Goal: Task Accomplishment & Management: Manage account settings

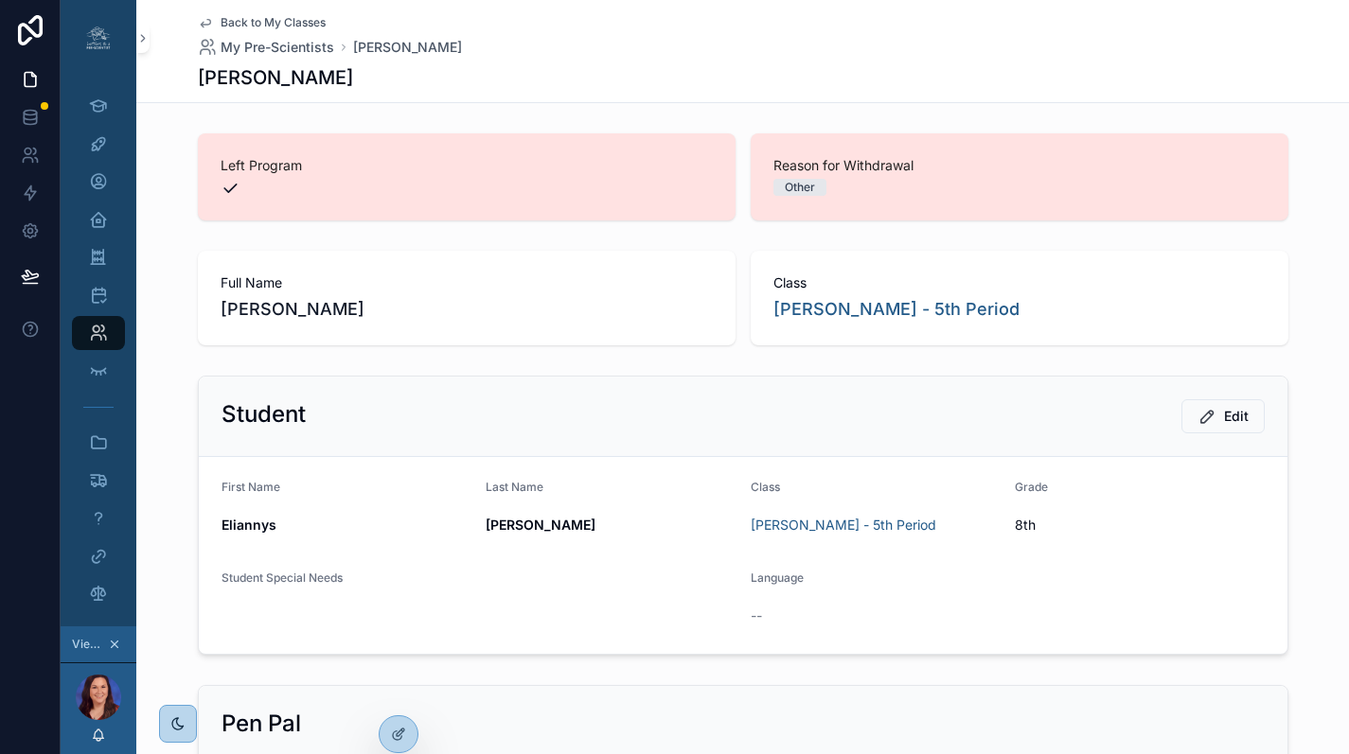
click at [268, 20] on span "Back to My Classes" at bounding box center [273, 22] width 105 height 15
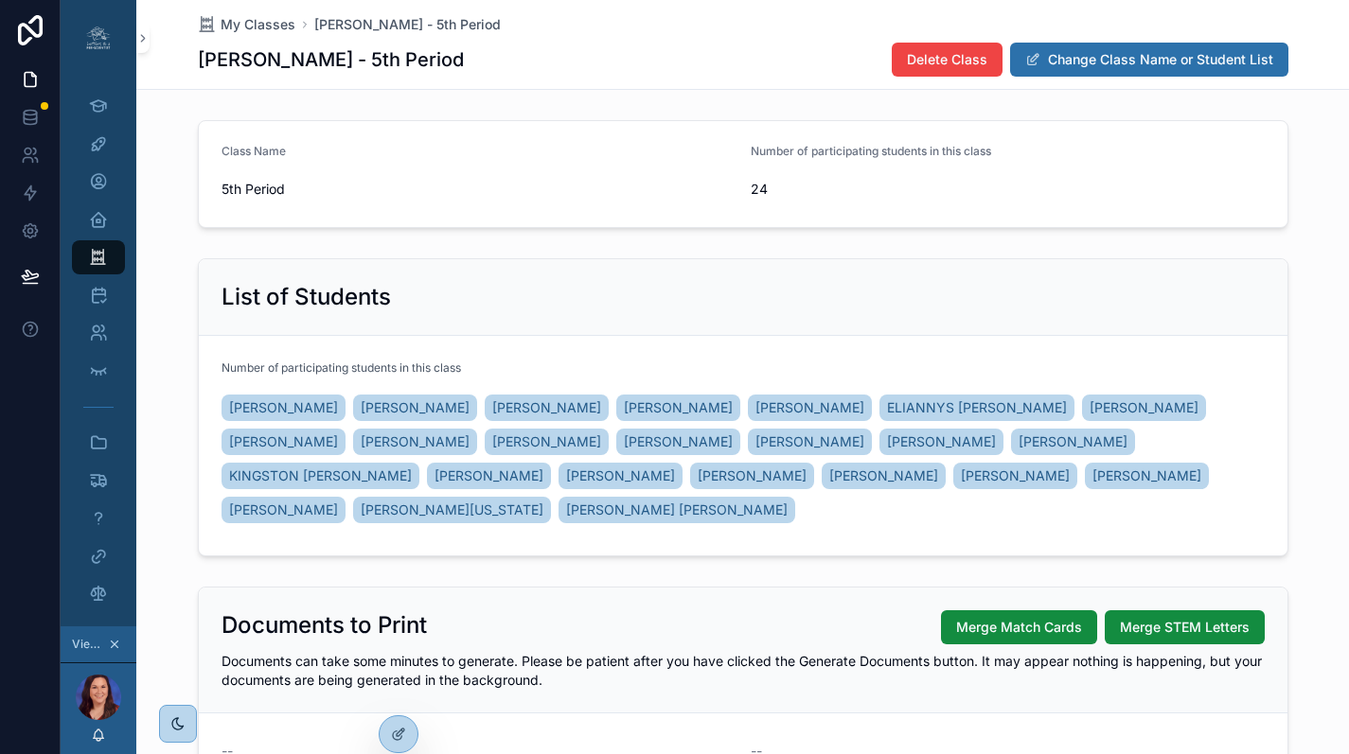
click at [415, 400] on span "ELIANNYS PEREZ" at bounding box center [415, 407] width 109 height 19
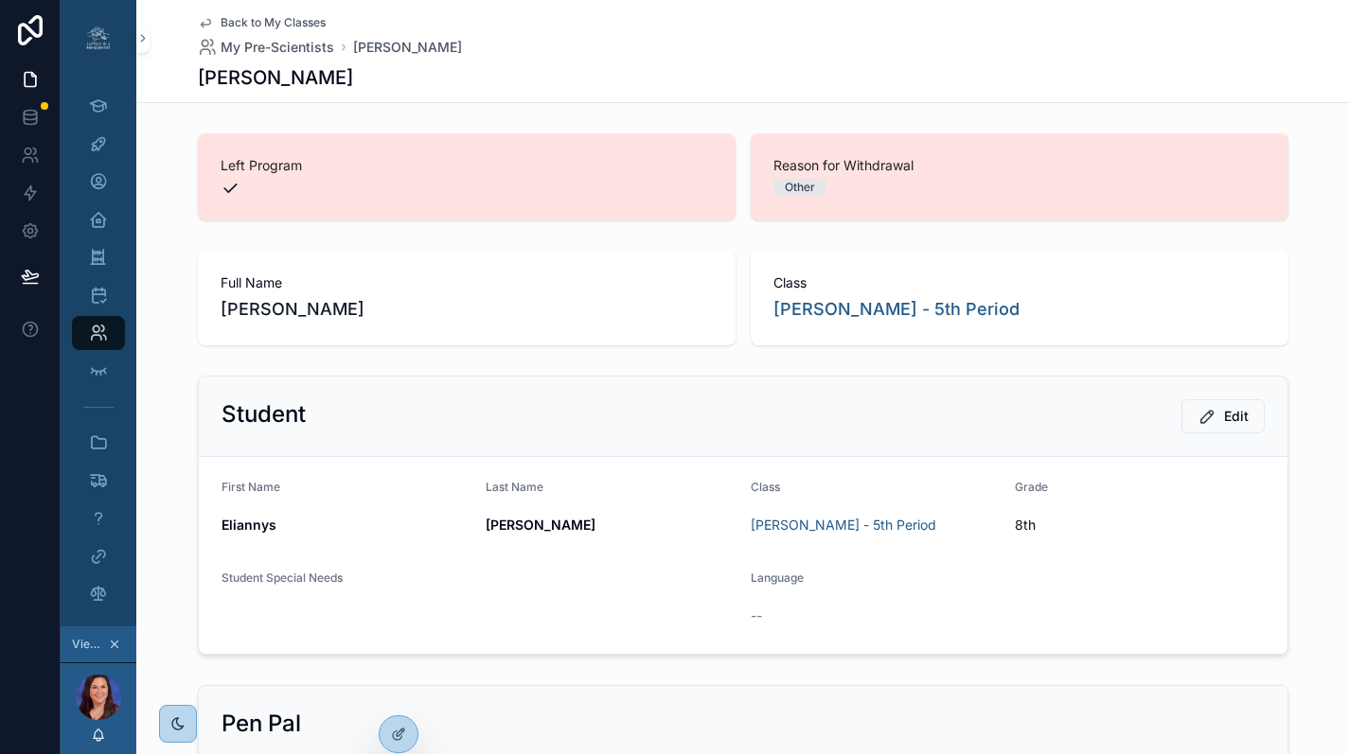
click at [0, 0] on icon at bounding box center [0, 0] width 0 height 0
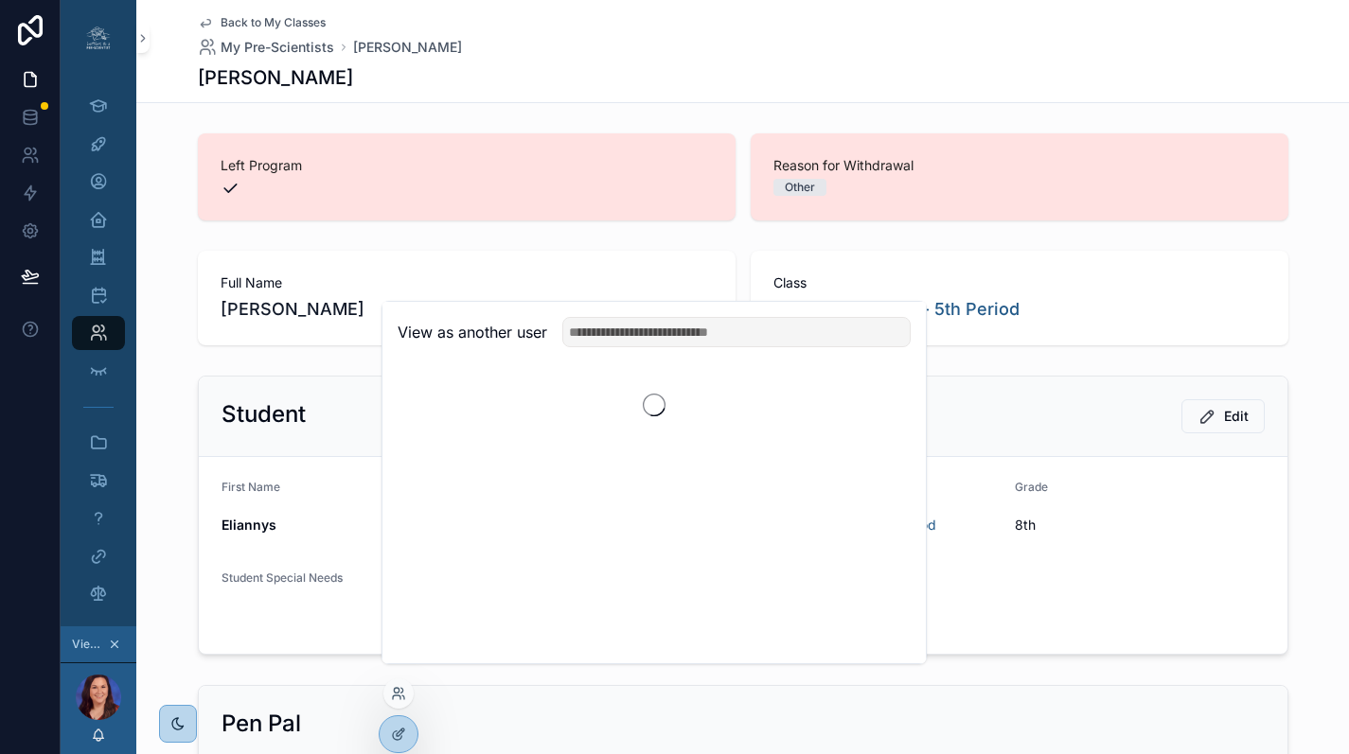
click at [697, 344] on input "text" at bounding box center [736, 332] width 348 height 30
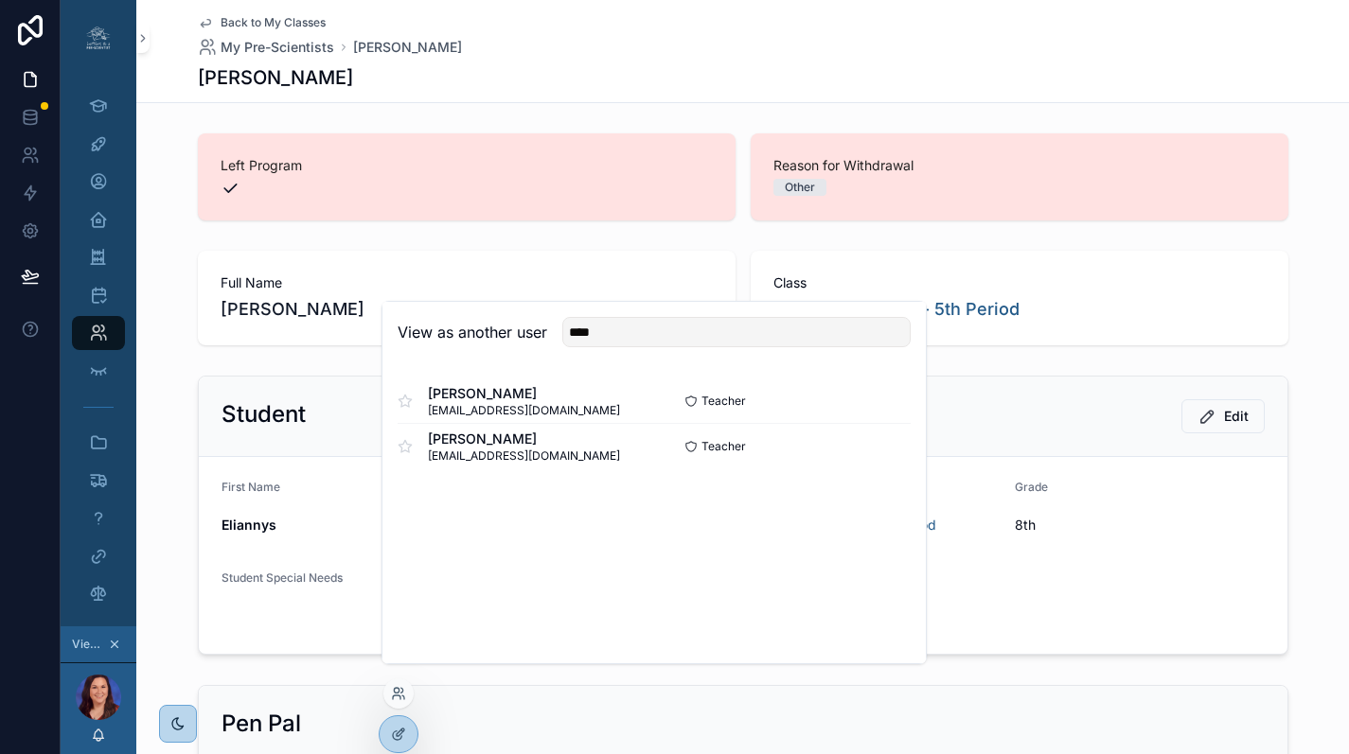
type input "****"
click at [0, 0] on button "Select" at bounding box center [0, 0] width 0 height 0
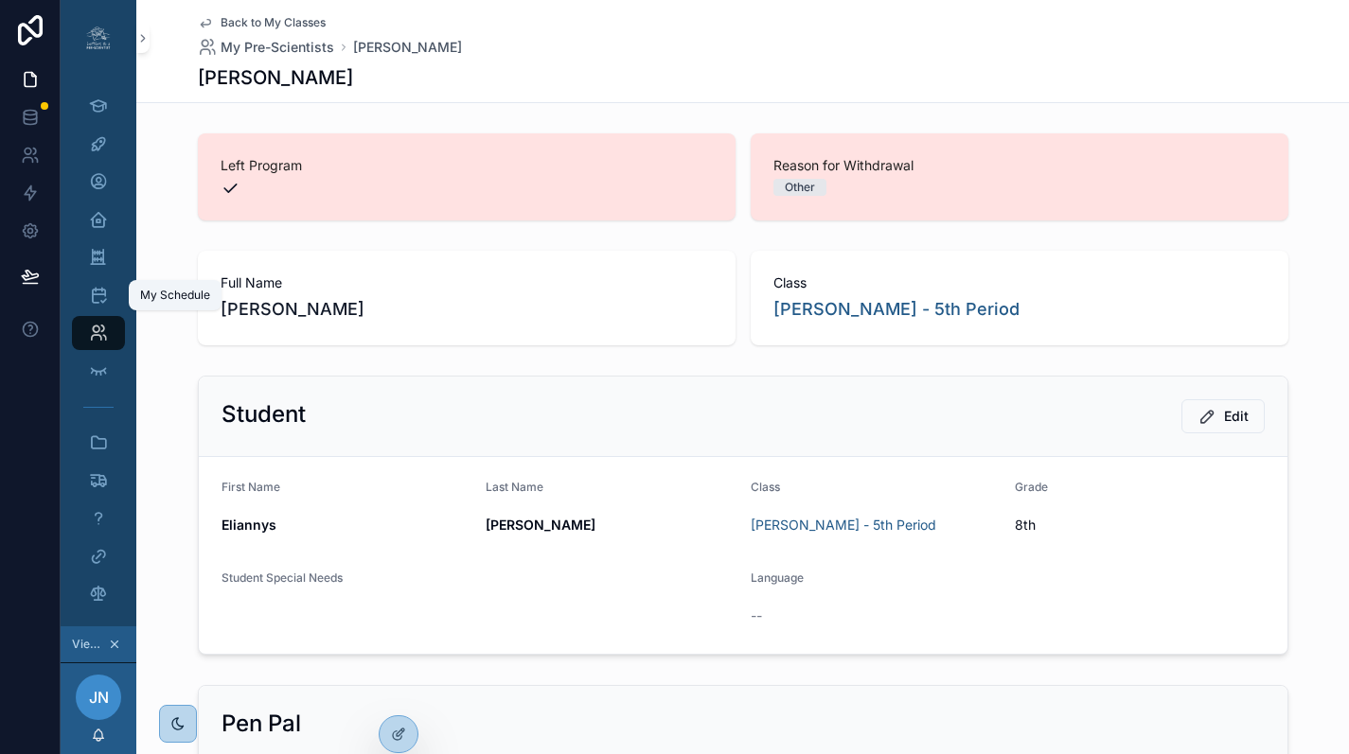
click at [102, 291] on icon "scrollable content" at bounding box center [98, 295] width 19 height 19
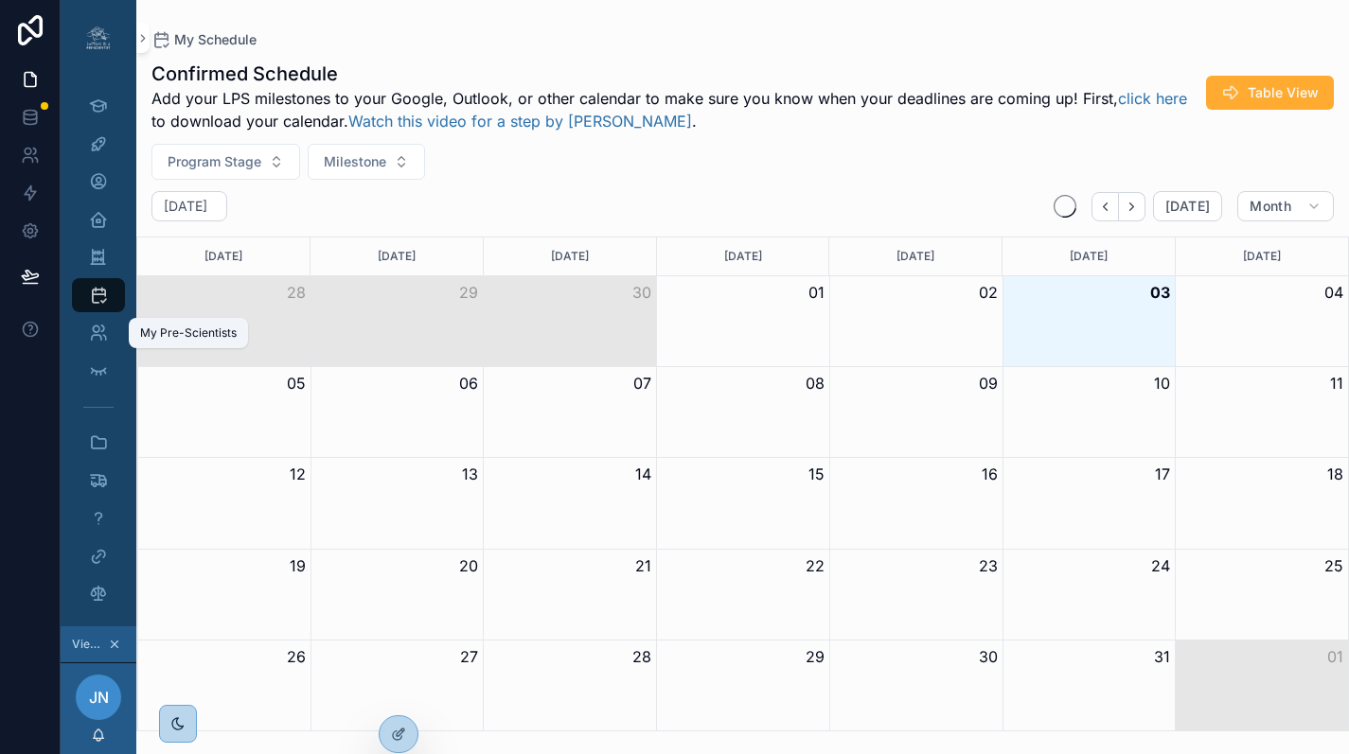
click at [97, 332] on icon "scrollable content" at bounding box center [98, 333] width 19 height 19
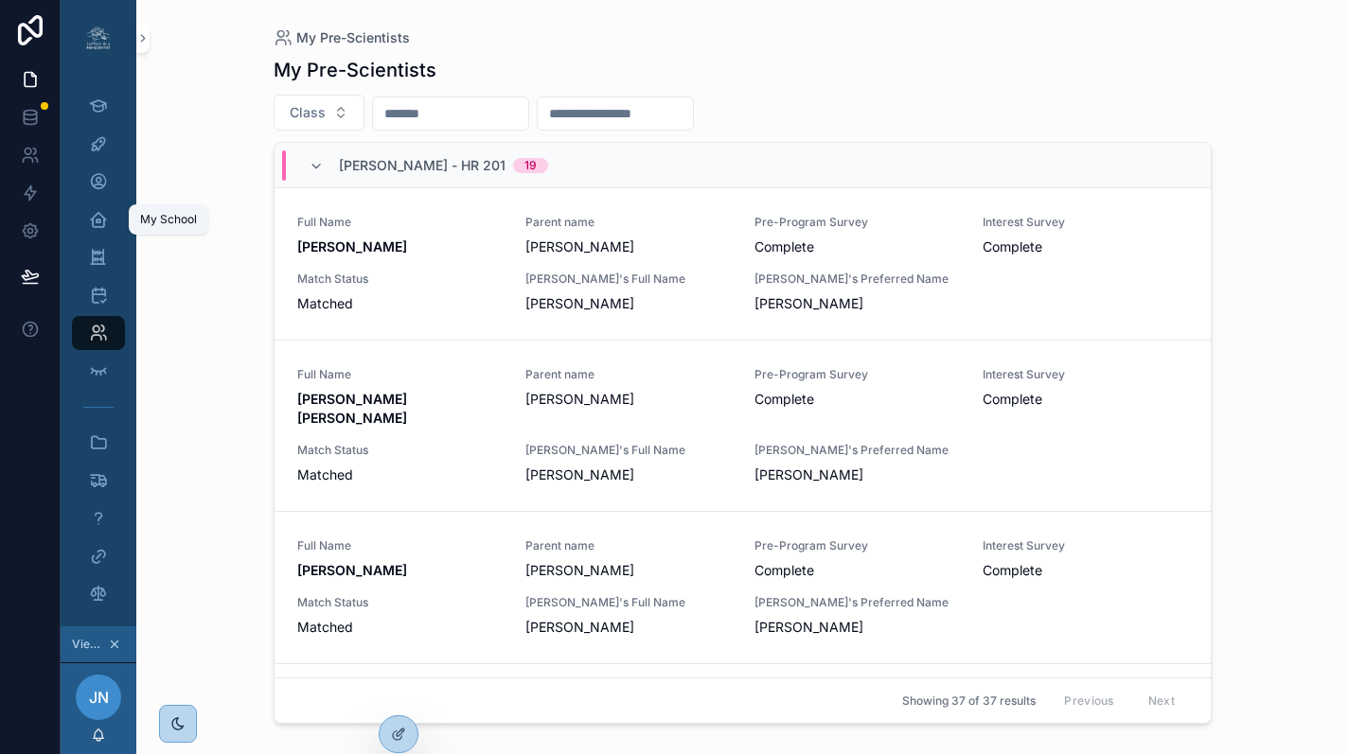
click at [105, 219] on icon "scrollable content" at bounding box center [98, 219] width 19 height 19
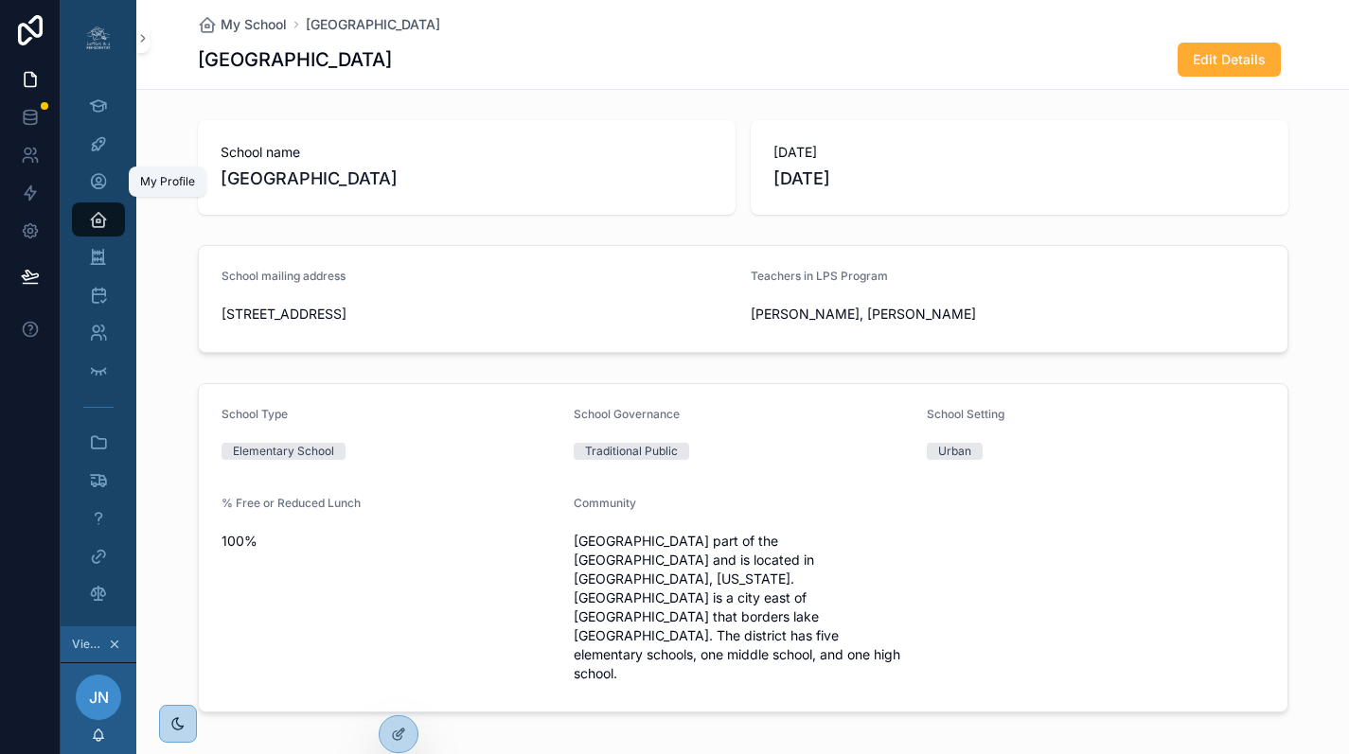
click at [105, 171] on div "My Profile" at bounding box center [98, 182] width 30 height 30
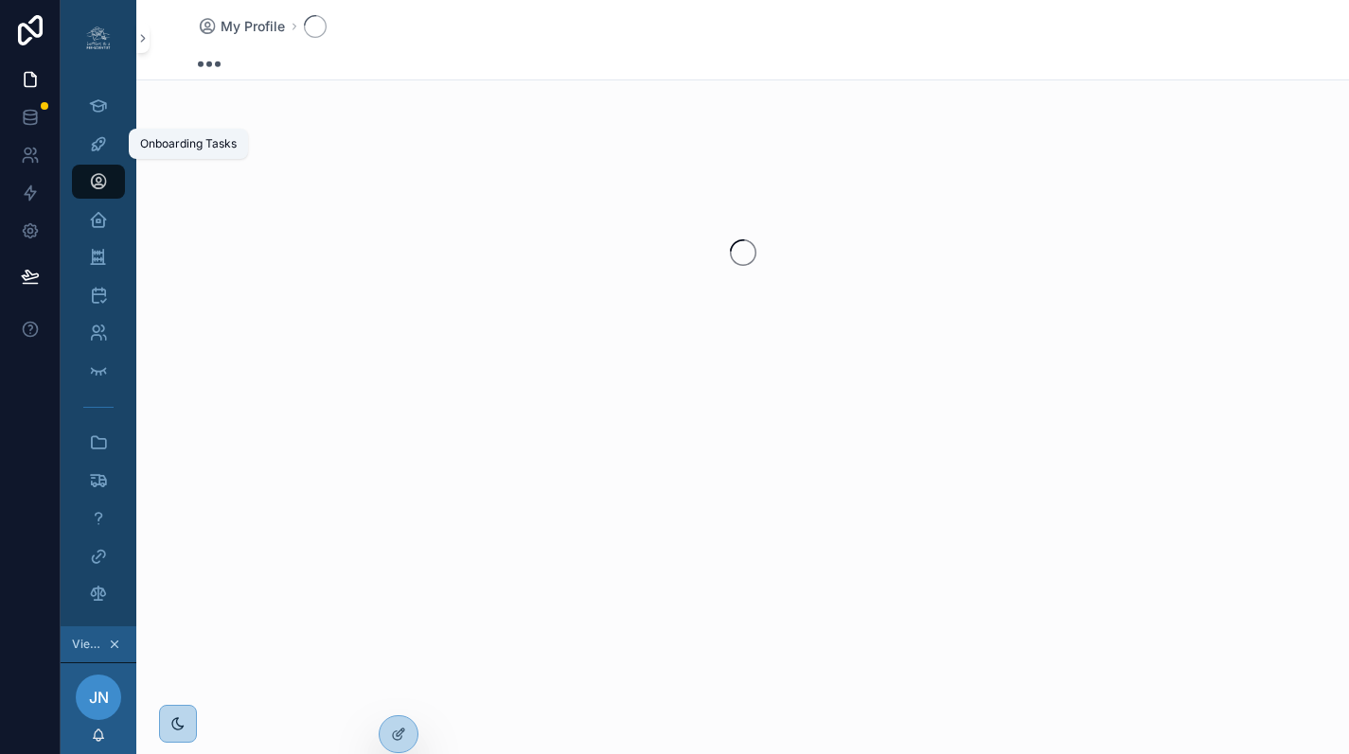
click at [104, 147] on icon "scrollable content" at bounding box center [98, 143] width 19 height 19
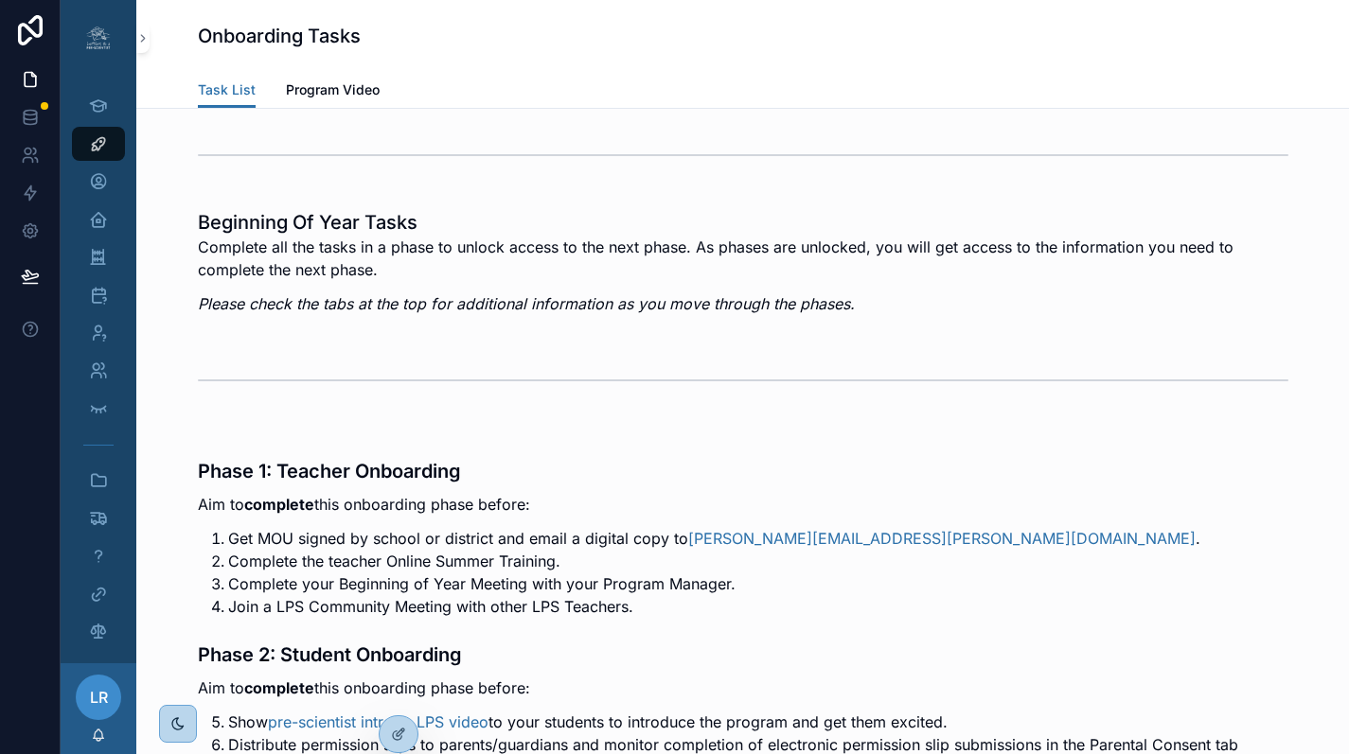
click at [0, 0] on icon at bounding box center [0, 0] width 0 height 0
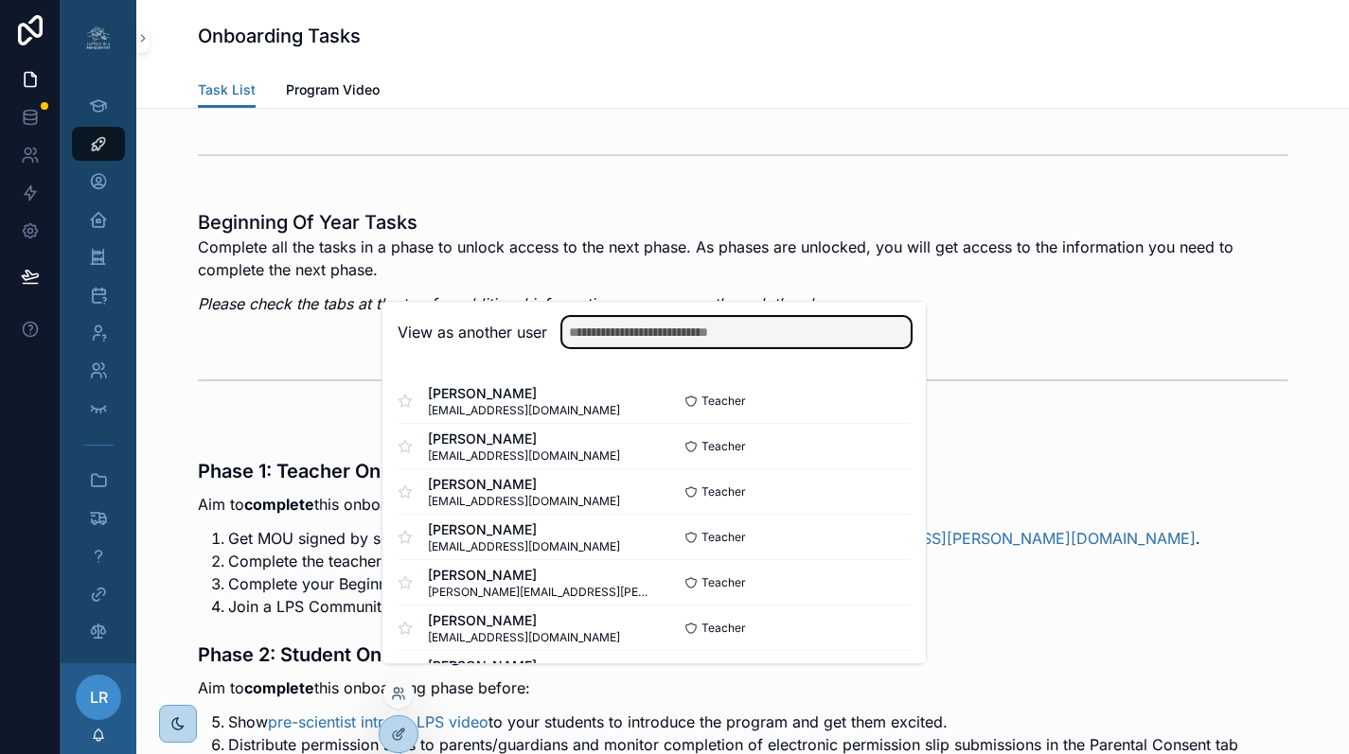
click at [684, 346] on input "text" at bounding box center [736, 332] width 348 height 30
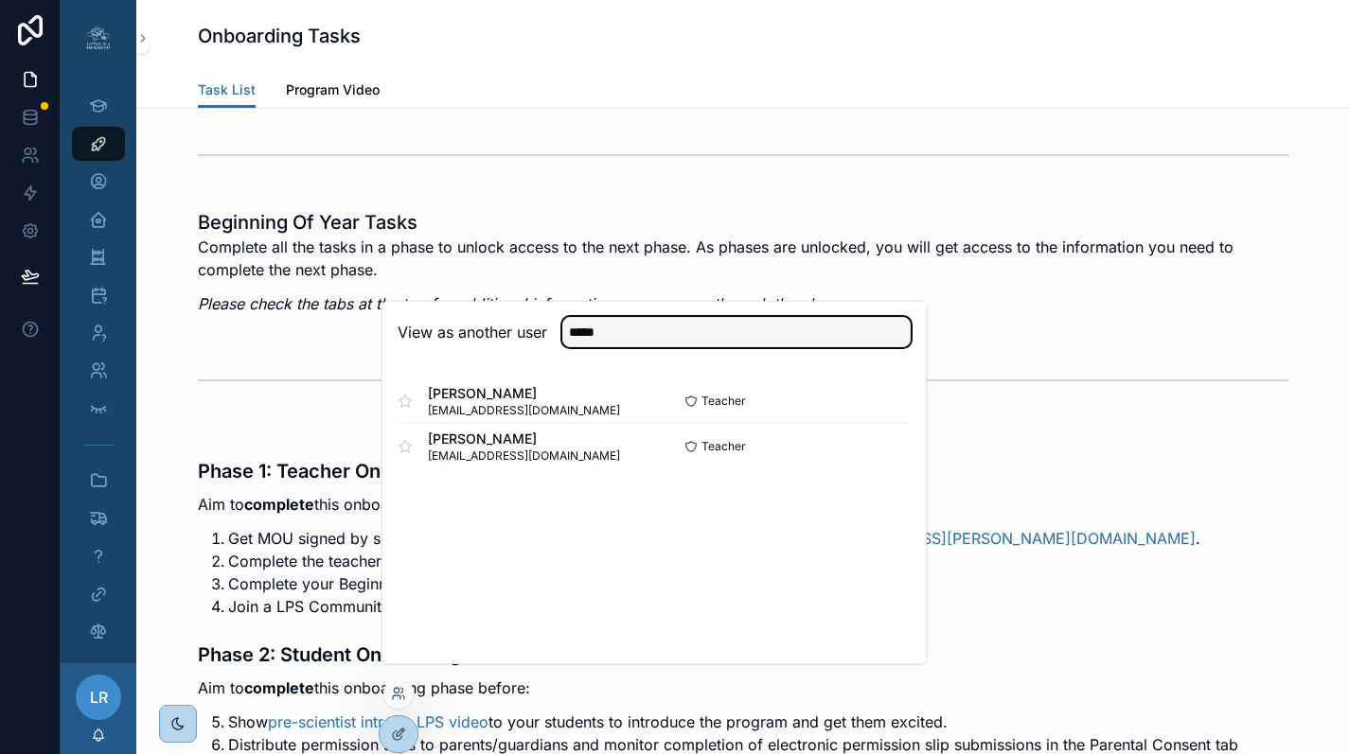
type input "*****"
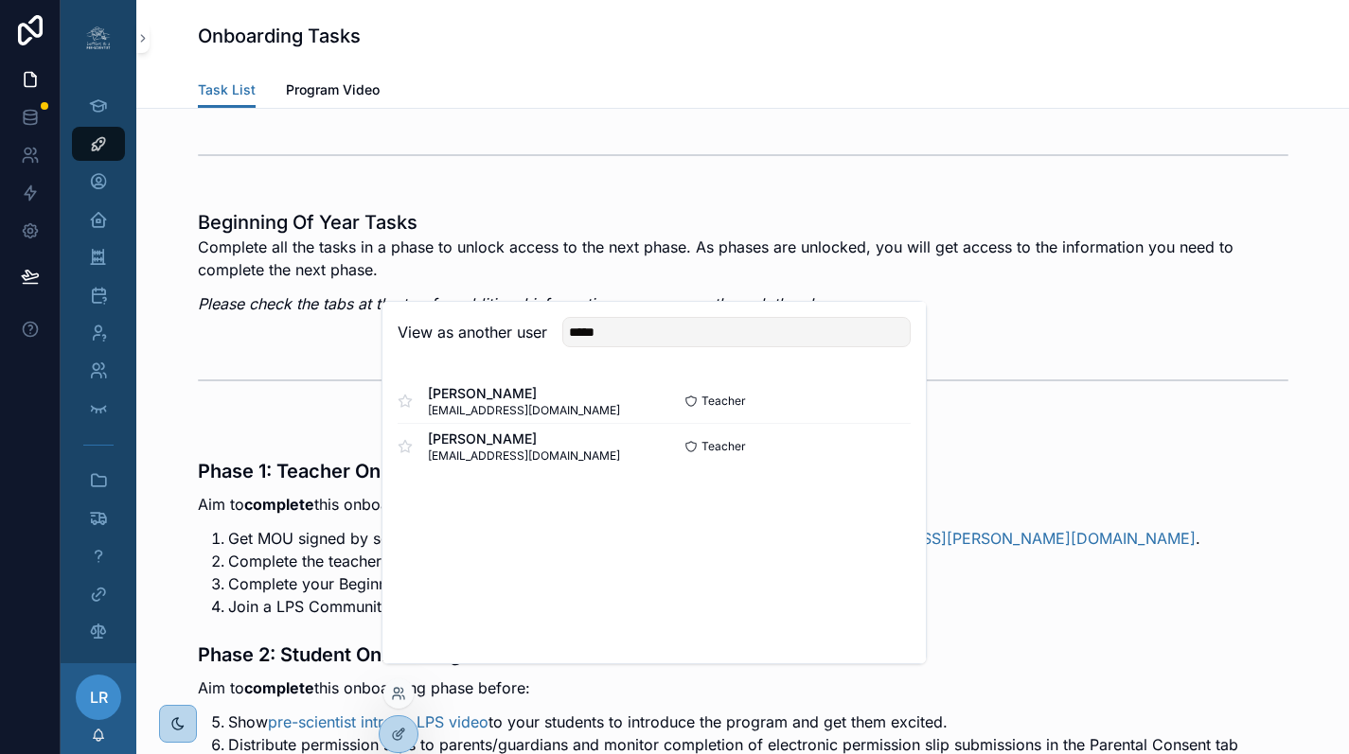
click at [0, 0] on button "Select" at bounding box center [0, 0] width 0 height 0
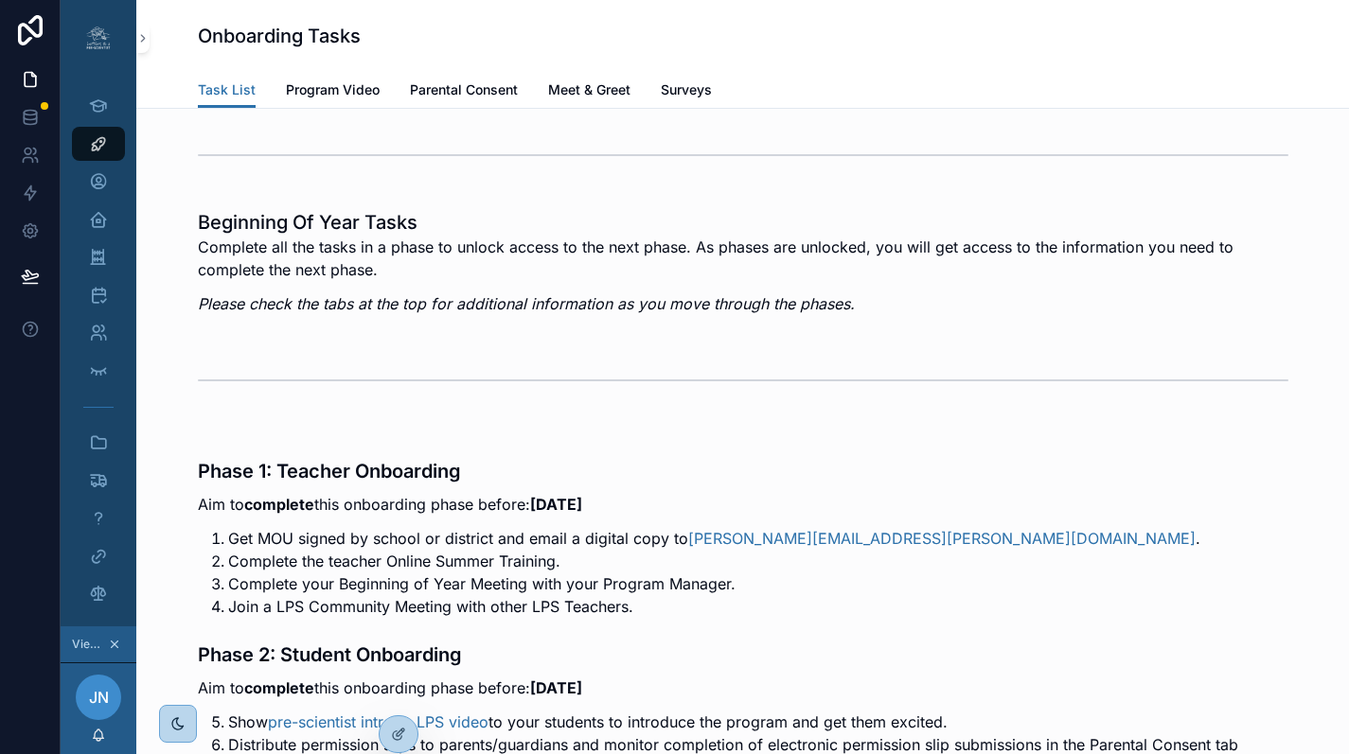
click at [459, 92] on span "Parental Consent" at bounding box center [464, 89] width 108 height 19
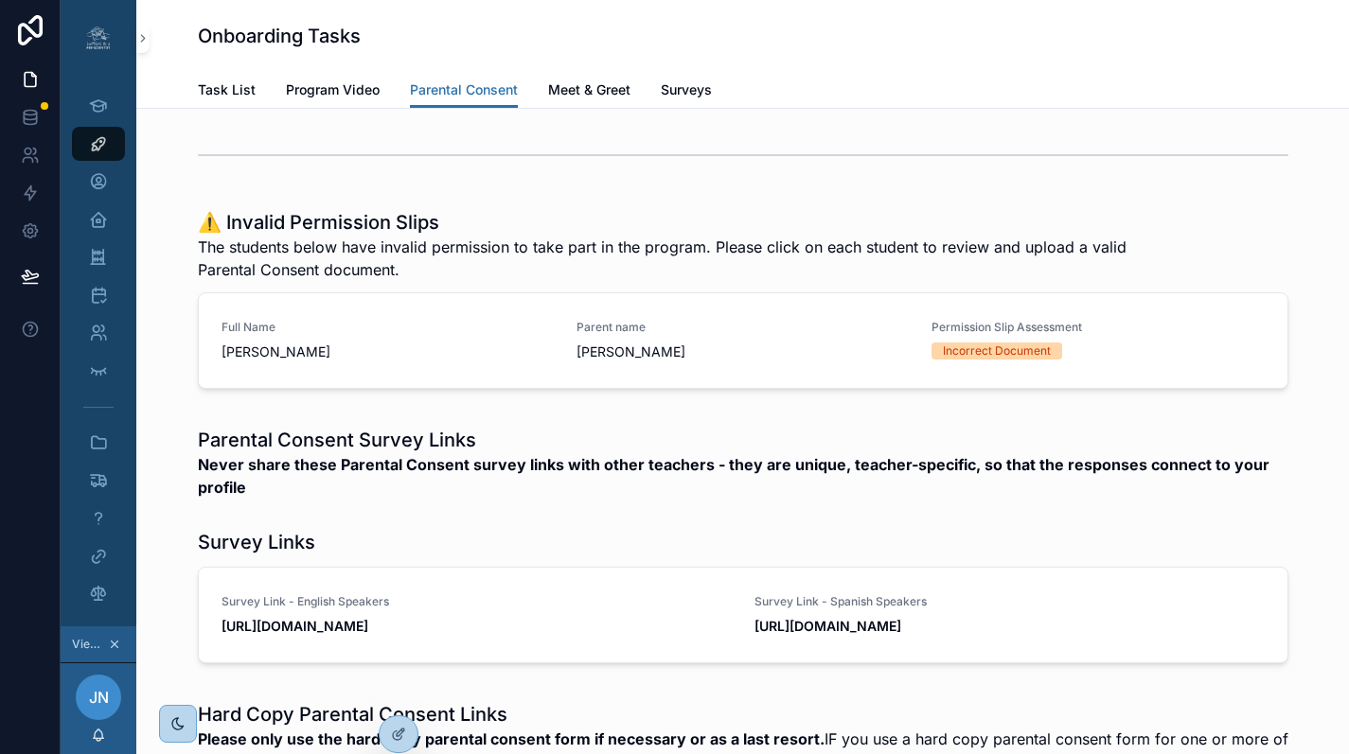
click at [724, 349] on span "Seanta Thomas" at bounding box center [742, 352] width 332 height 19
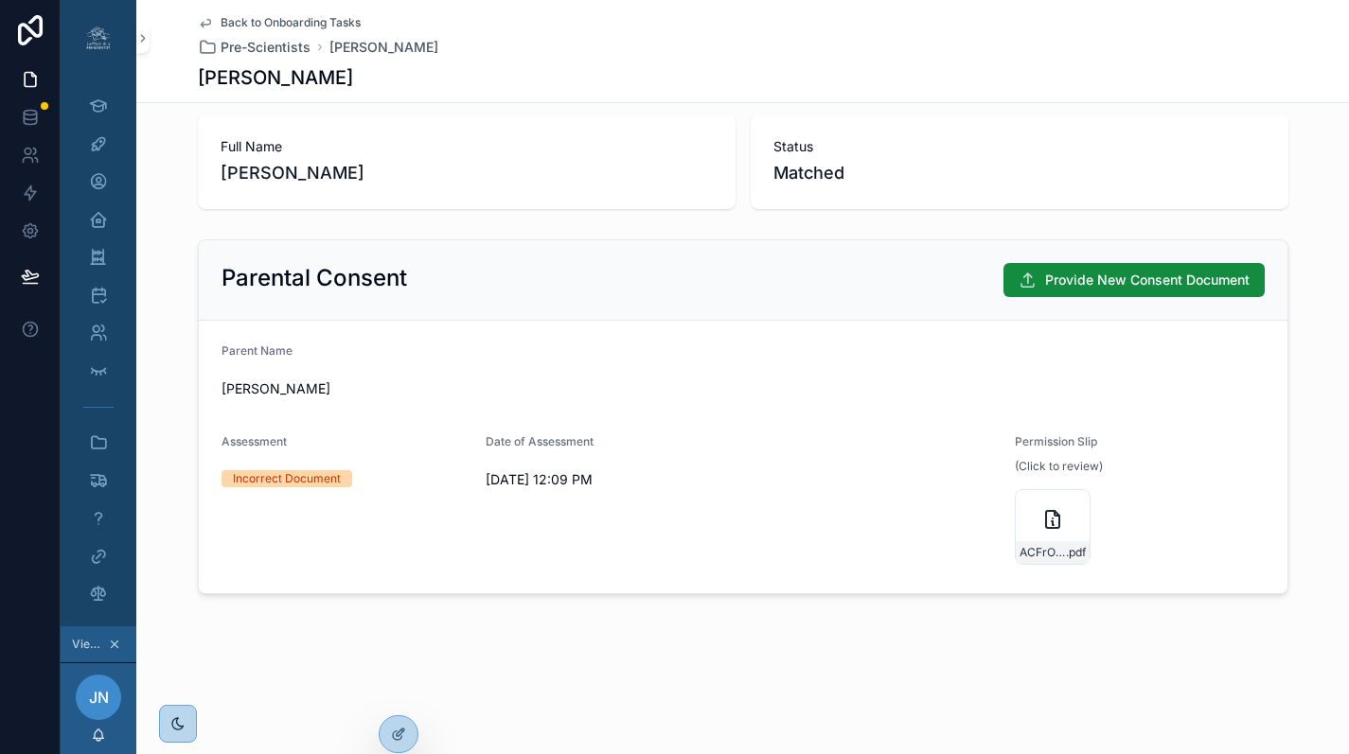
scroll to position [64, 0]
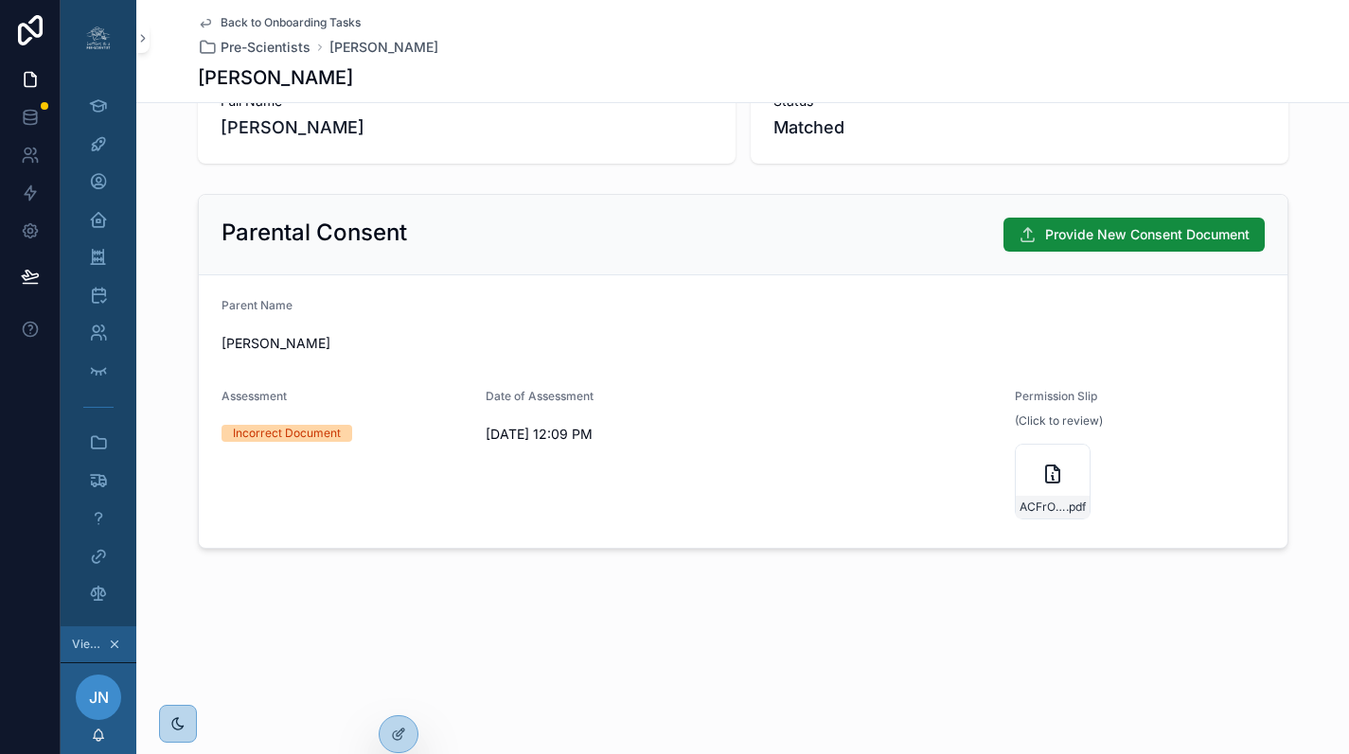
click at [1026, 312] on div "Parent Name" at bounding box center [742, 309] width 1043 height 23
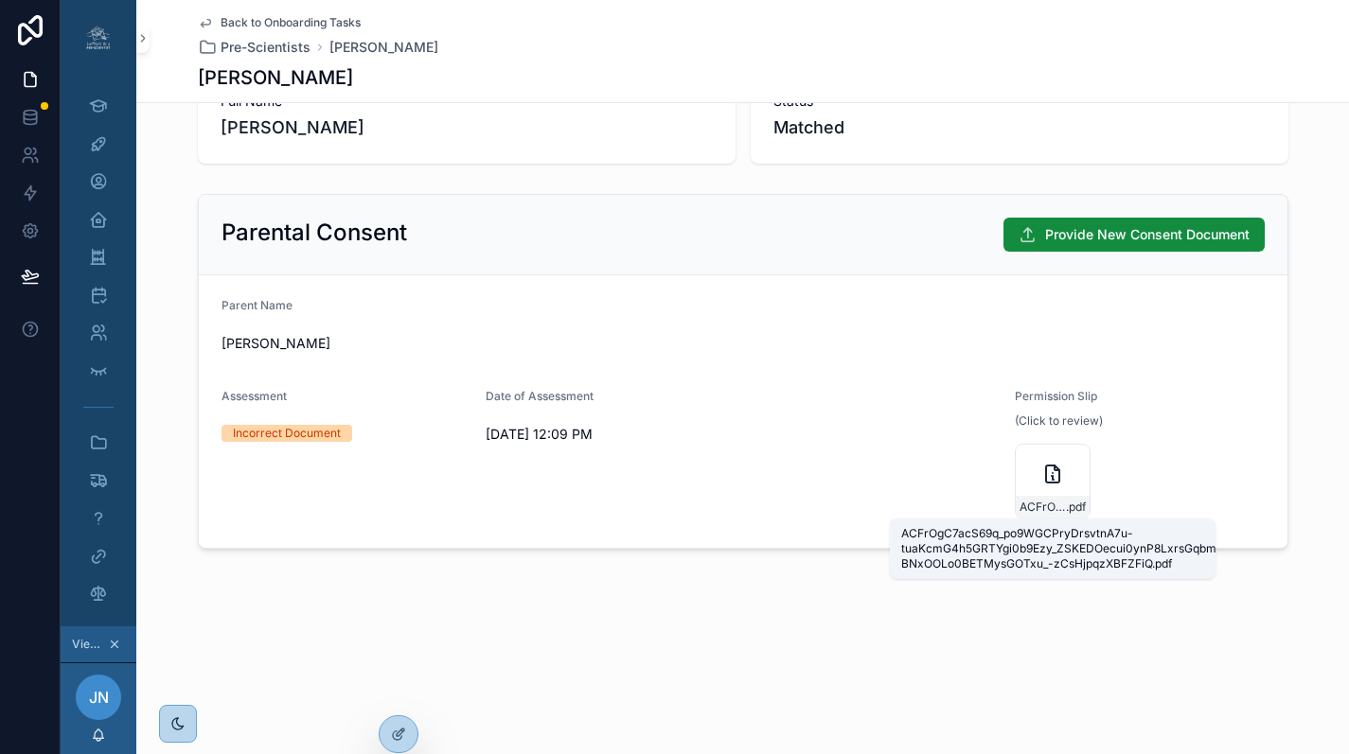
click at [1050, 509] on span "ACFrOgC7acS69q_po9WGCPryDrsvtnA7u-tuaKcmG4h5GRTYgi0b9Ezy_ZSKEDOecui0ynP8LxrsGqb…" at bounding box center [1042, 507] width 46 height 15
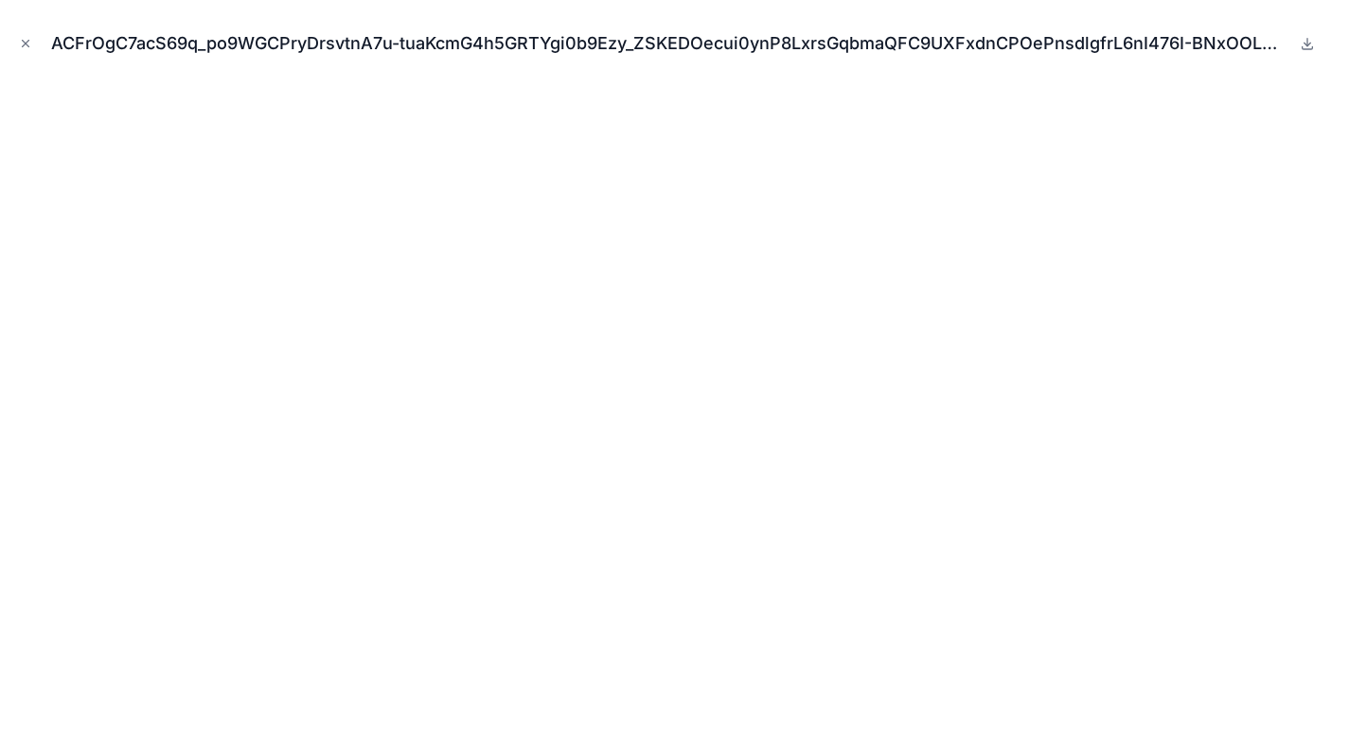
scroll to position [105, 0]
click at [26, 43] on icon "Close modal" at bounding box center [26, 44] width 7 height 7
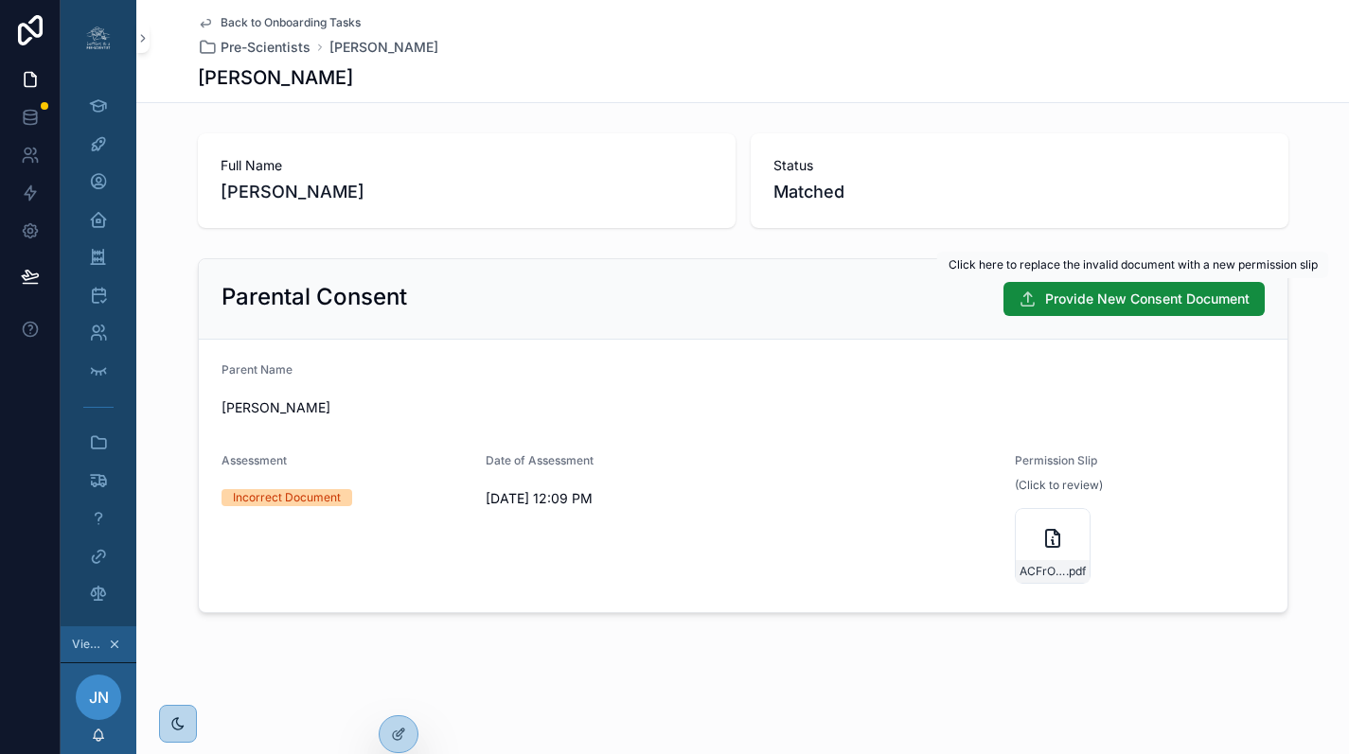
click at [1141, 308] on span "Provide New Consent Document" at bounding box center [1147, 299] width 204 height 19
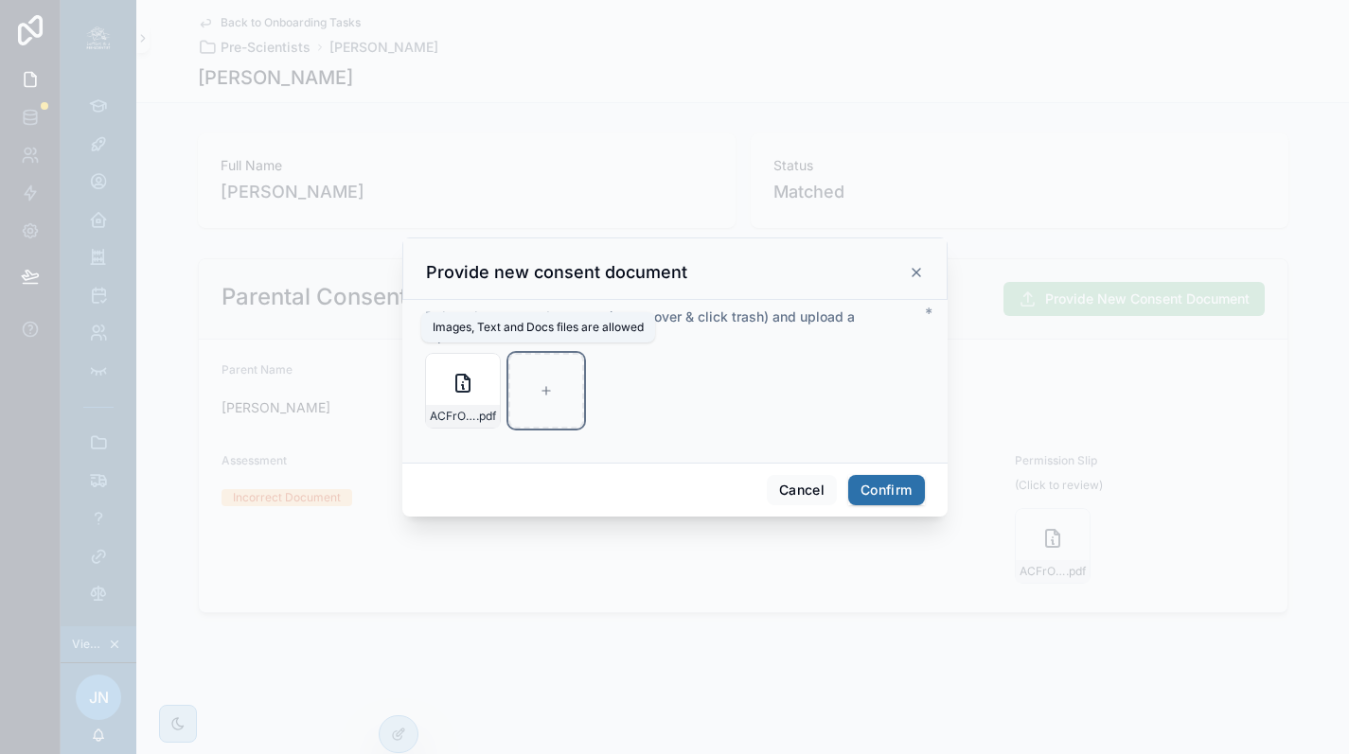
click at [534, 391] on div at bounding box center [546, 391] width 76 height 76
type input "**********"
click at [895, 499] on button "Confirm" at bounding box center [886, 490] width 76 height 30
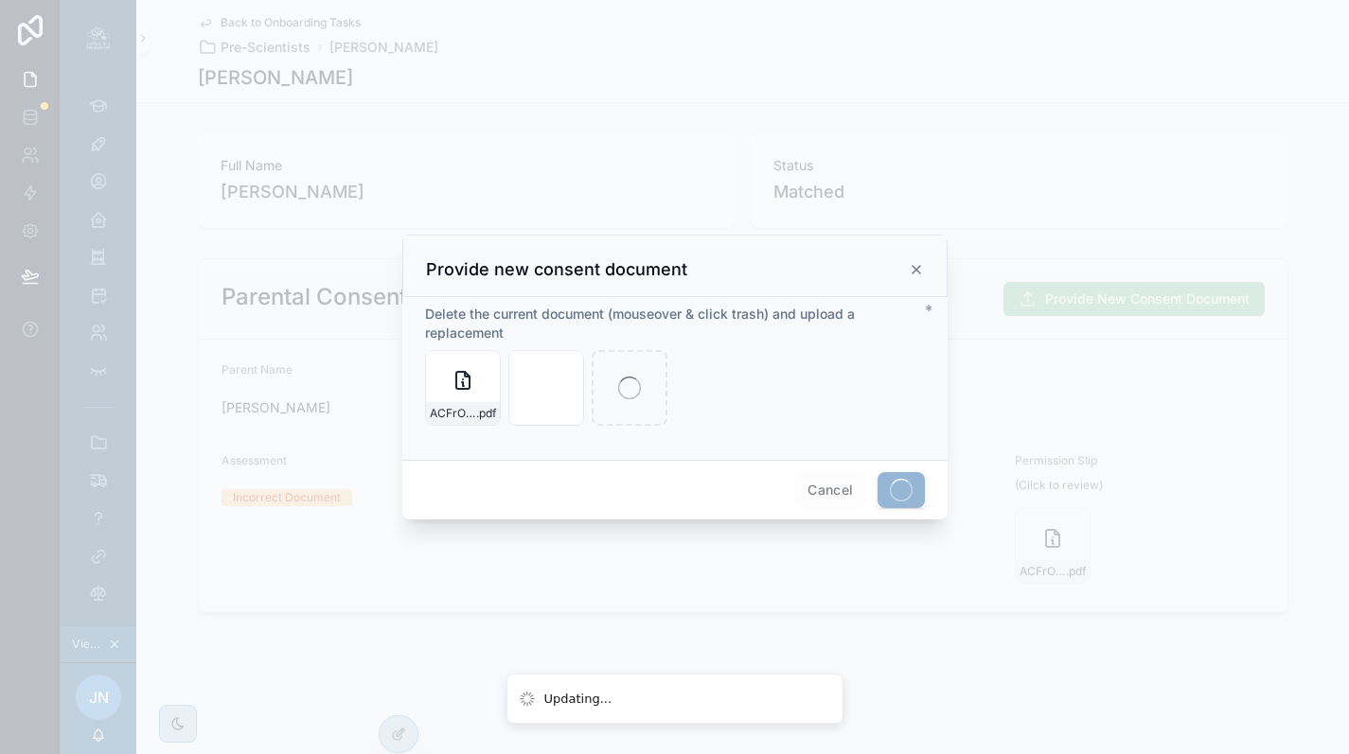
click at [0, 0] on icon "button" at bounding box center [0, 0] width 0 height 0
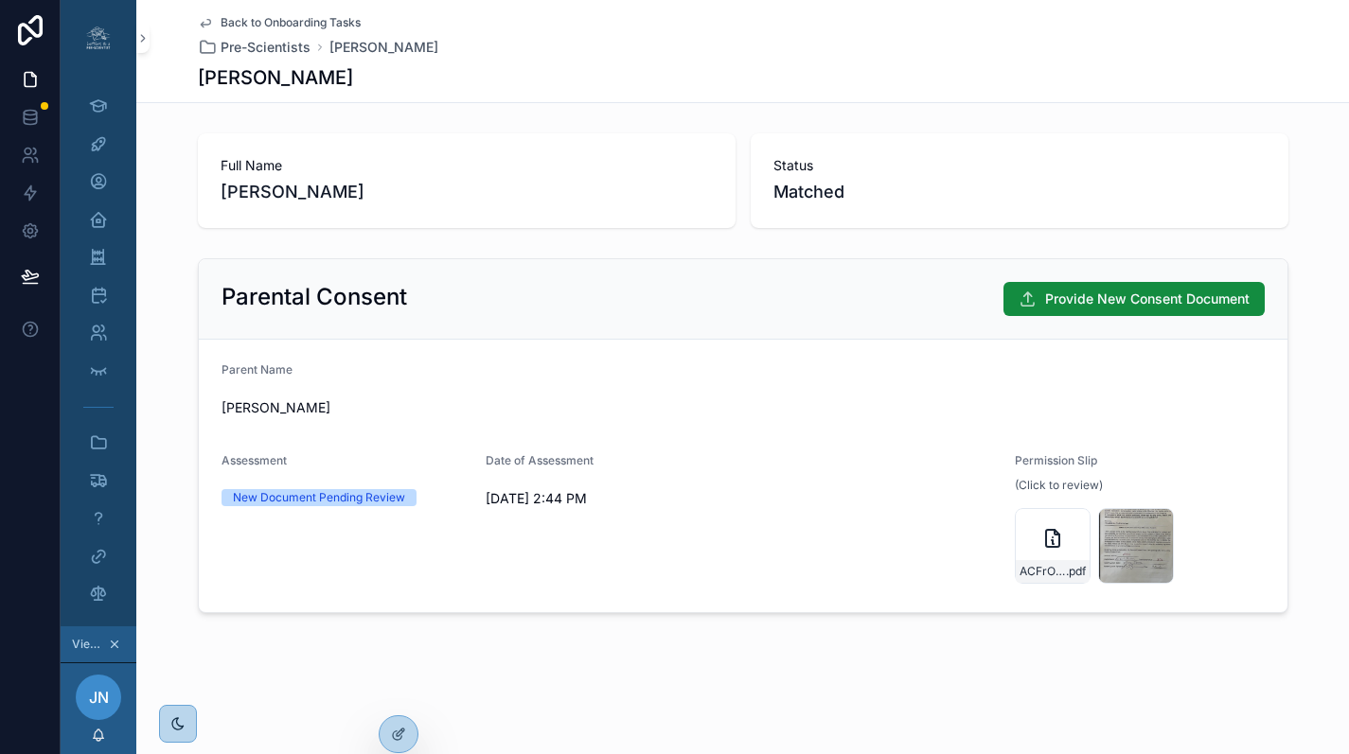
click at [1027, 517] on div "ACFrOgC7acS69q_po9WGCPryDrsvtnA7u-tuaKcmG4h5GRTYgi0b9Ezy_ZSKEDOecui0ynP8LxrsGqb…" at bounding box center [1053, 546] width 76 height 76
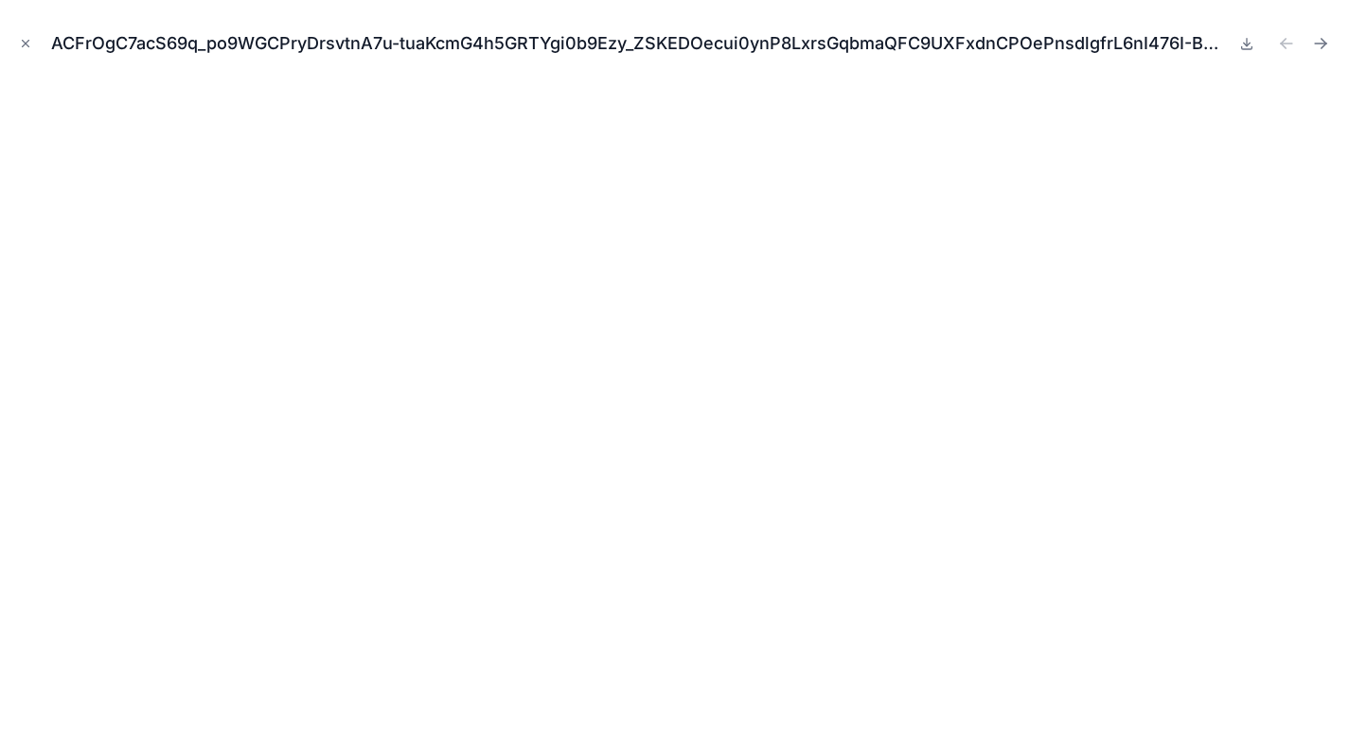
click at [17, 49] on button "Close modal" at bounding box center [25, 43] width 21 height 21
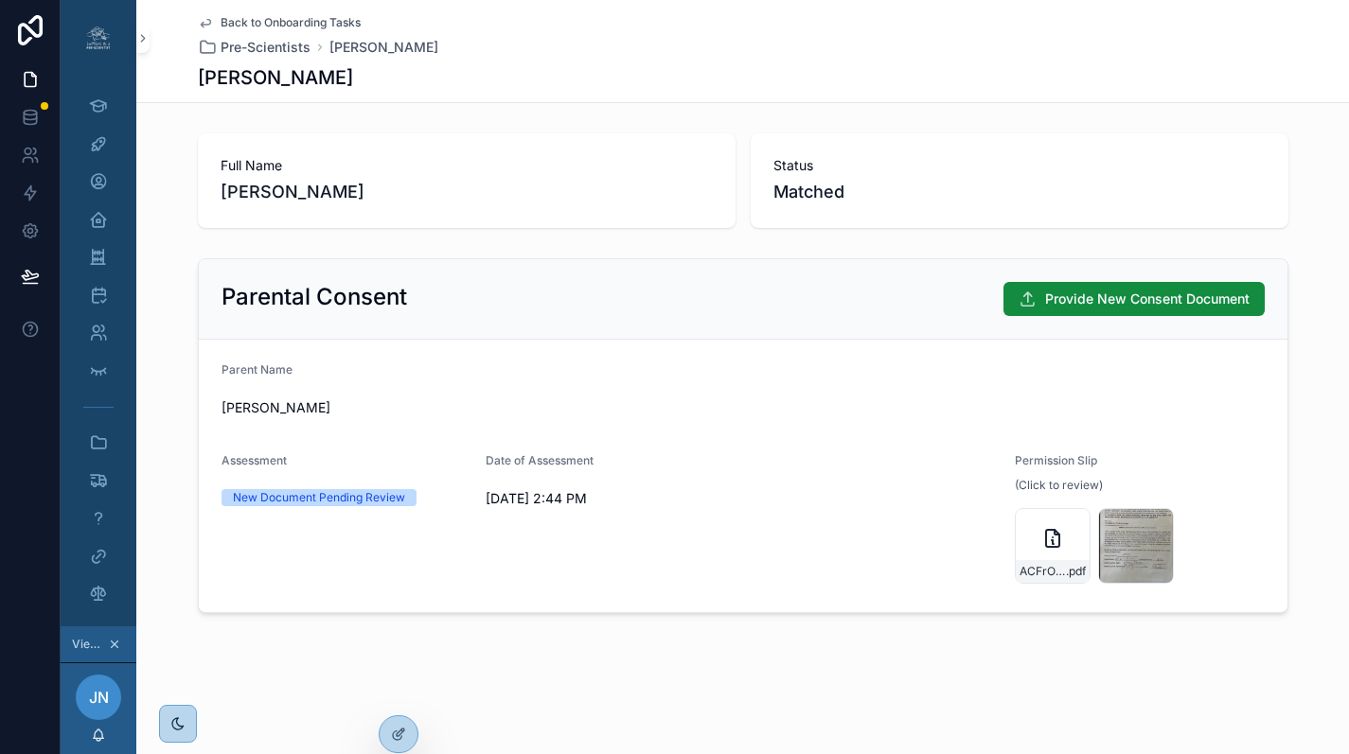
click at [1085, 472] on div "Permission Slip" at bounding box center [1140, 464] width 250 height 23
click at [1108, 308] on span "Provide New Consent Document" at bounding box center [1147, 299] width 204 height 19
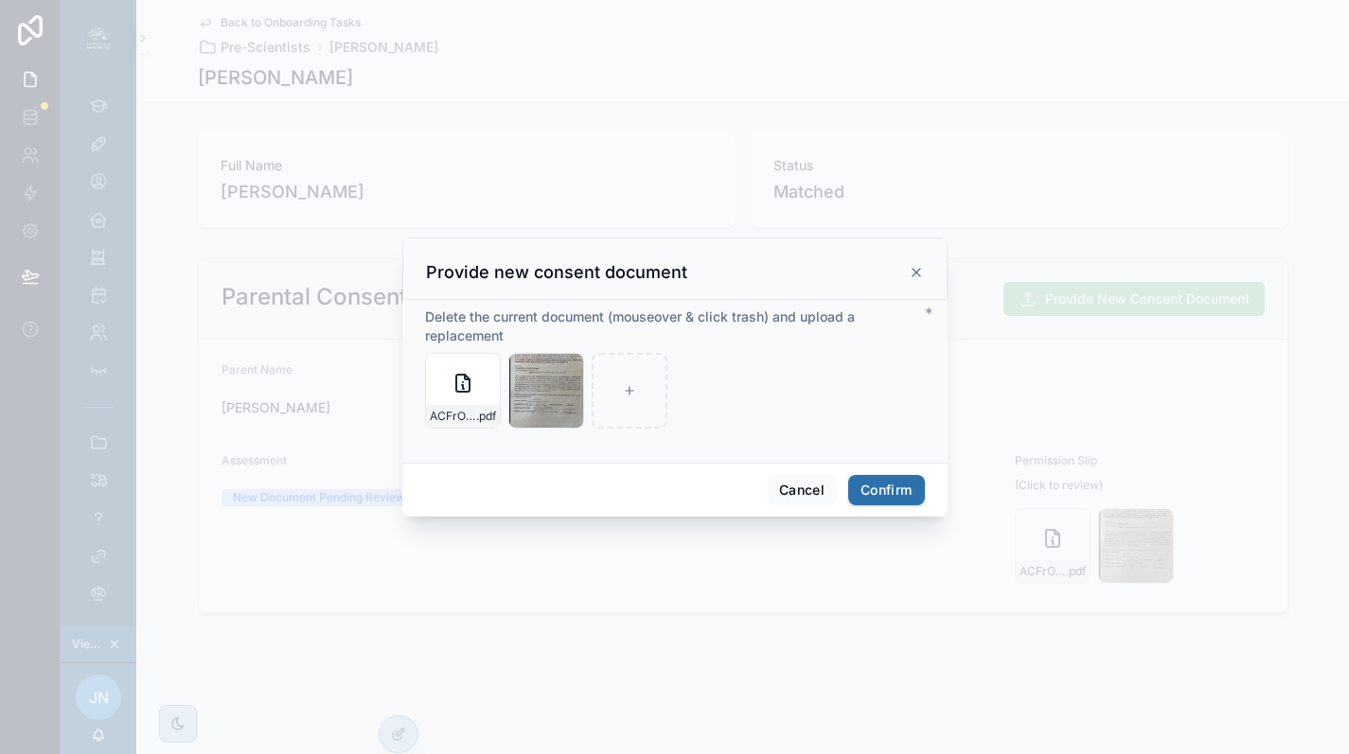
click at [0, 0] on icon "button" at bounding box center [0, 0] width 0 height 0
click at [499, 331] on icon "button" at bounding box center [499, 329] width 0 height 4
click at [884, 499] on button "Confirm" at bounding box center [886, 490] width 76 height 30
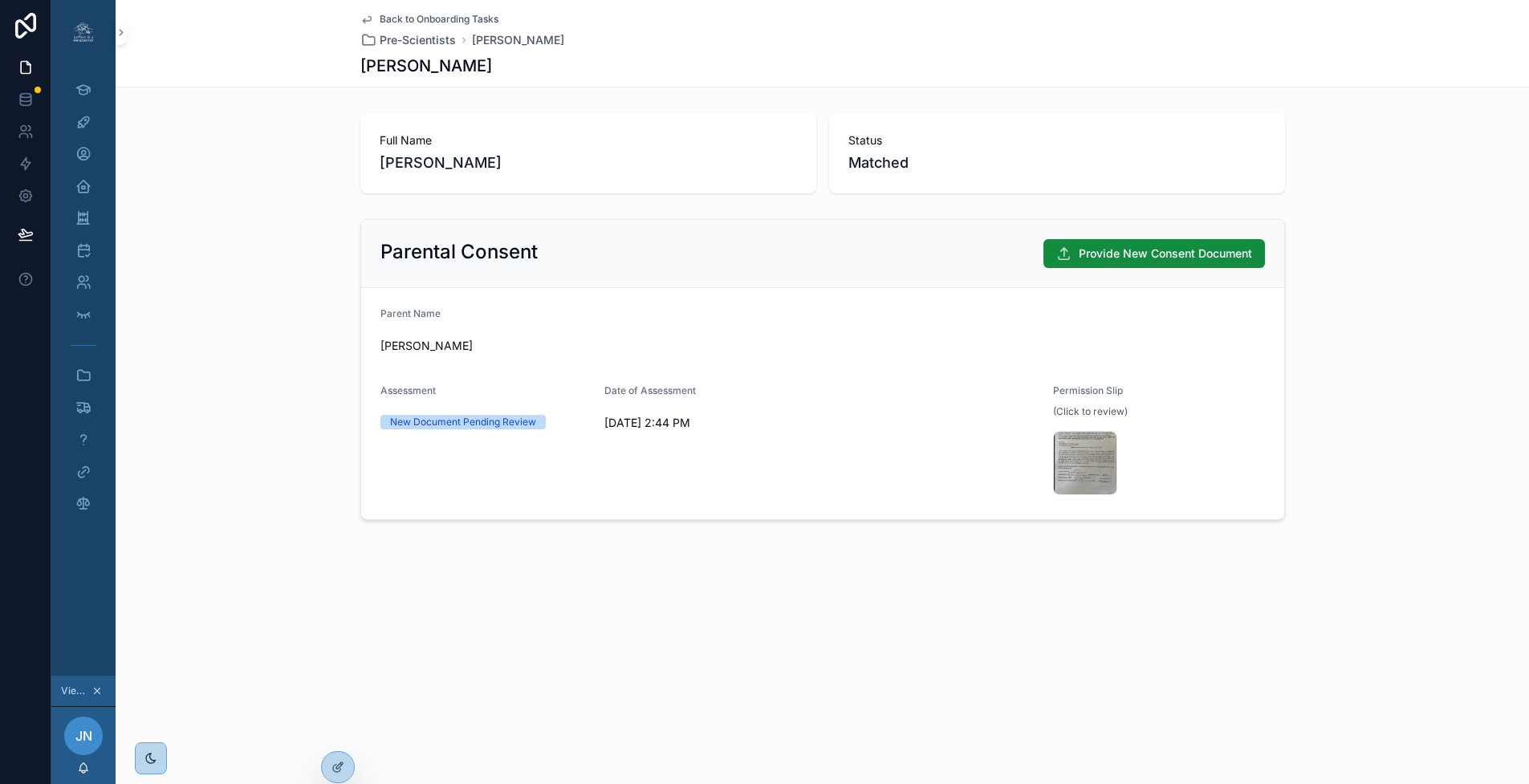
click at [0, 0] on icon at bounding box center [0, 0] width 0 height 0
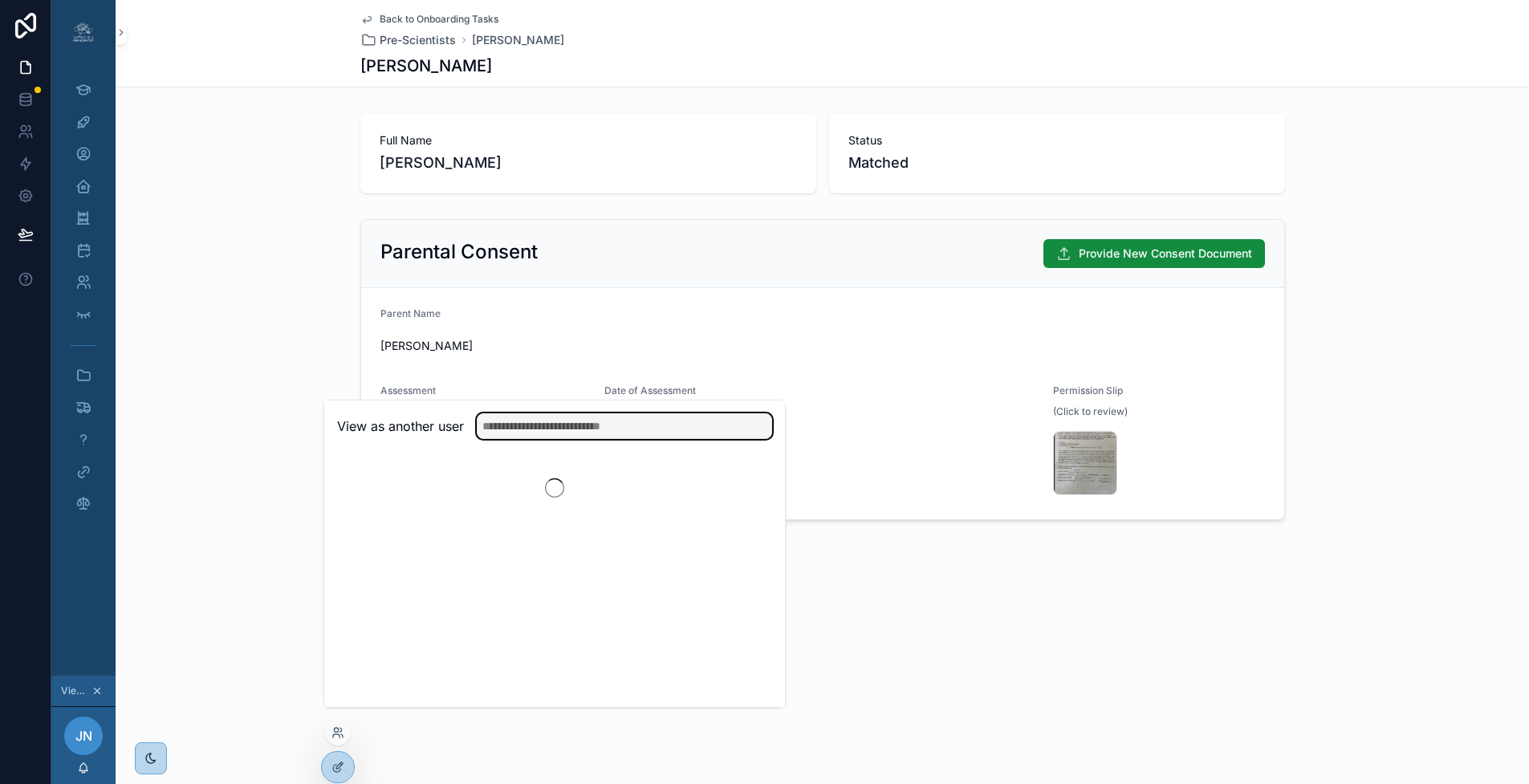
click at [582, 439] on input "text" at bounding box center [624, 425] width 295 height 25
type input "*****"
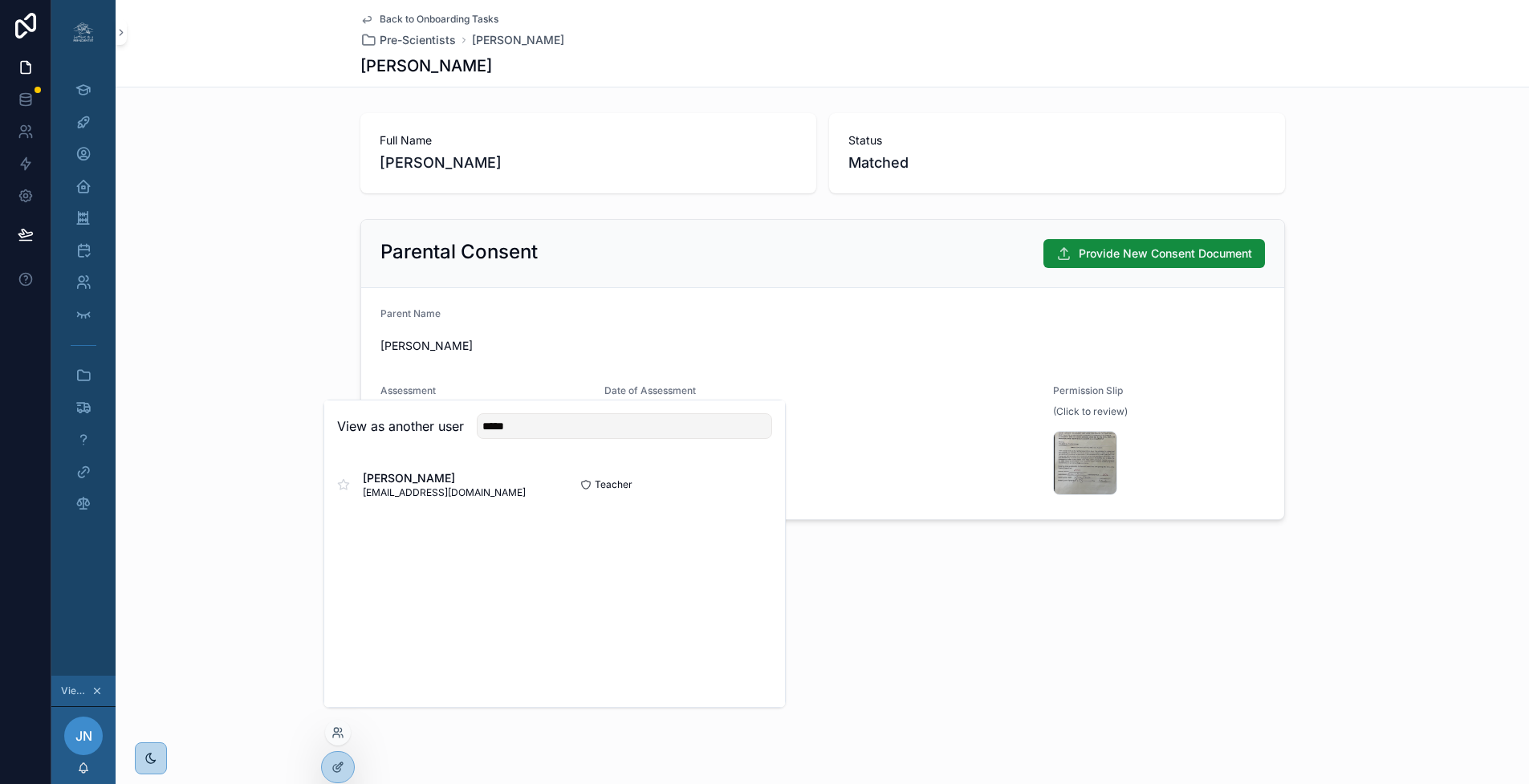
click at [0, 0] on button "Select" at bounding box center [0, 0] width 0 height 0
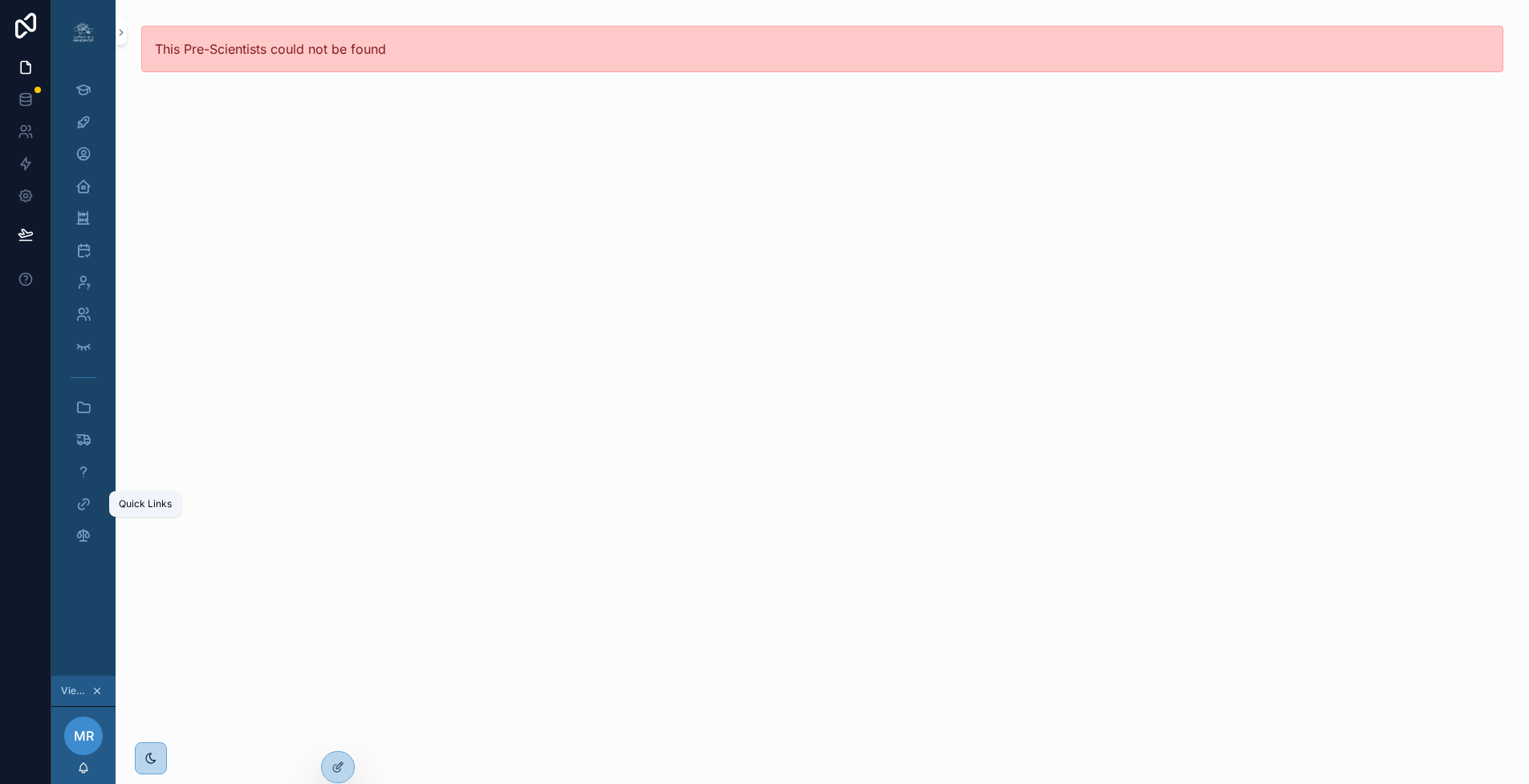
click at [83, 503] on icon "scrollable content" at bounding box center [83, 503] width 16 height 16
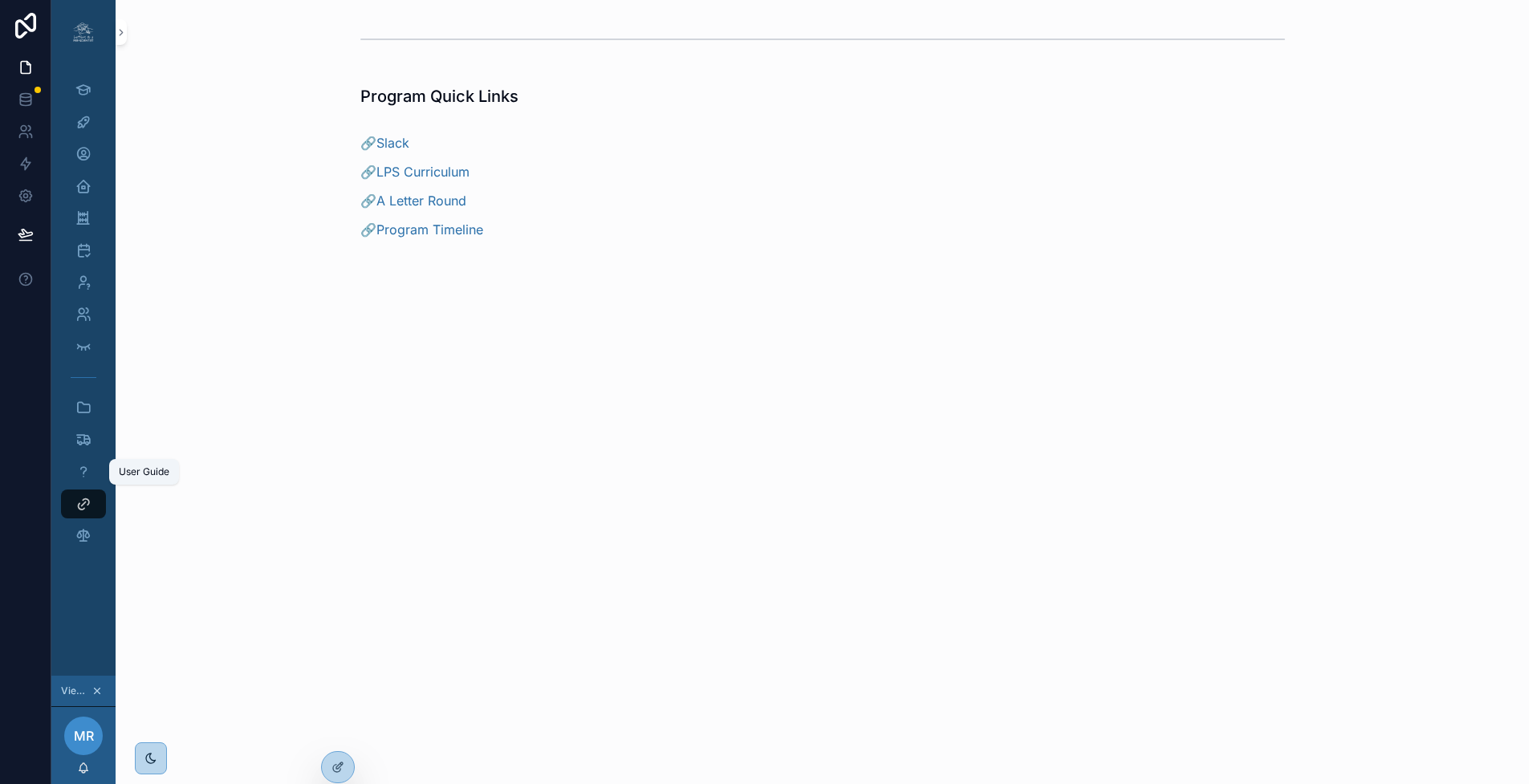
click at [86, 472] on icon "scrollable content" at bounding box center [83, 471] width 16 height 16
click at [30, 197] on icon at bounding box center [25, 196] width 12 height 12
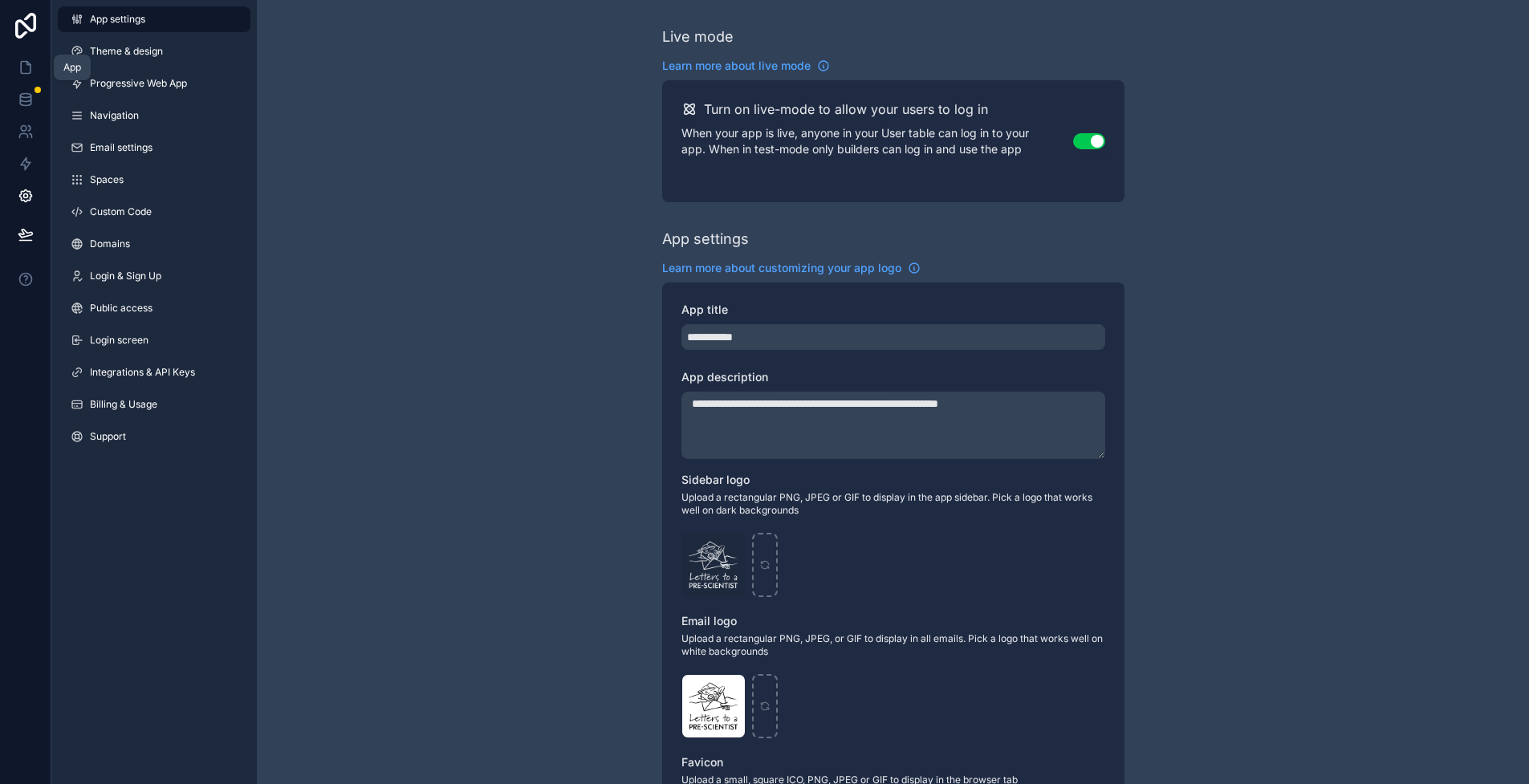
click at [26, 67] on icon at bounding box center [25, 67] width 16 height 16
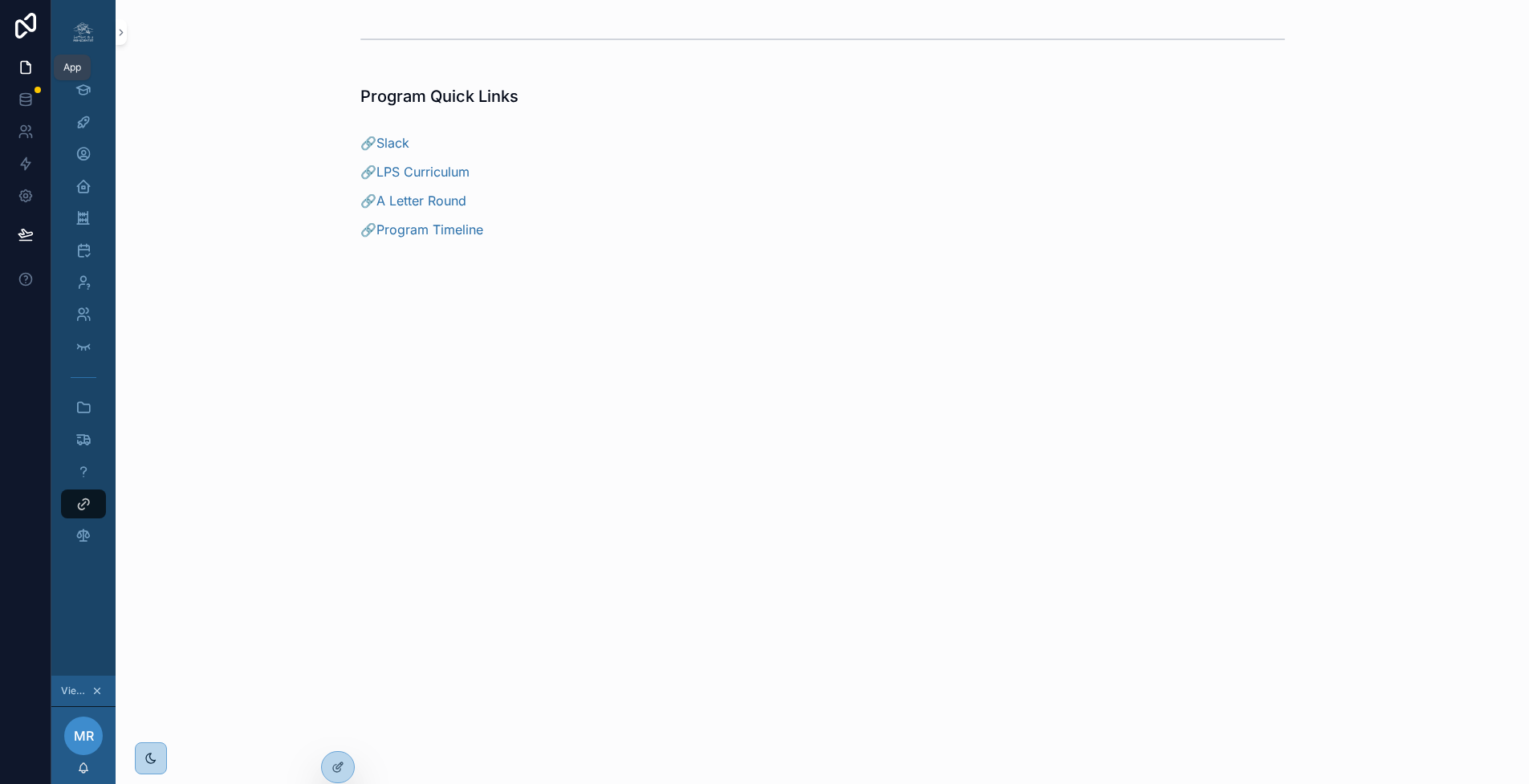
click at [34, 63] on link at bounding box center [25, 68] width 51 height 32
click at [23, 65] on icon at bounding box center [25, 67] width 16 height 16
click at [23, 67] on icon at bounding box center [25, 67] width 16 height 16
click at [29, 127] on icon at bounding box center [25, 131] width 16 height 16
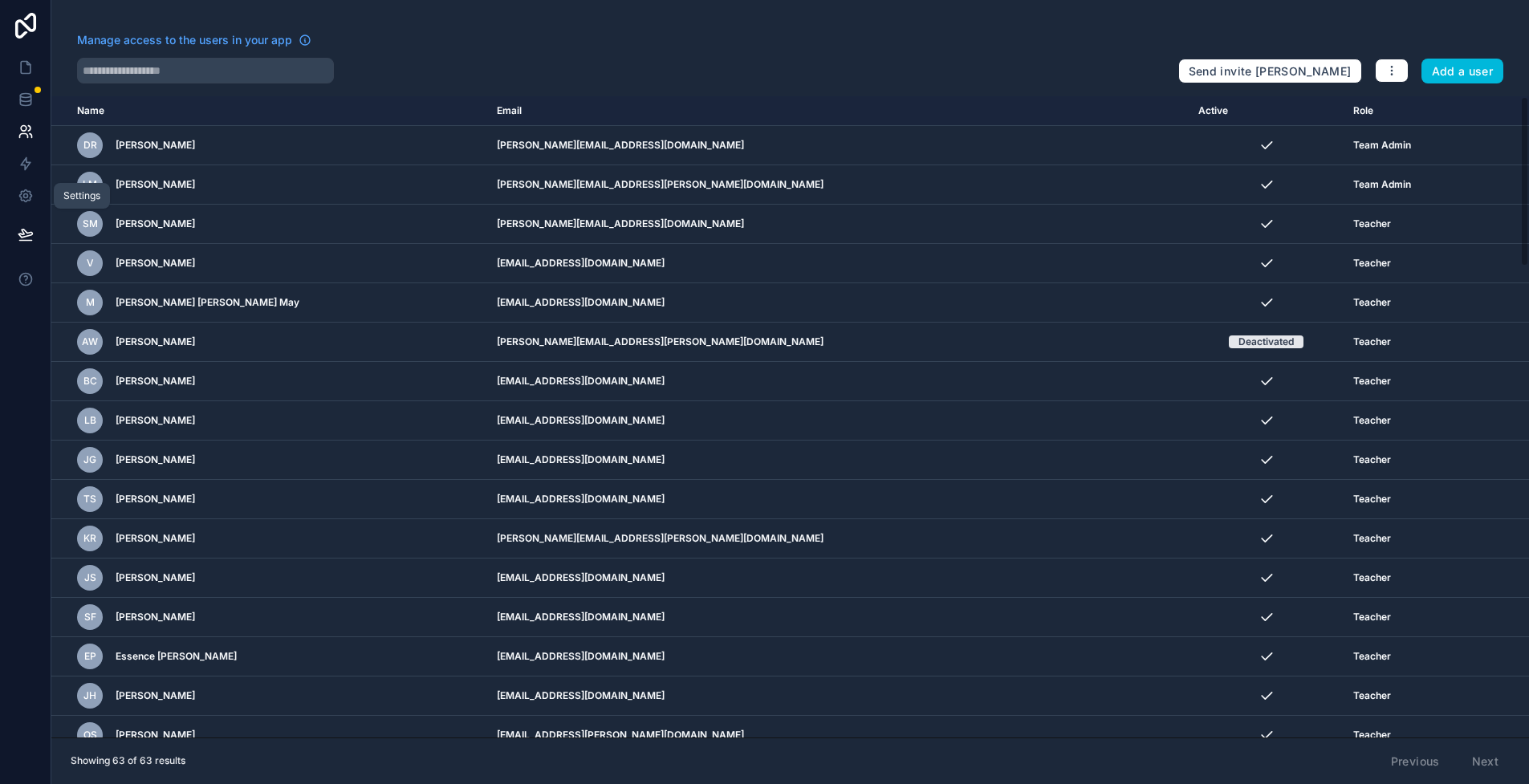
click at [31, 193] on icon at bounding box center [25, 195] width 16 height 16
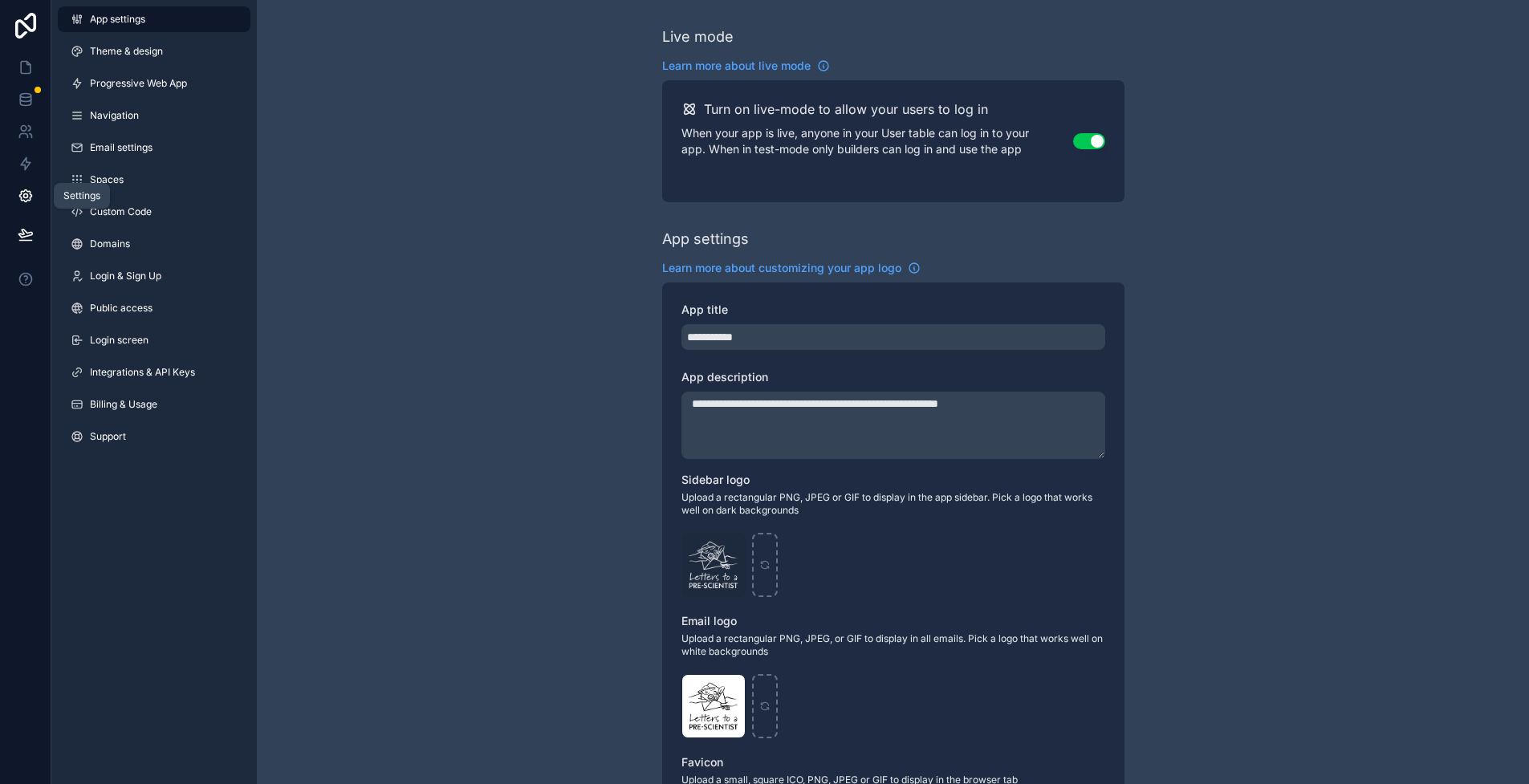
click at [32, 191] on icon at bounding box center [25, 195] width 16 height 16
click at [274, 364] on div "**********" at bounding box center [893, 620] width 1272 height 1242
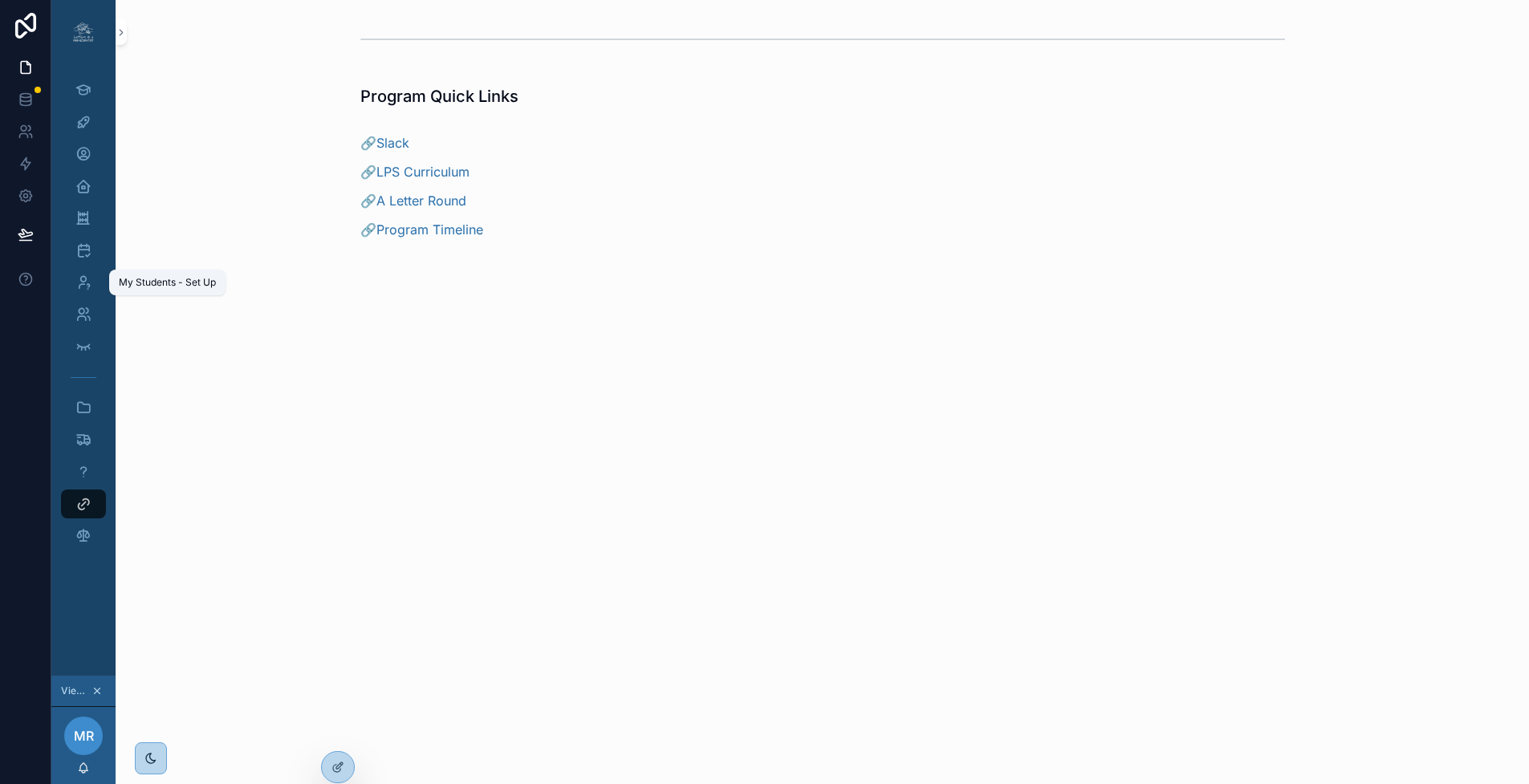
click at [89, 281] on icon "scrollable content" at bounding box center [83, 282] width 16 height 16
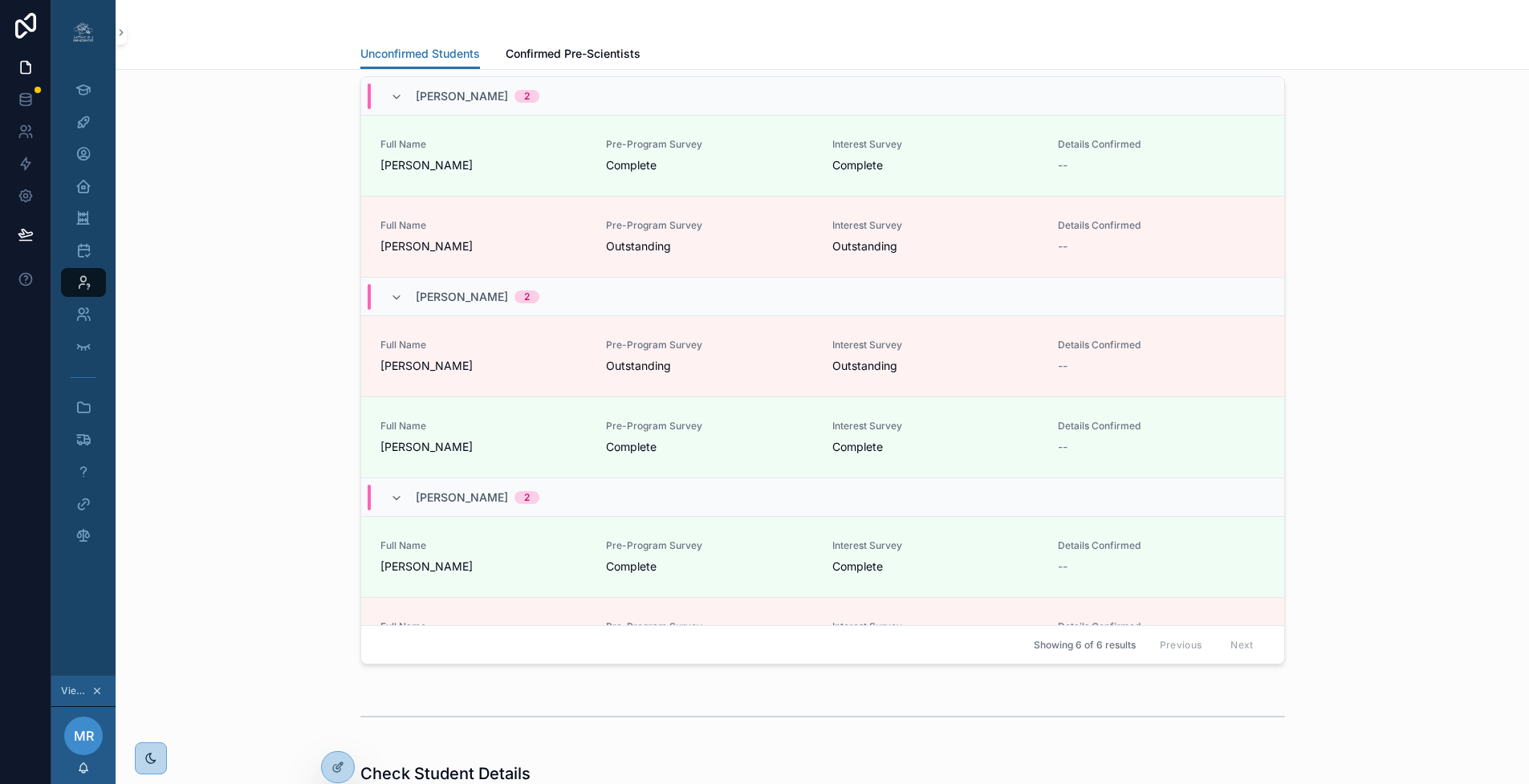
scroll to position [205, 0]
click at [0, 0] on span "Delete Duplicate" at bounding box center [0, 0] width 0 height 0
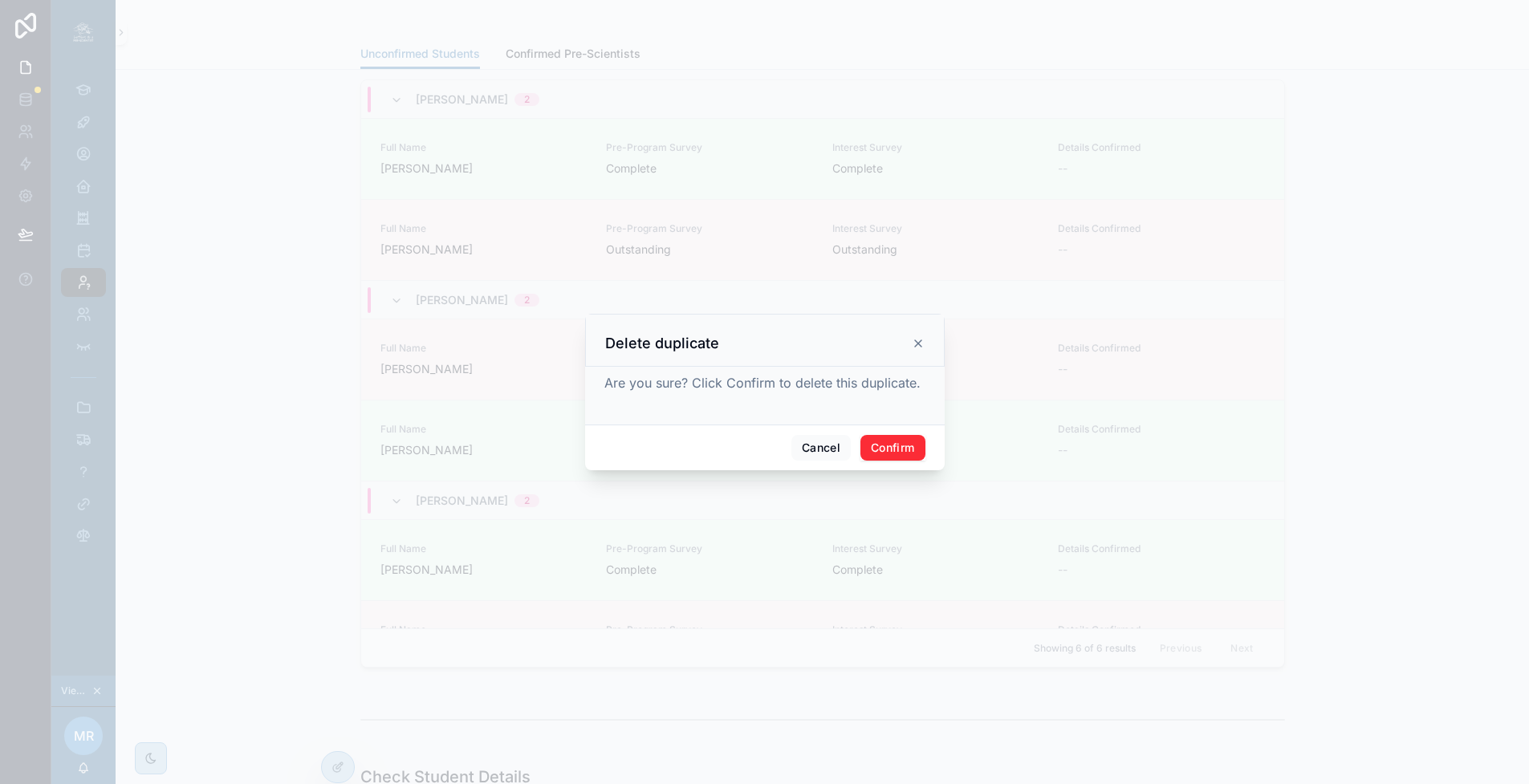
click at [905, 456] on button "Confirm" at bounding box center [893, 448] width 64 height 25
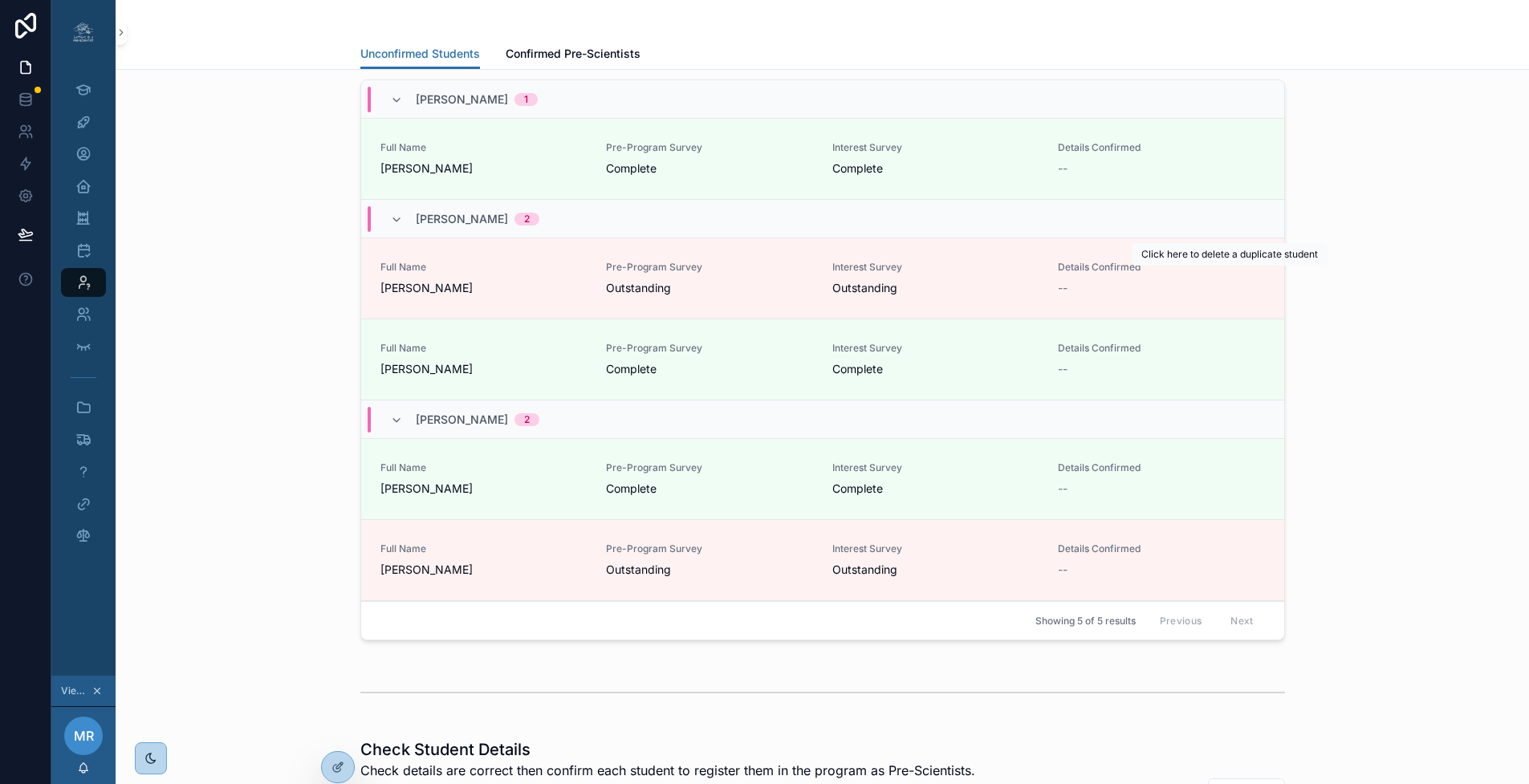
click at [0, 0] on span "Delete Duplicate" at bounding box center [0, 0] width 0 height 0
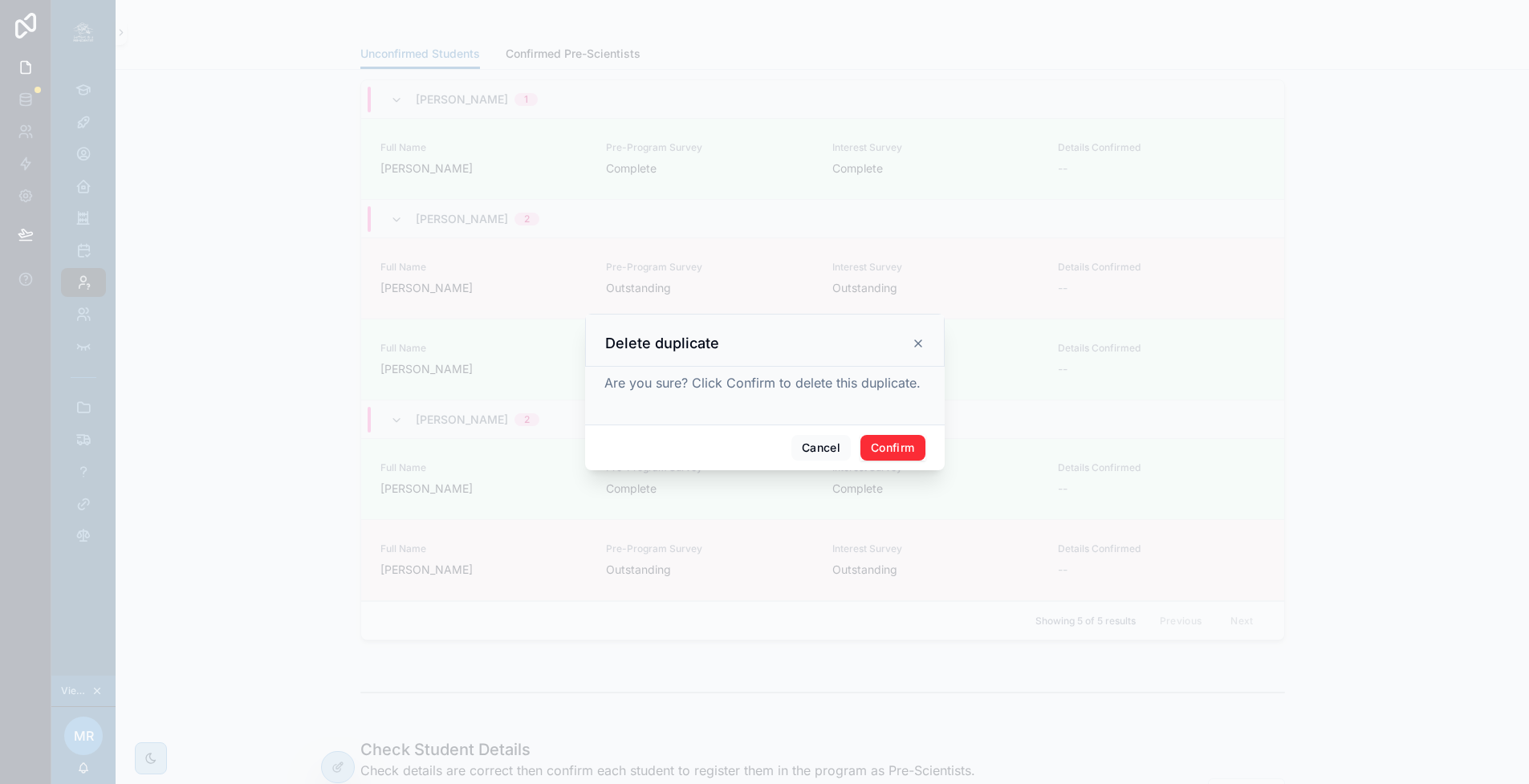
click at [896, 448] on button "Confirm" at bounding box center [893, 448] width 64 height 25
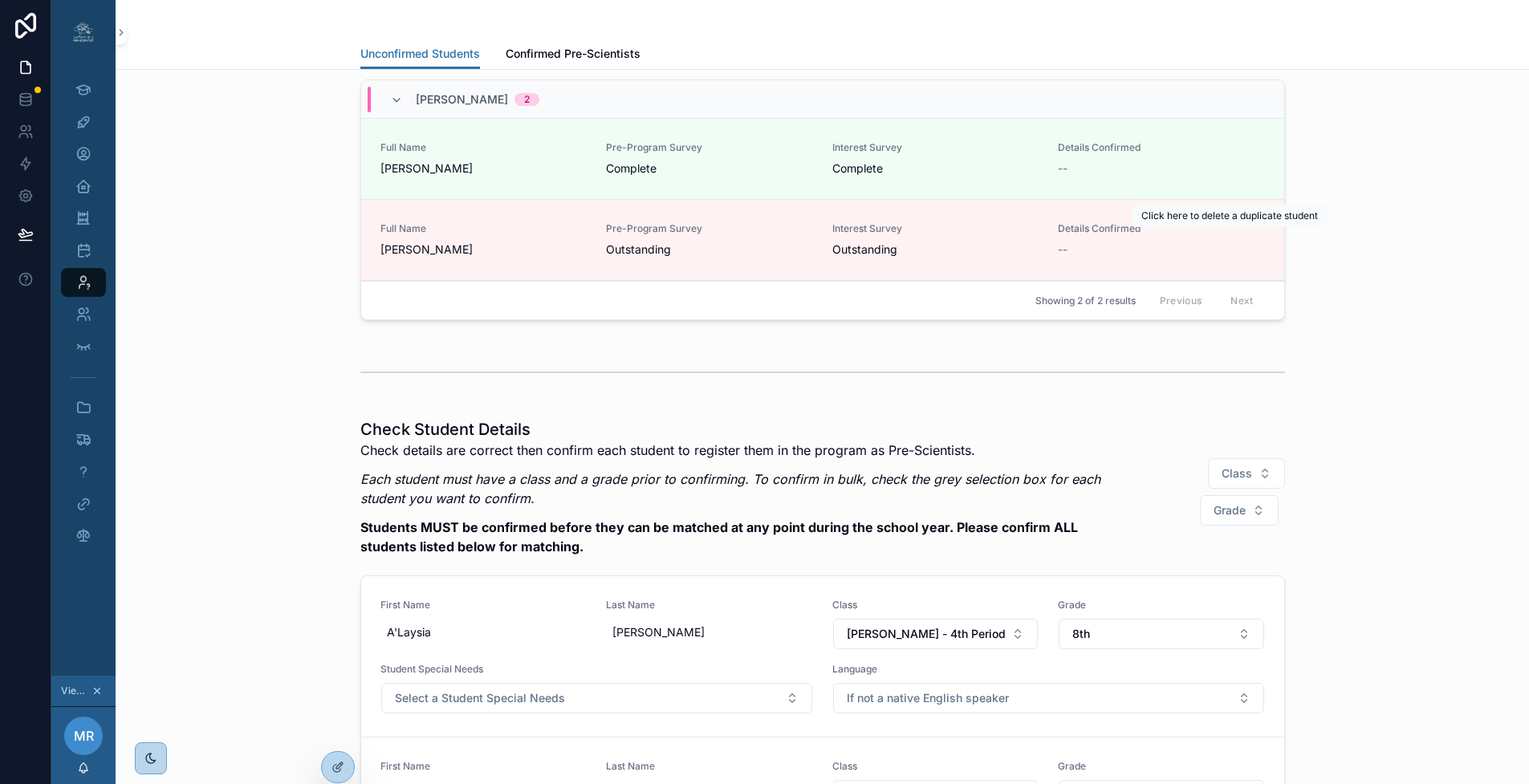
click at [0, 0] on span "Delete Duplicate" at bounding box center [0, 0] width 0 height 0
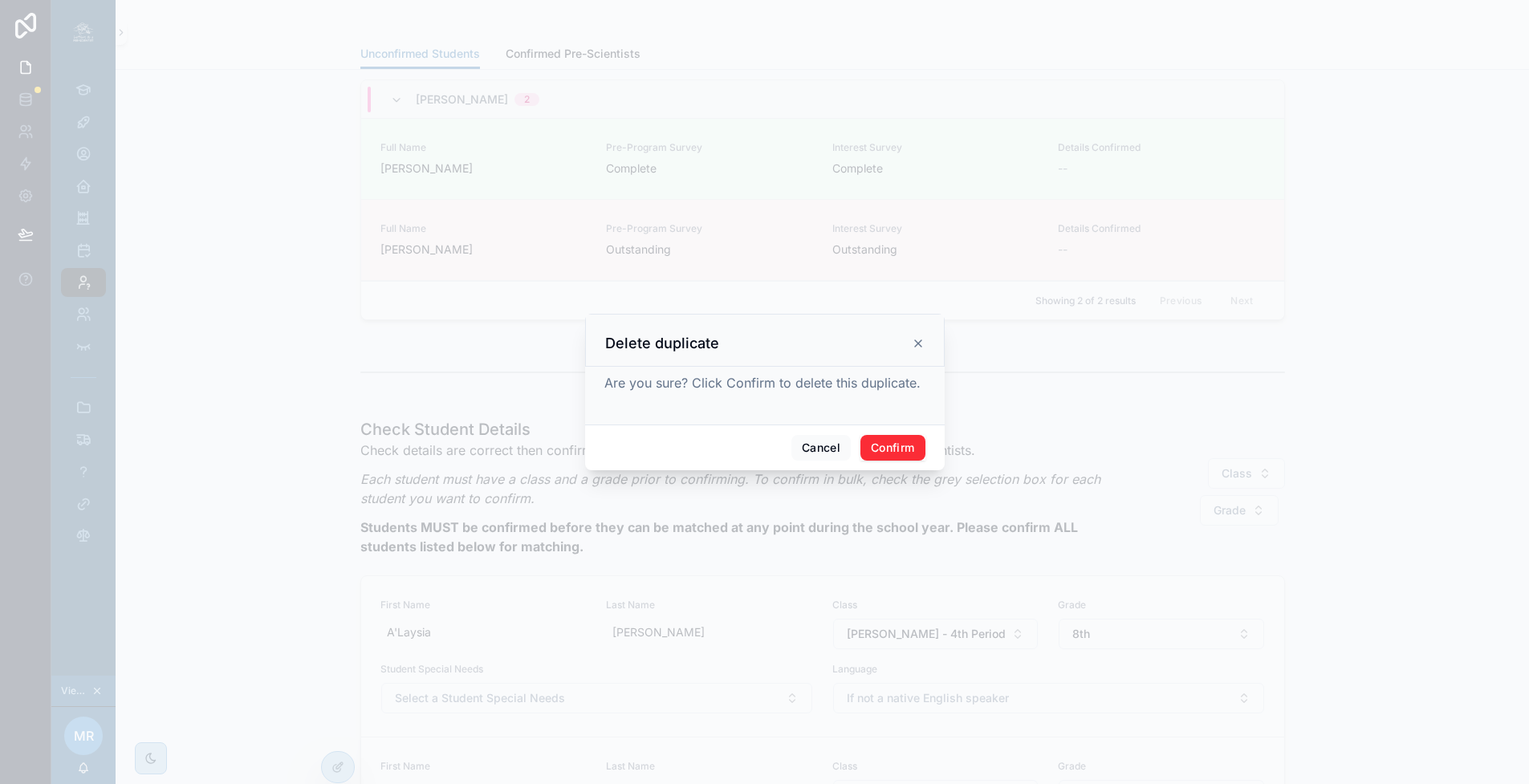
click at [884, 453] on button "Confirm" at bounding box center [893, 448] width 64 height 25
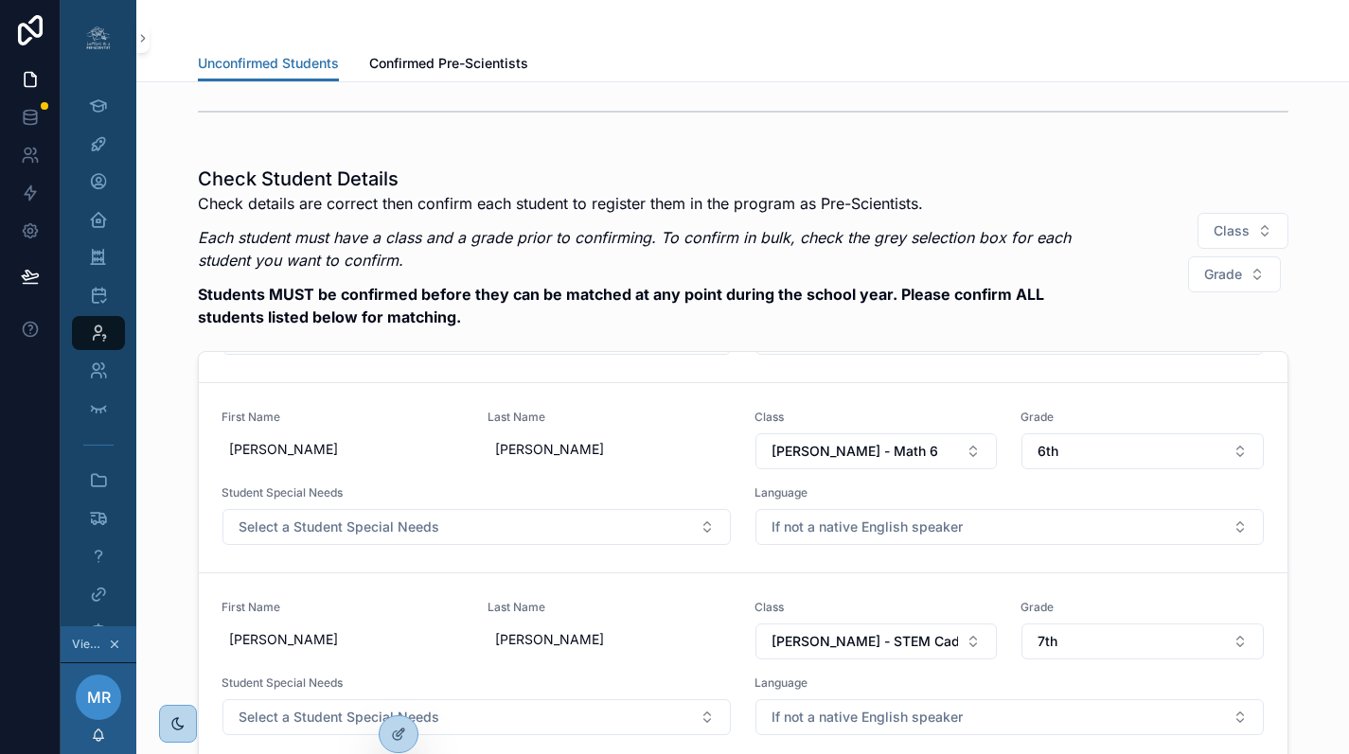
scroll to position [2940, 0]
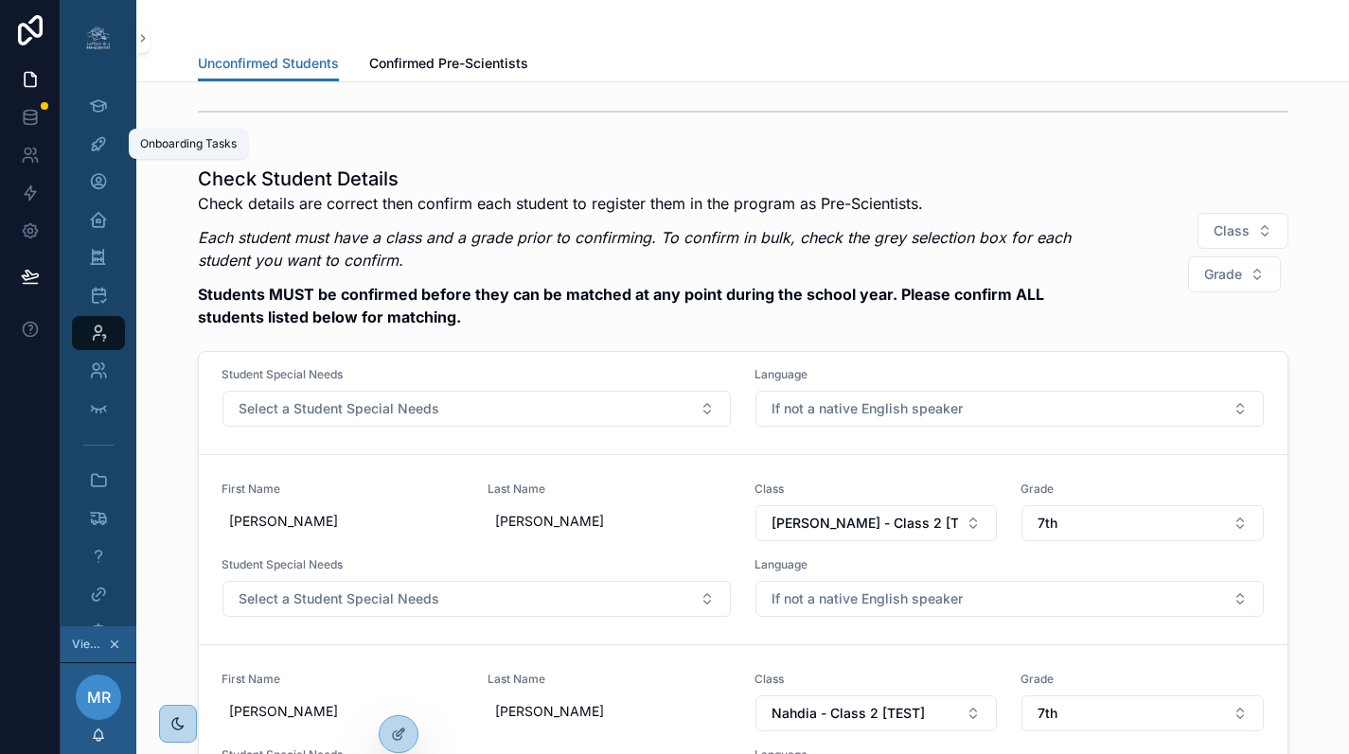
click at [98, 138] on icon "scrollable content" at bounding box center [98, 143] width 19 height 19
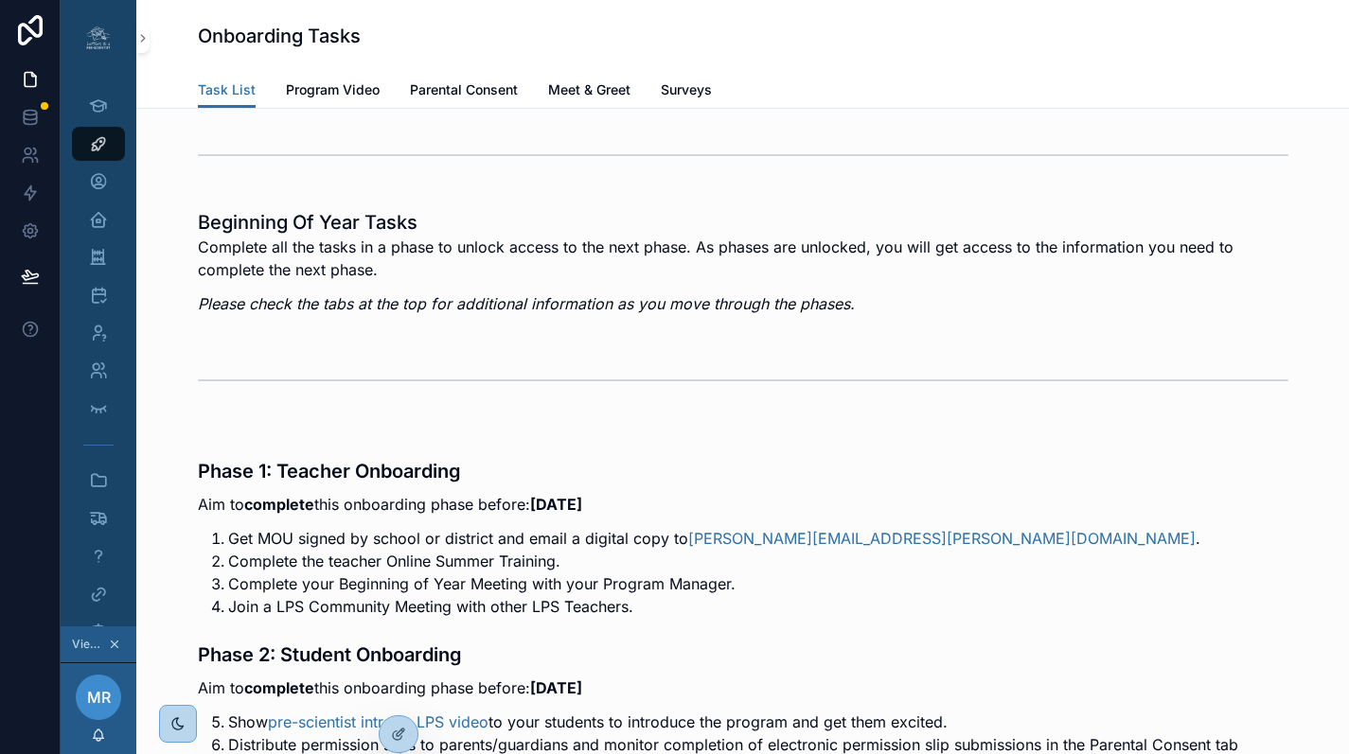
click at [685, 87] on span "Surveys" at bounding box center [686, 89] width 51 height 19
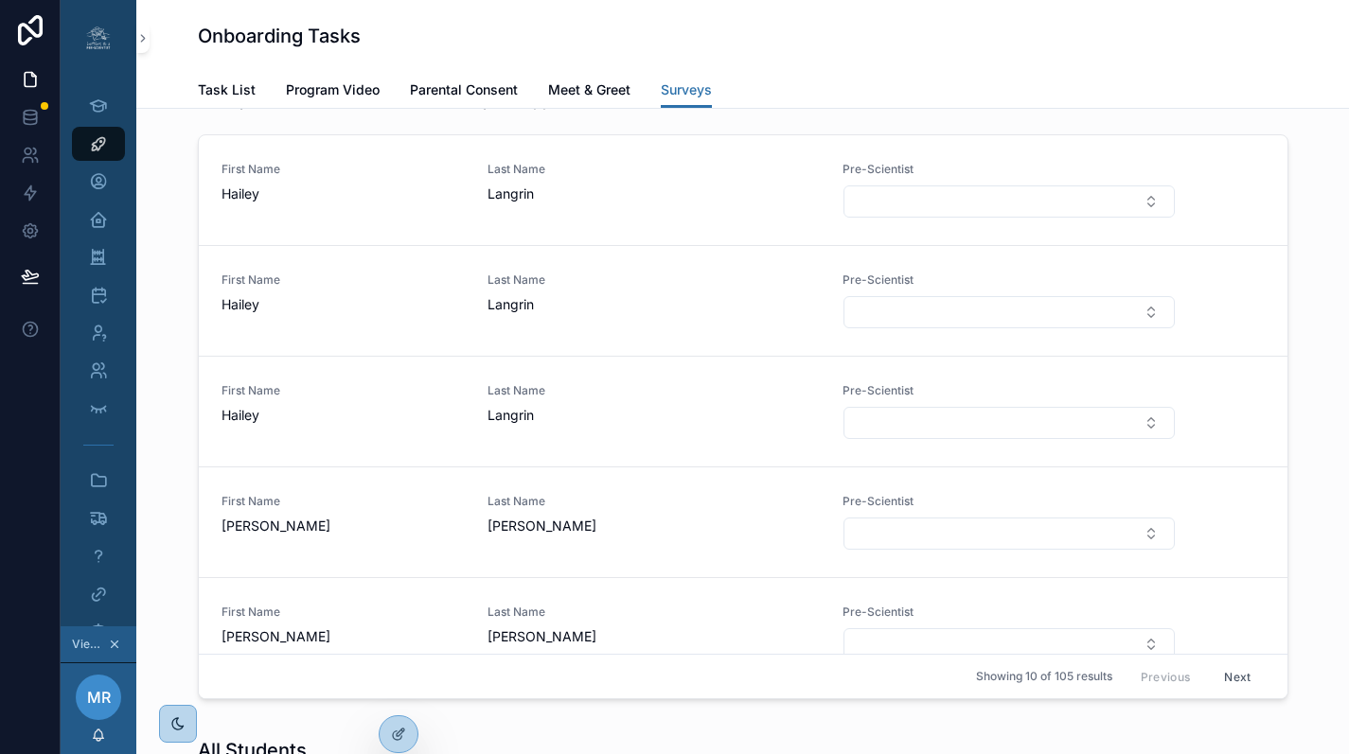
scroll to position [3738, 0]
click at [1107, 214] on button "Select Button" at bounding box center [1008, 198] width 330 height 32
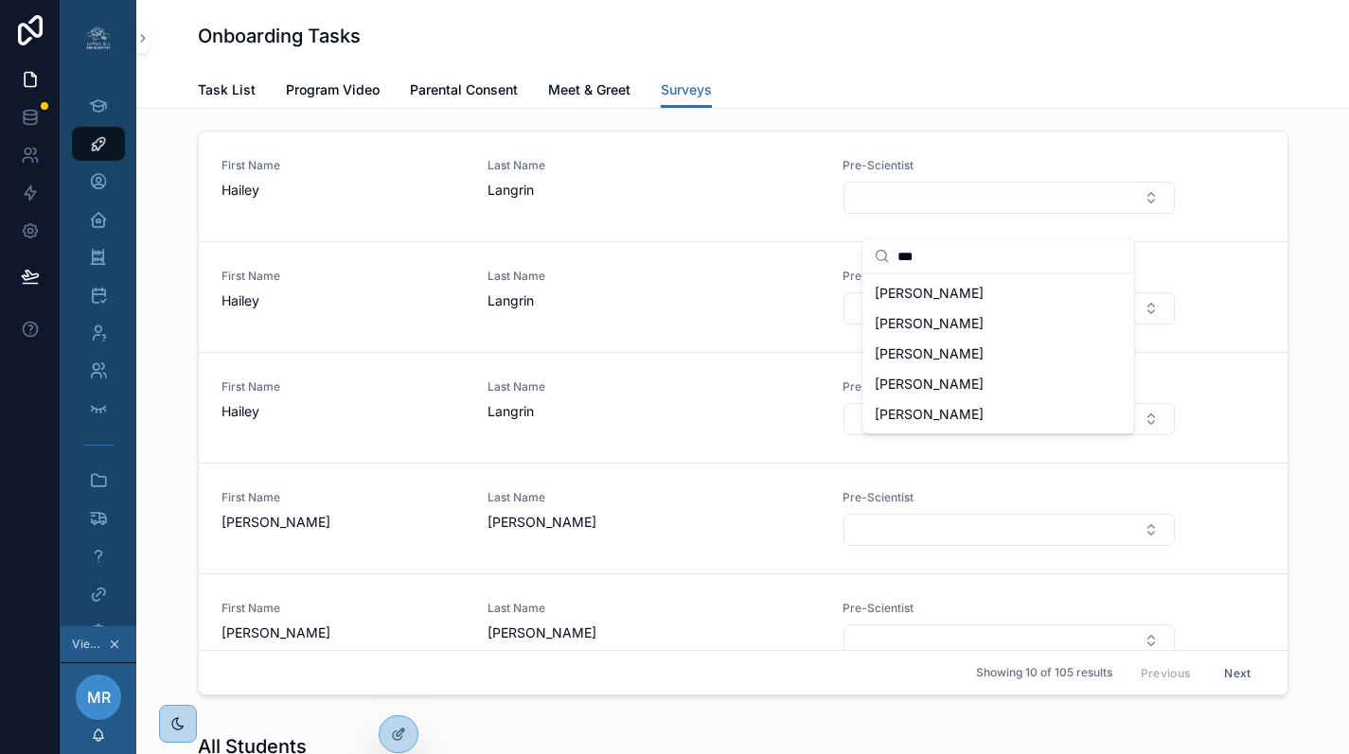
type input "***"
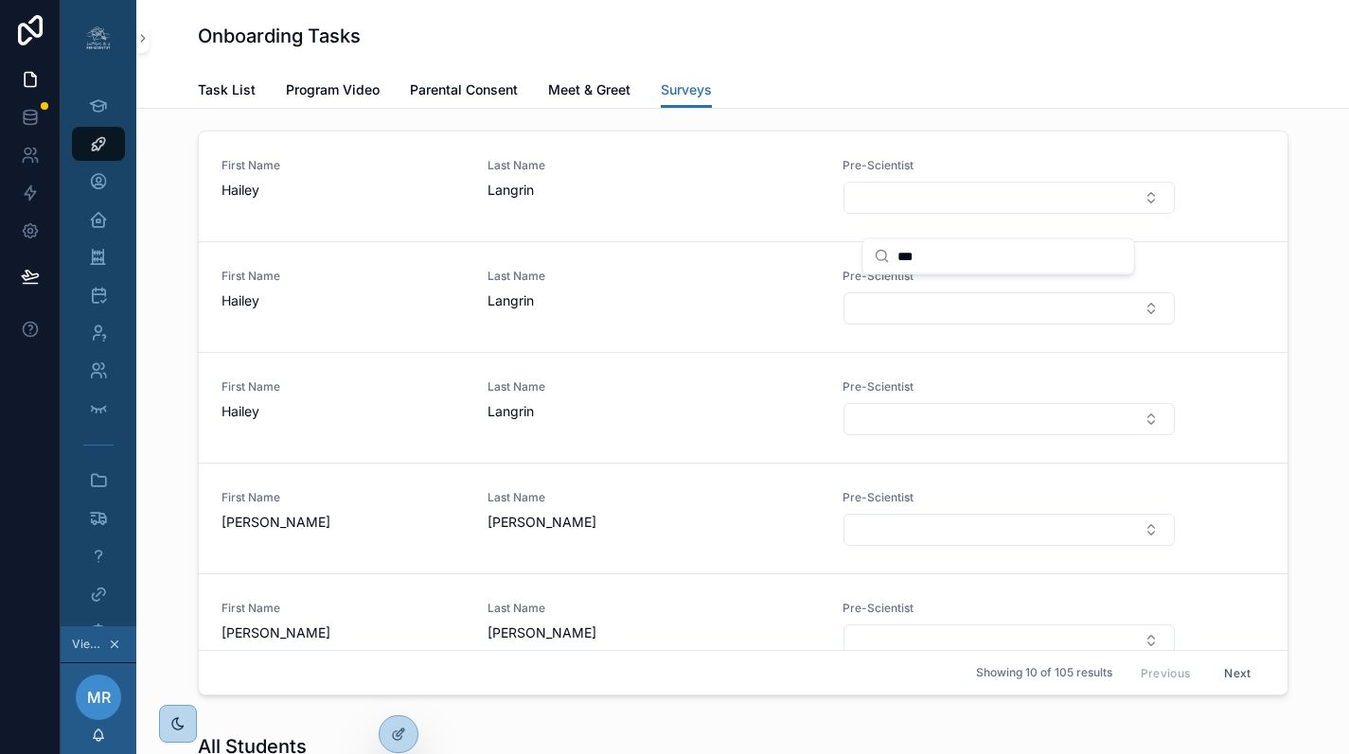
click at [731, 421] on span "Langrin" at bounding box center [653, 411] width 332 height 19
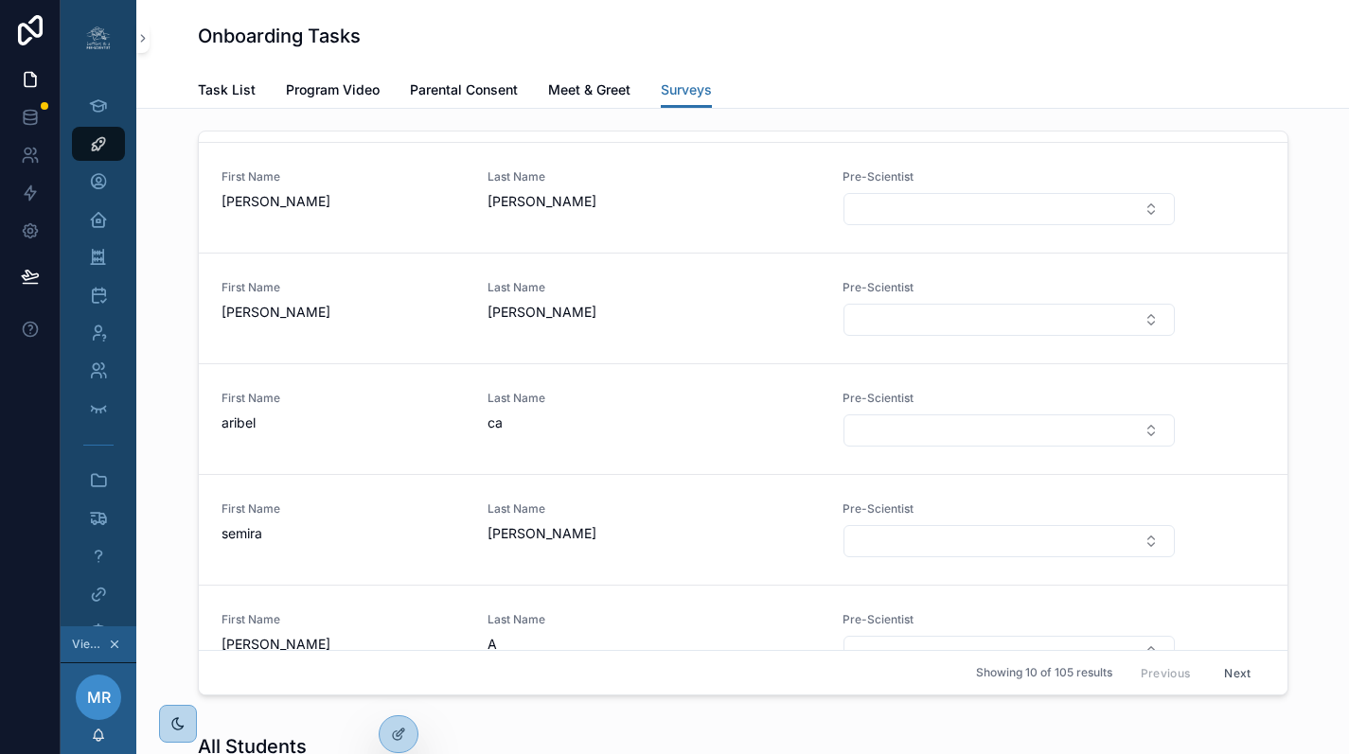
click at [918, 225] on button "Select Button" at bounding box center [1008, 209] width 330 height 32
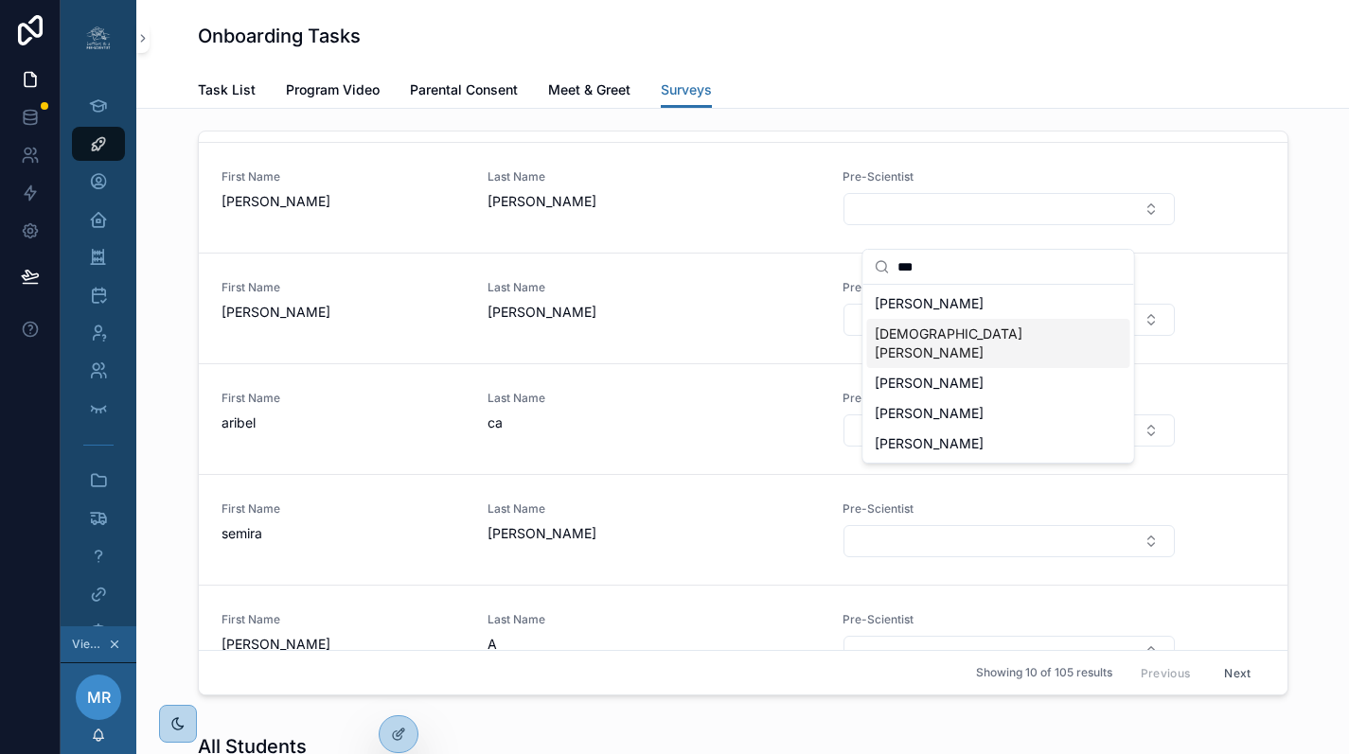
type input "***"
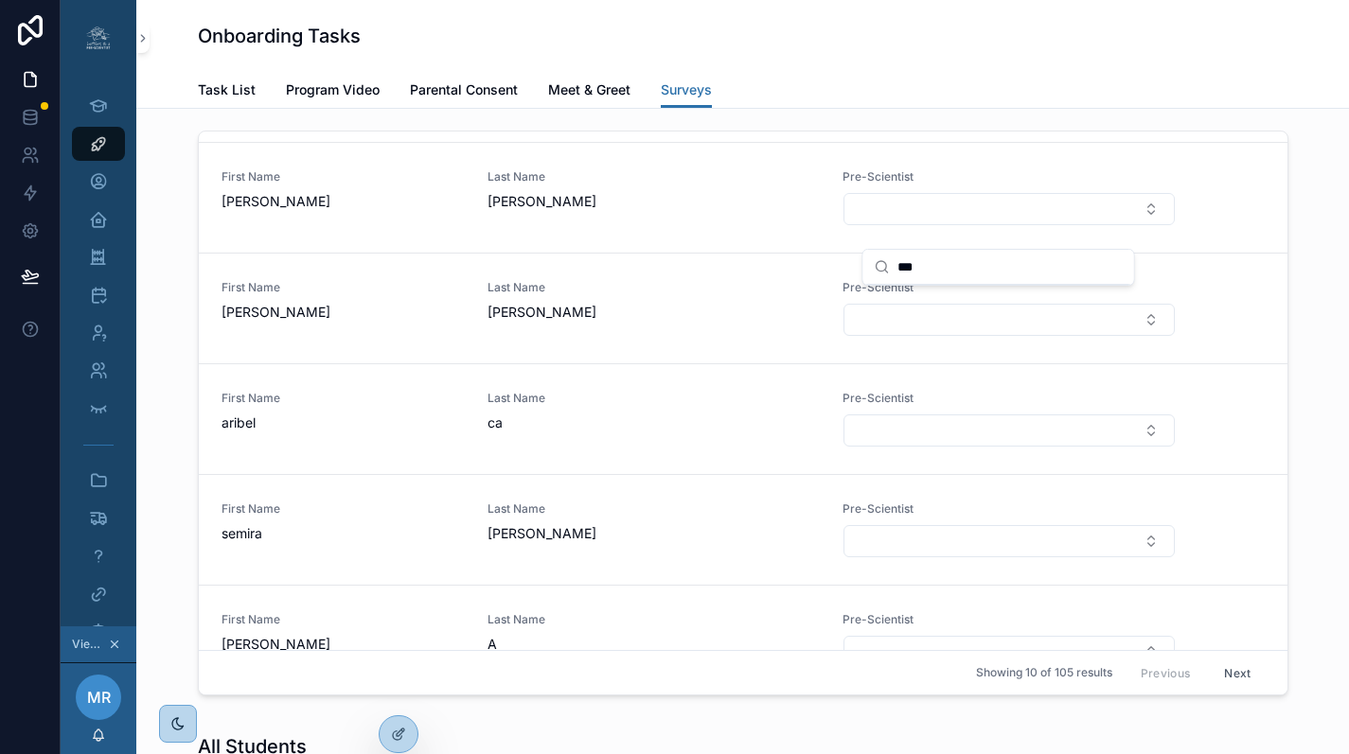
click at [755, 475] on div "First Name aribel Last Name ca Pre-Scientist" at bounding box center [743, 419] width 1088 height 111
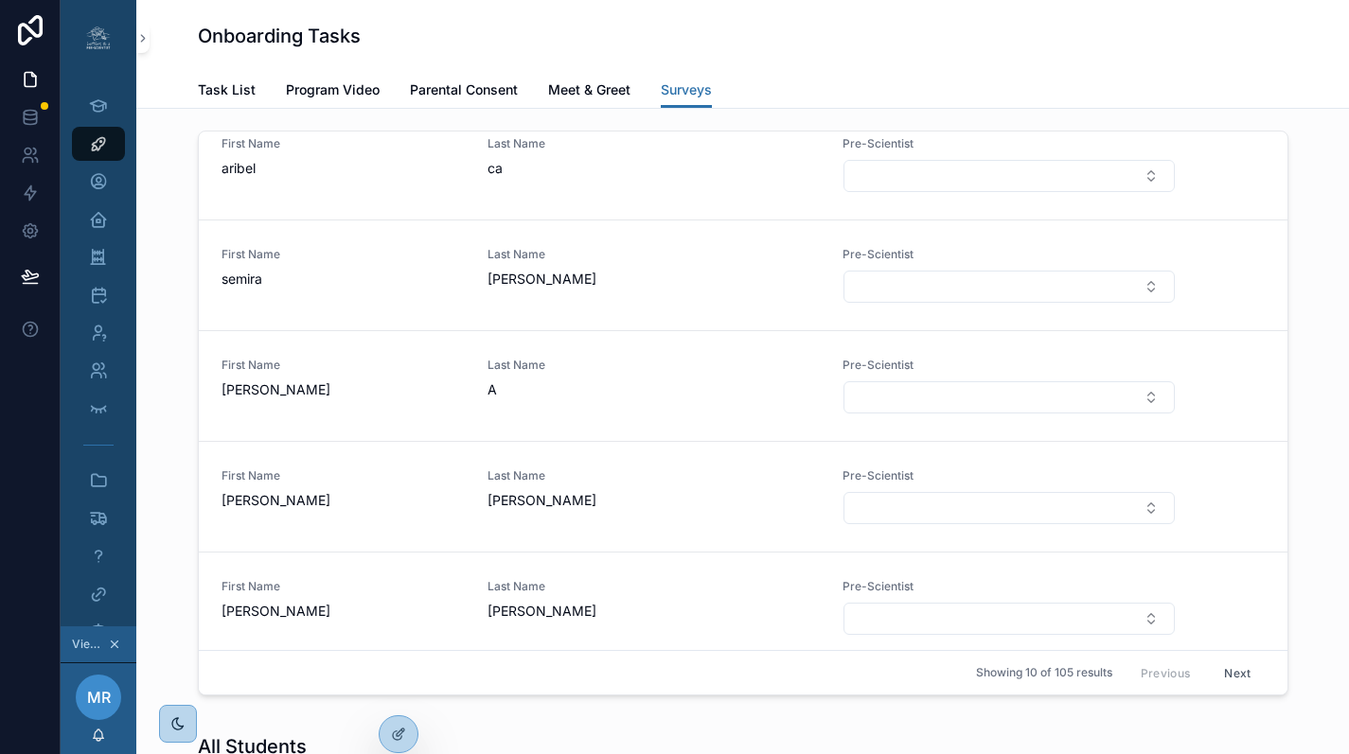
scroll to position [578, 0]
click at [927, 519] on button "Select Button" at bounding box center [1008, 505] width 330 height 32
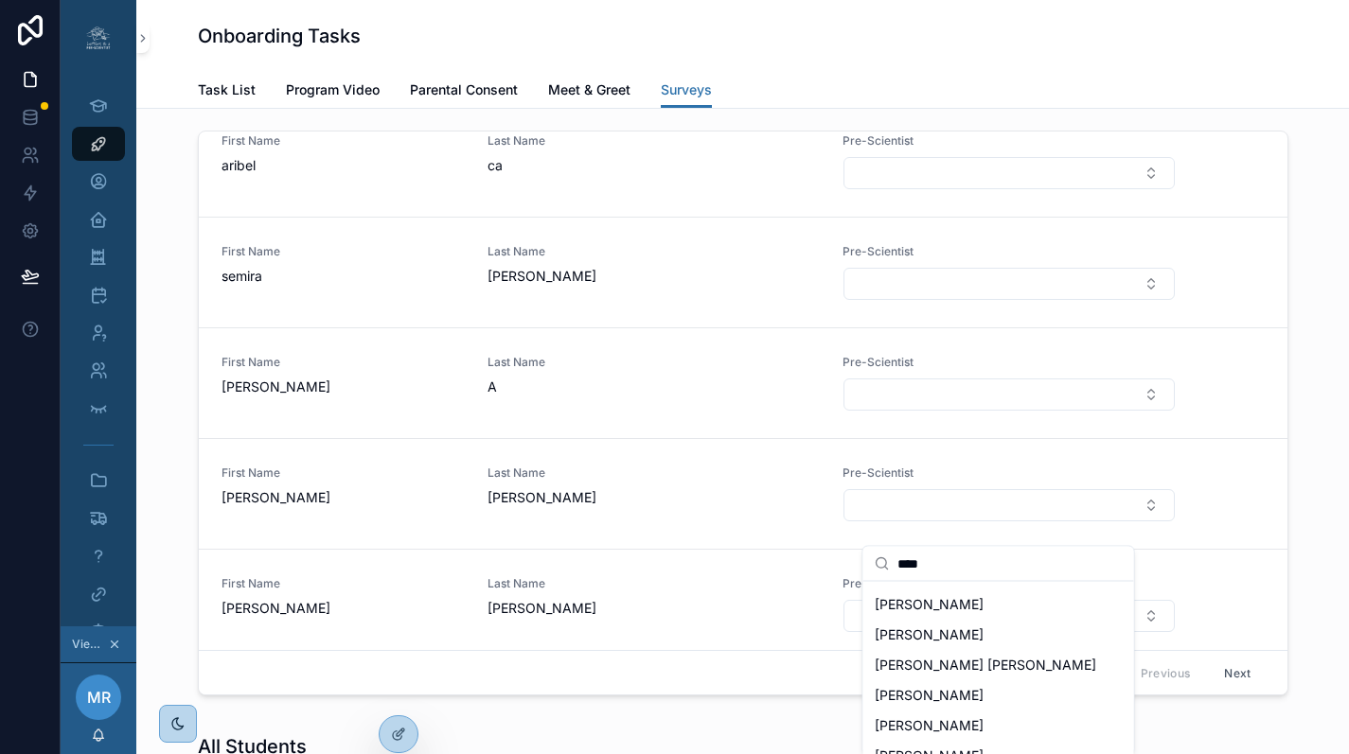
scroll to position [276, 0]
type input "****"
click at [1307, 419] on div "Student Submissions Needing Attention At least one of your students has submitt…" at bounding box center [742, 325] width 1182 height 774
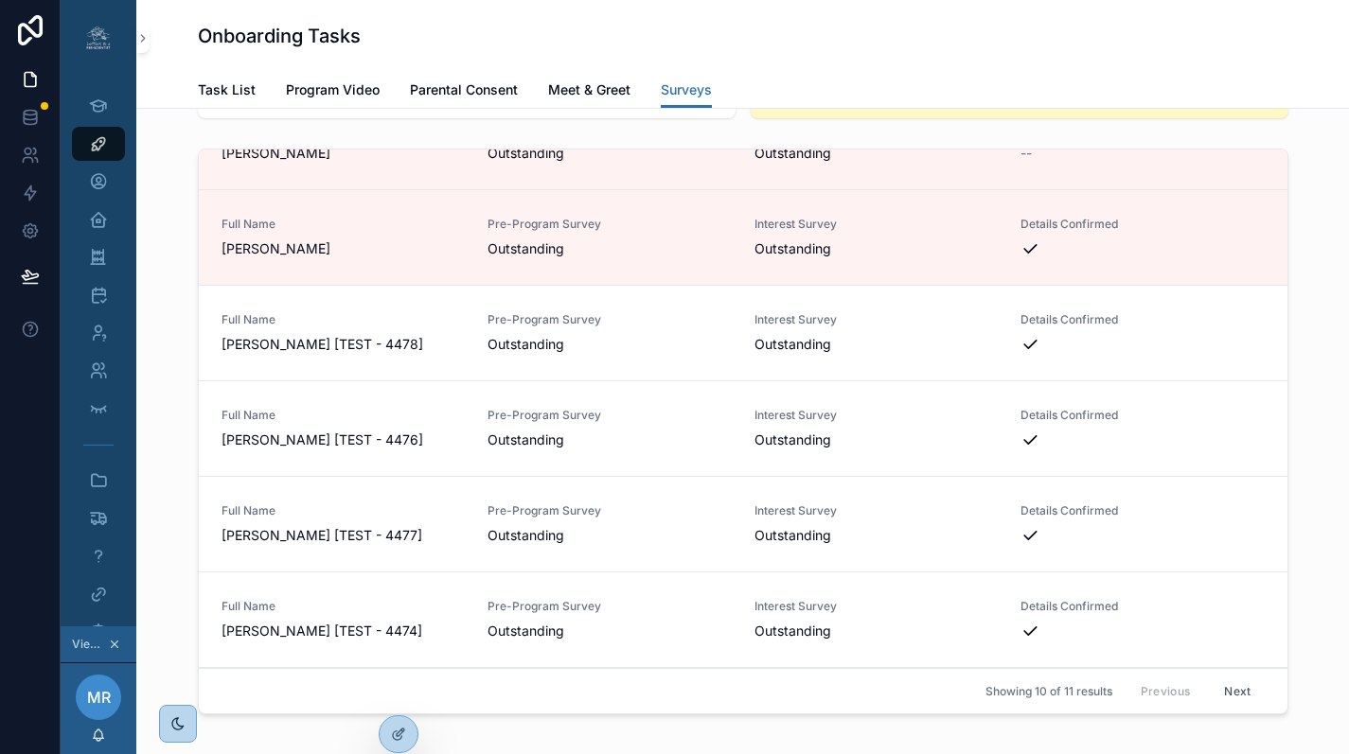
scroll to position [427, 0]
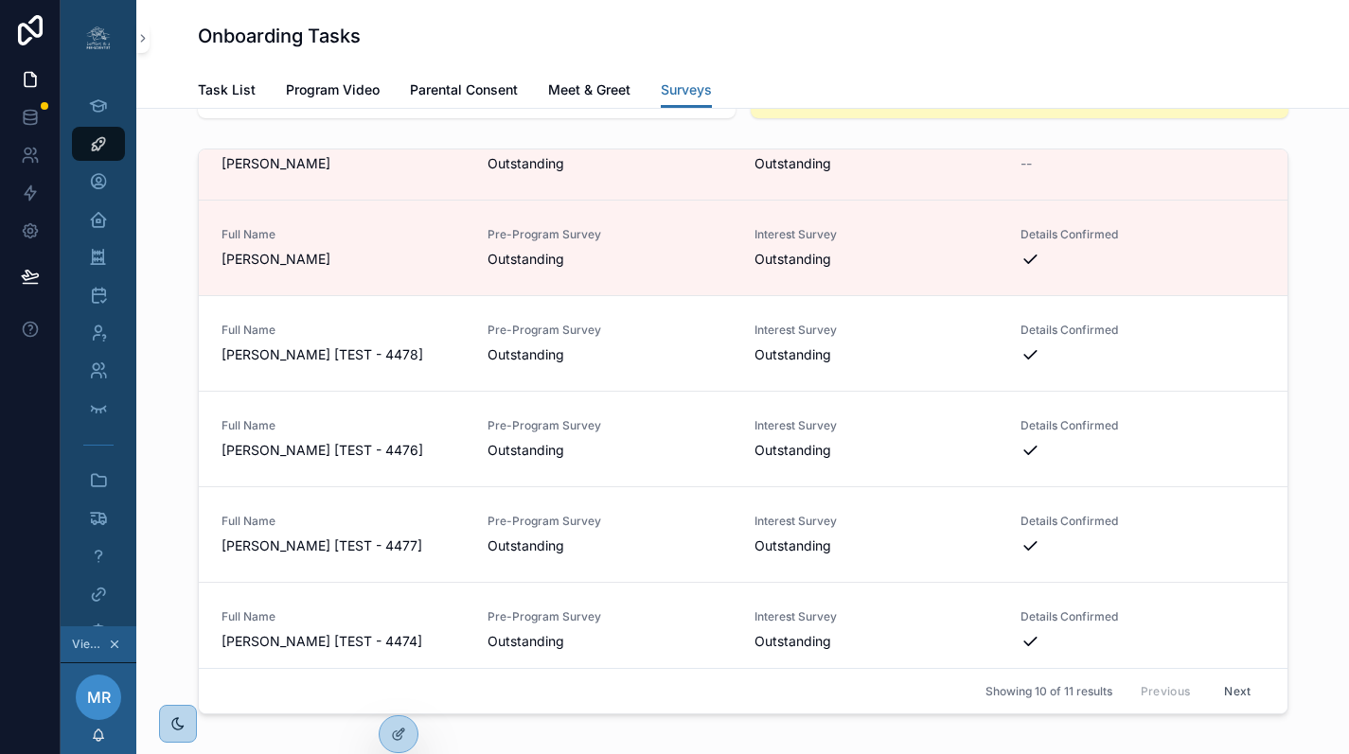
click at [0, 0] on icon at bounding box center [0, 0] width 0 height 0
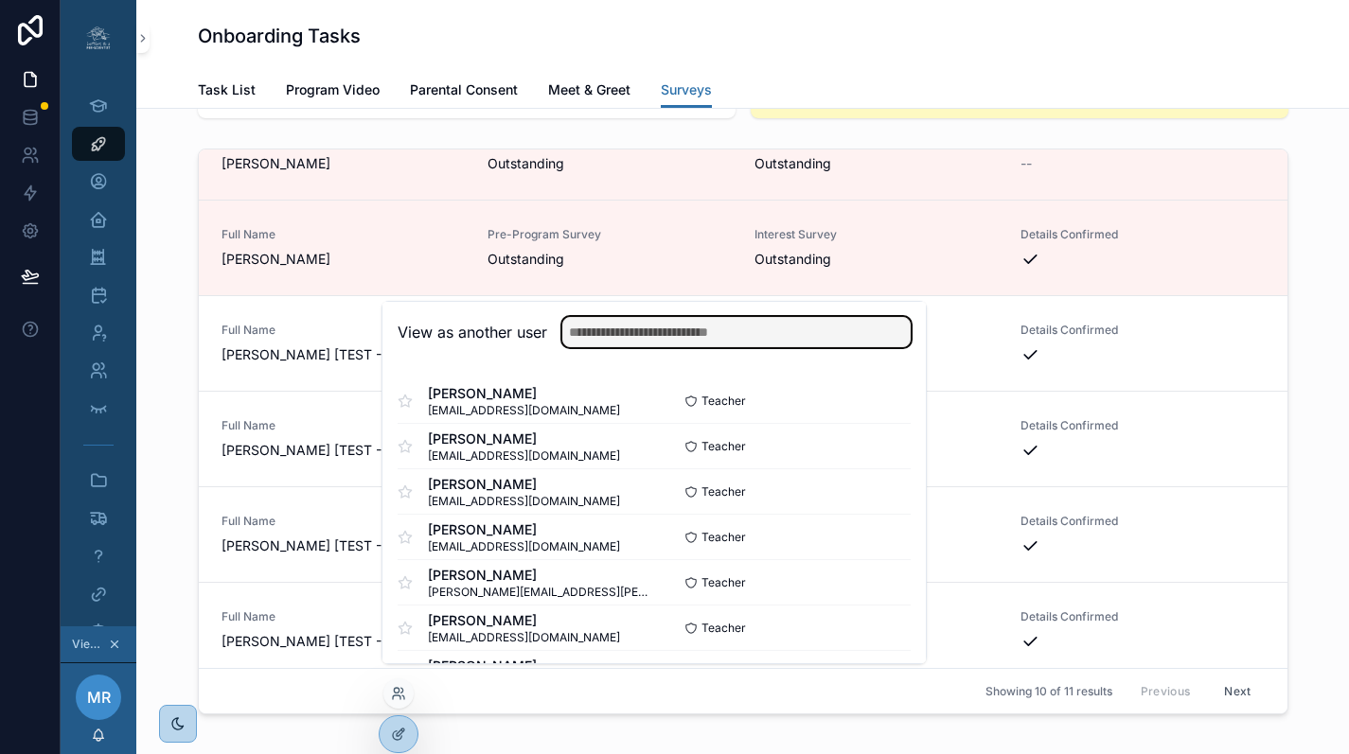
click at [623, 340] on input "text" at bounding box center [736, 332] width 348 height 30
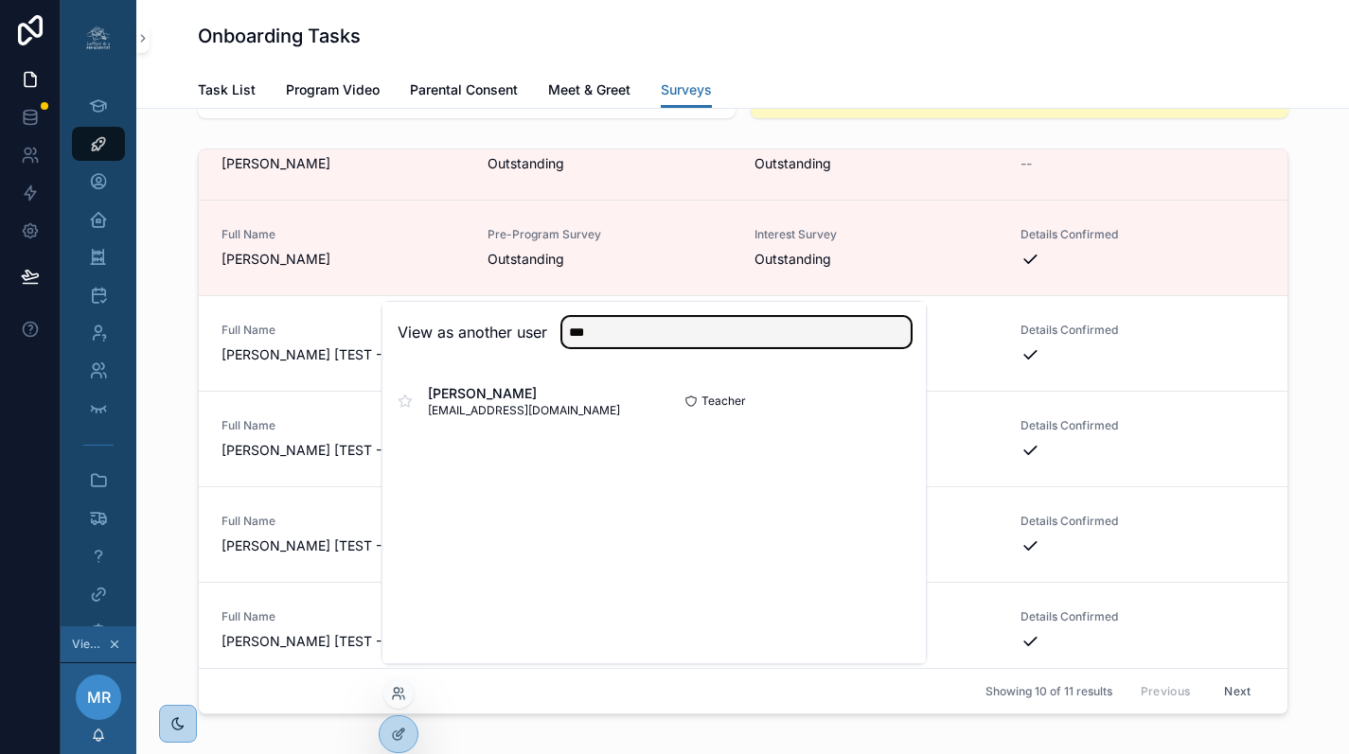
type input "***"
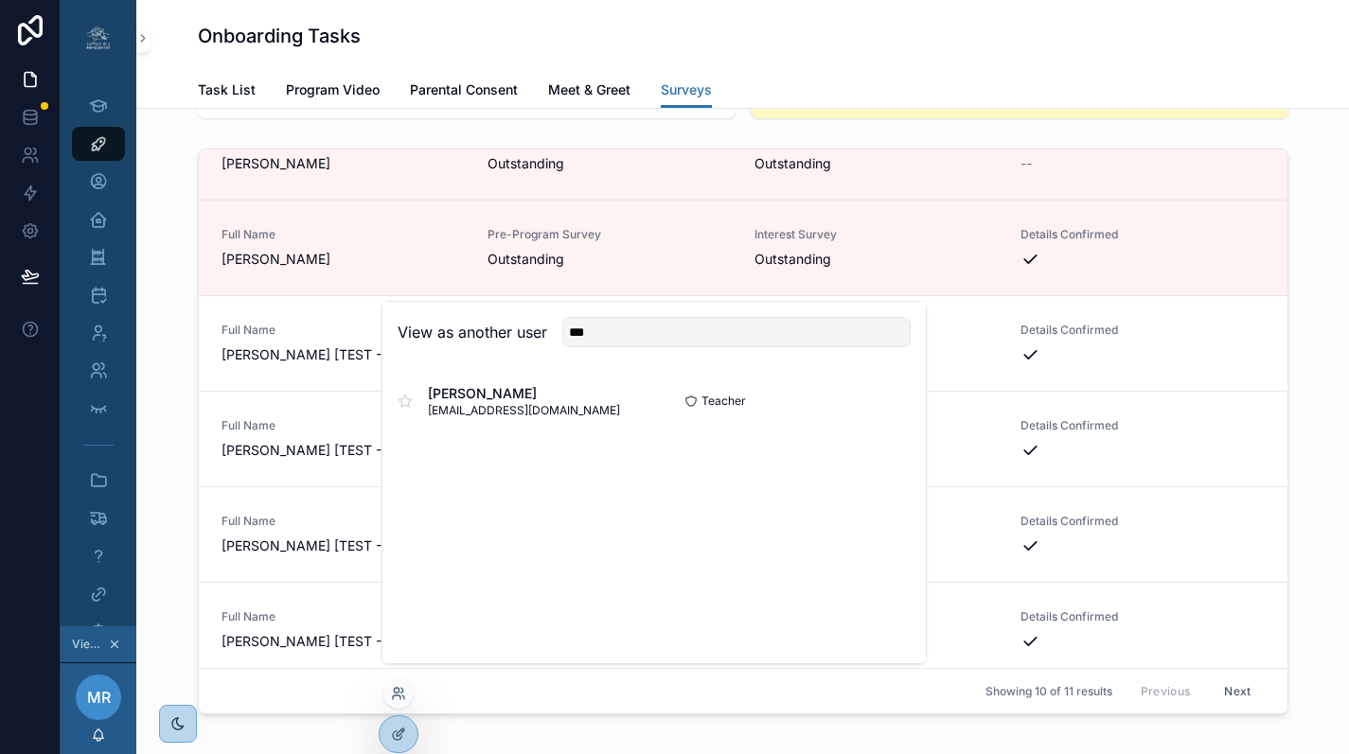
click at [0, 0] on button "Select" at bounding box center [0, 0] width 0 height 0
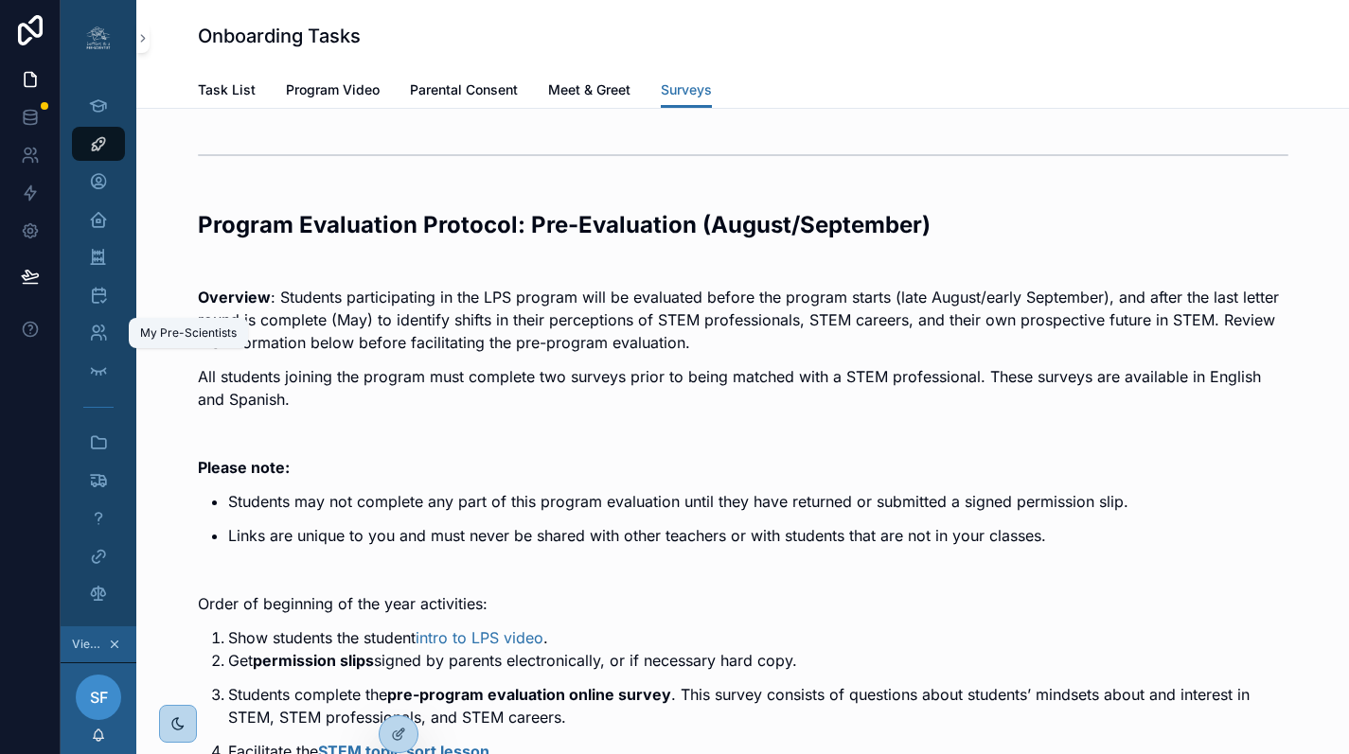
click at [99, 330] on icon "scrollable content" at bounding box center [98, 333] width 19 height 19
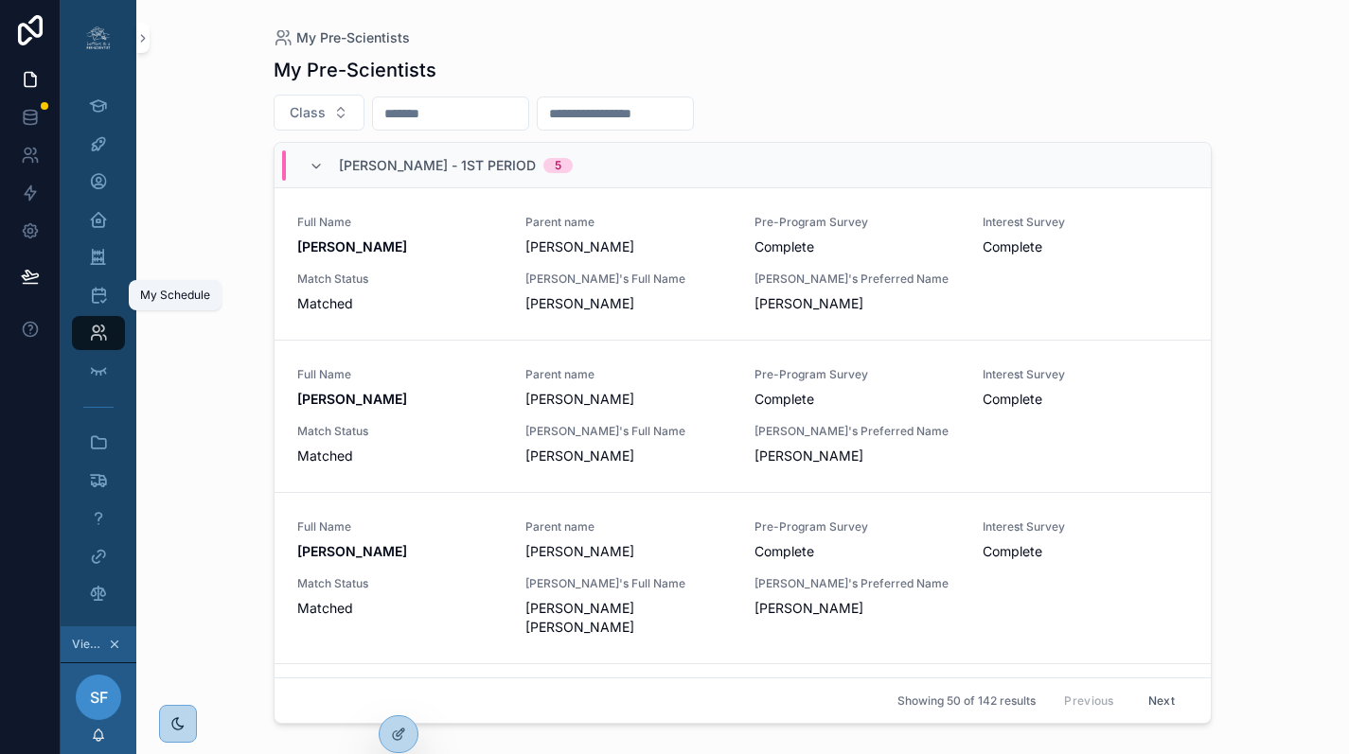
click at [97, 290] on icon "scrollable content" at bounding box center [98, 295] width 19 height 19
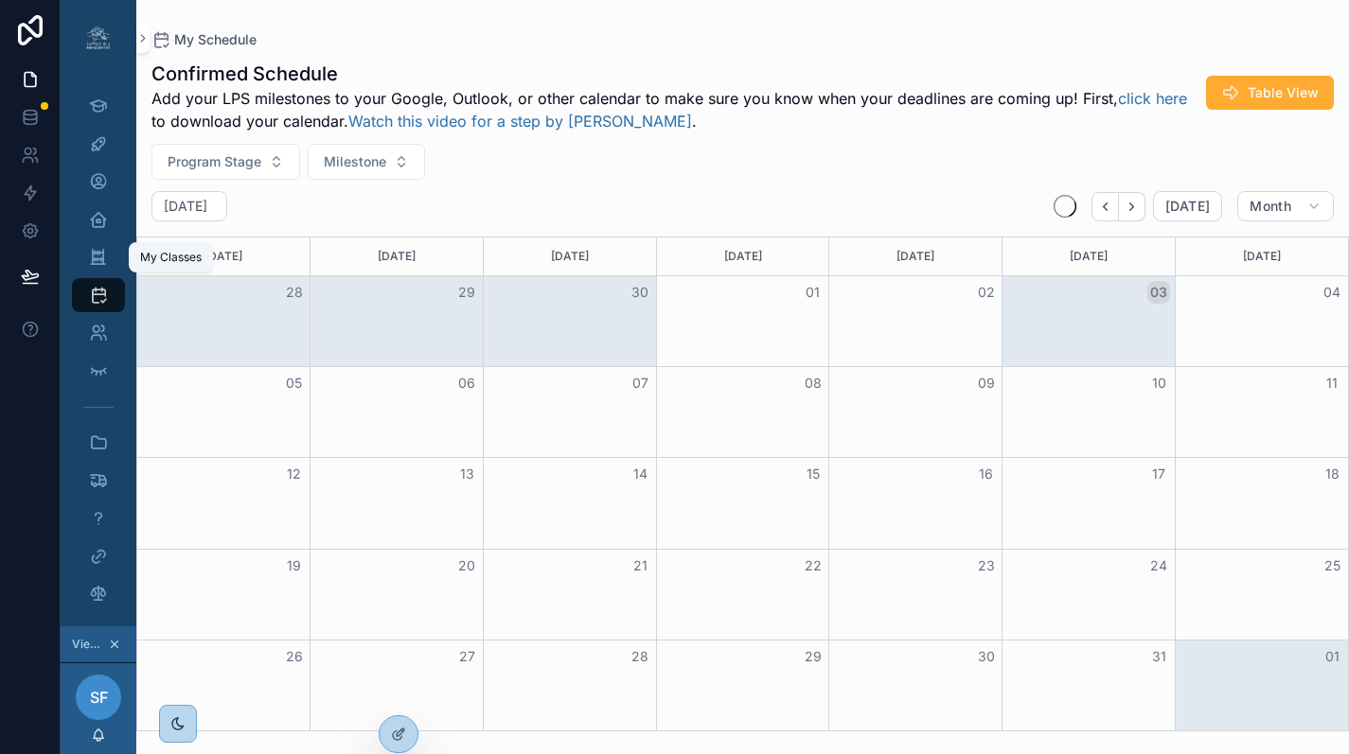
click at [98, 257] on icon "scrollable content" at bounding box center [98, 257] width 18 height 19
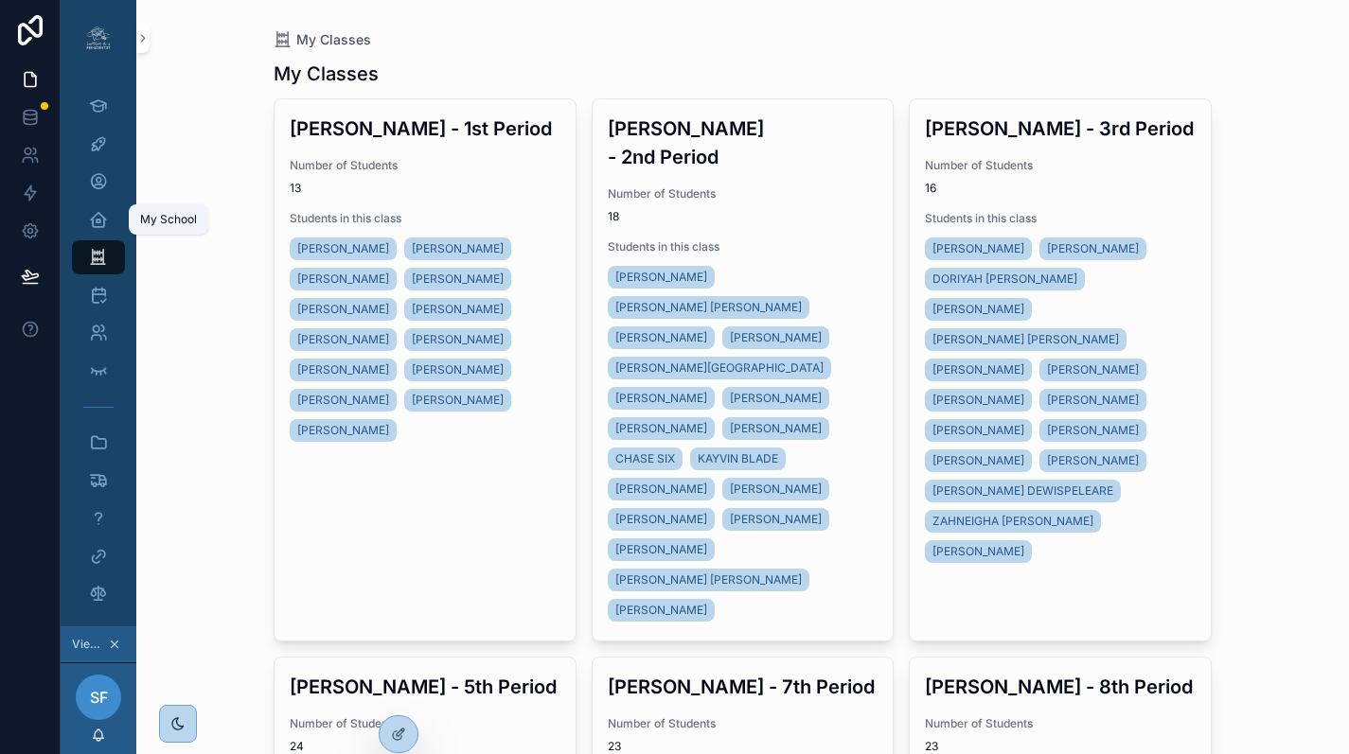
click at [102, 220] on icon "scrollable content" at bounding box center [98, 219] width 19 height 19
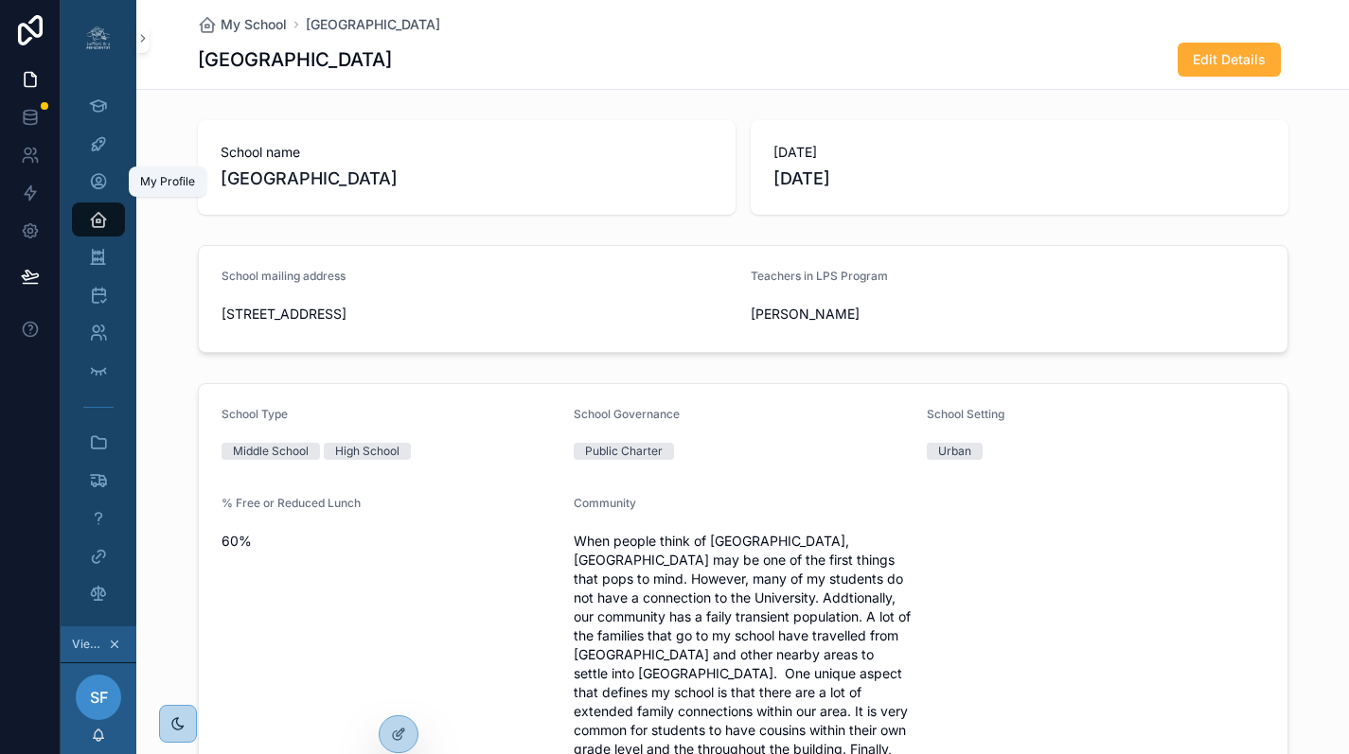
click at [104, 182] on icon "scrollable content" at bounding box center [98, 181] width 19 height 19
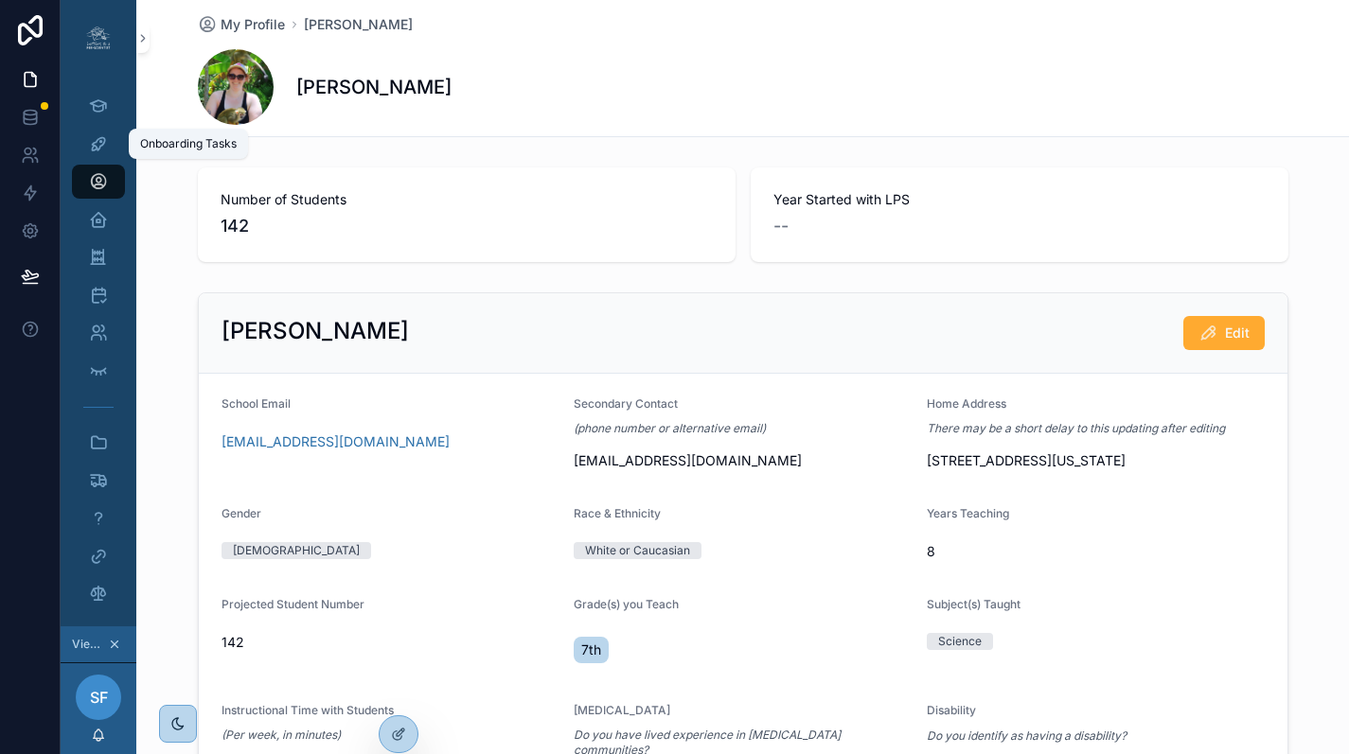
click at [104, 145] on icon "scrollable content" at bounding box center [98, 143] width 19 height 19
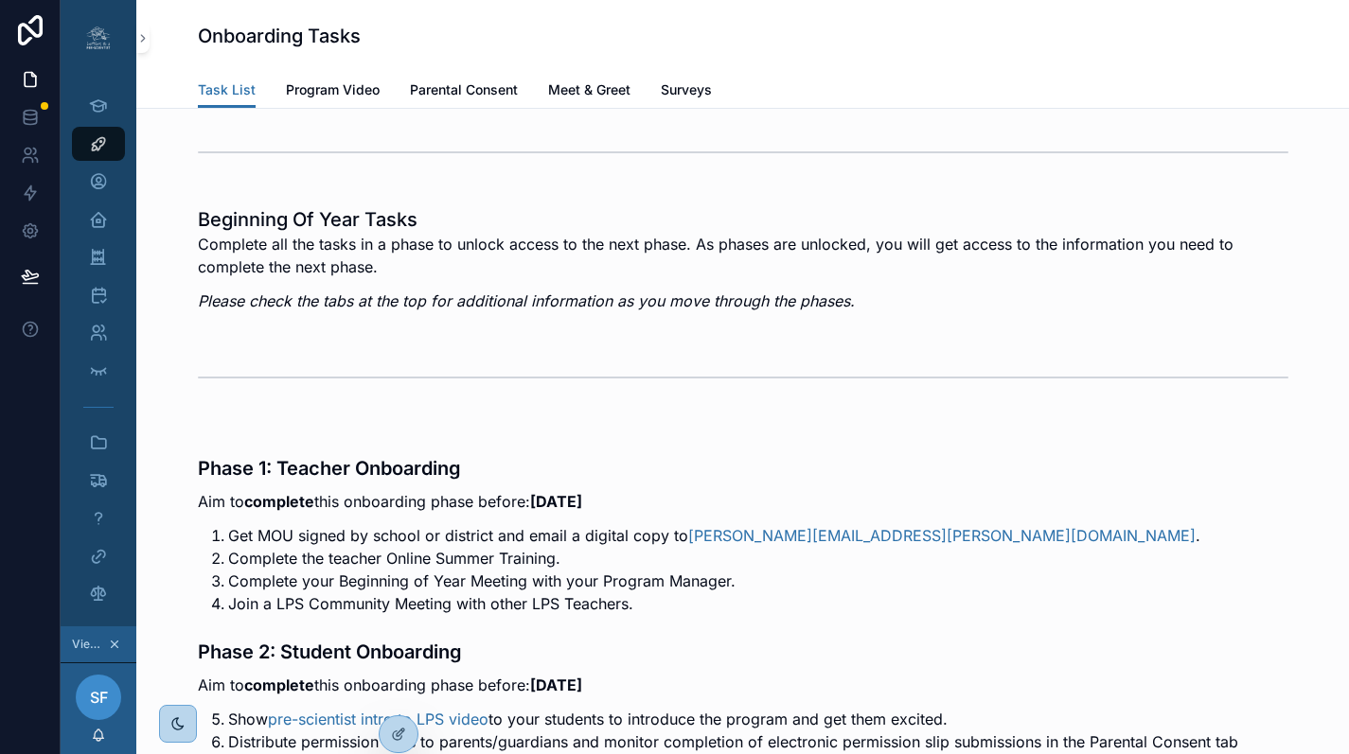
scroll to position [4, 0]
click at [673, 88] on span "Surveys" at bounding box center [686, 89] width 51 height 19
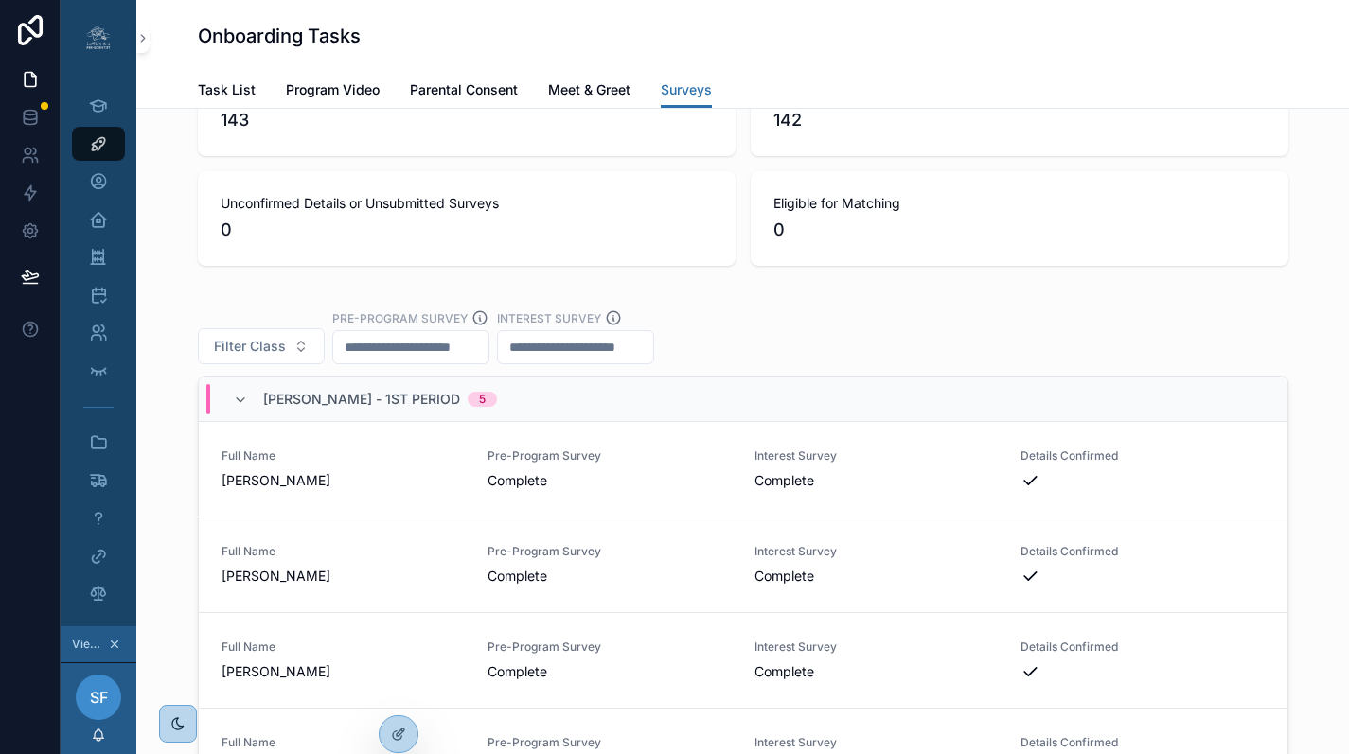
scroll to position [3750, 0]
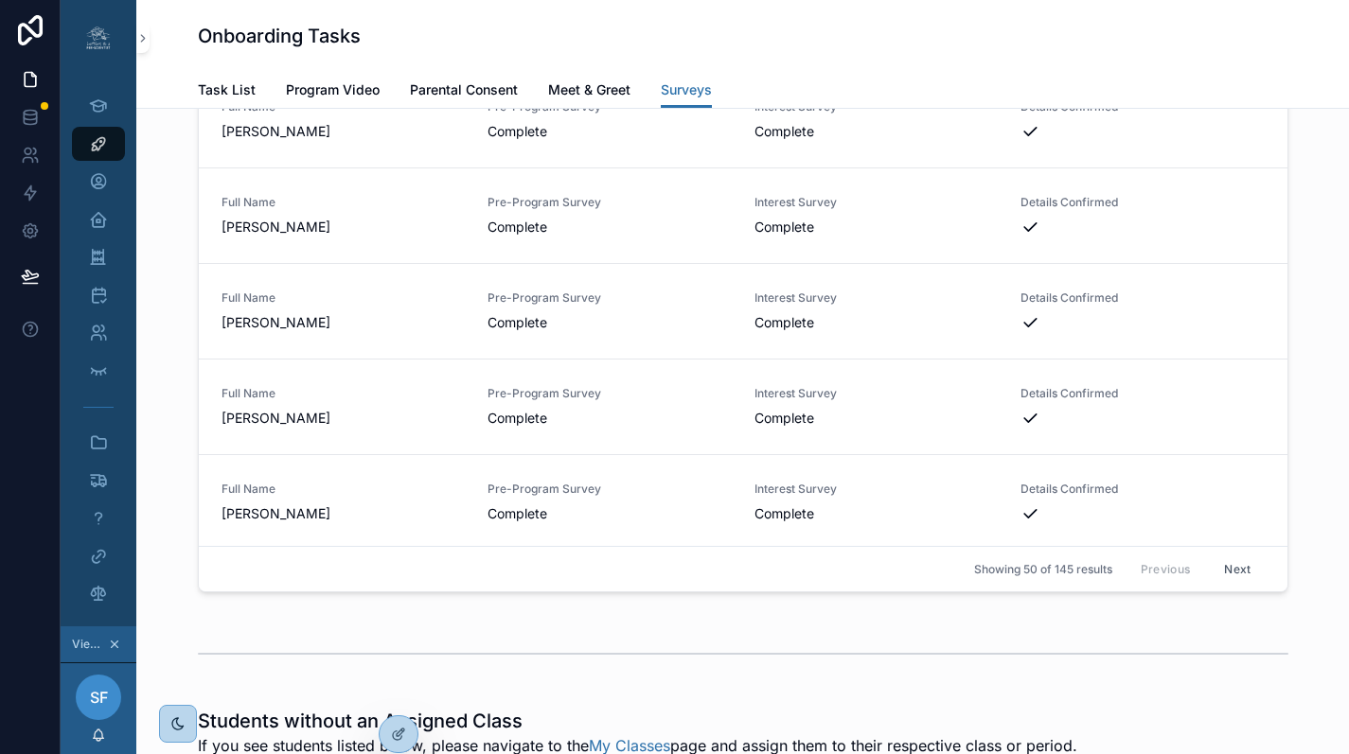
click at [0, 0] on div at bounding box center [0, 0] width 0 height 0
click at [0, 0] on icon at bounding box center [0, 0] width 0 height 0
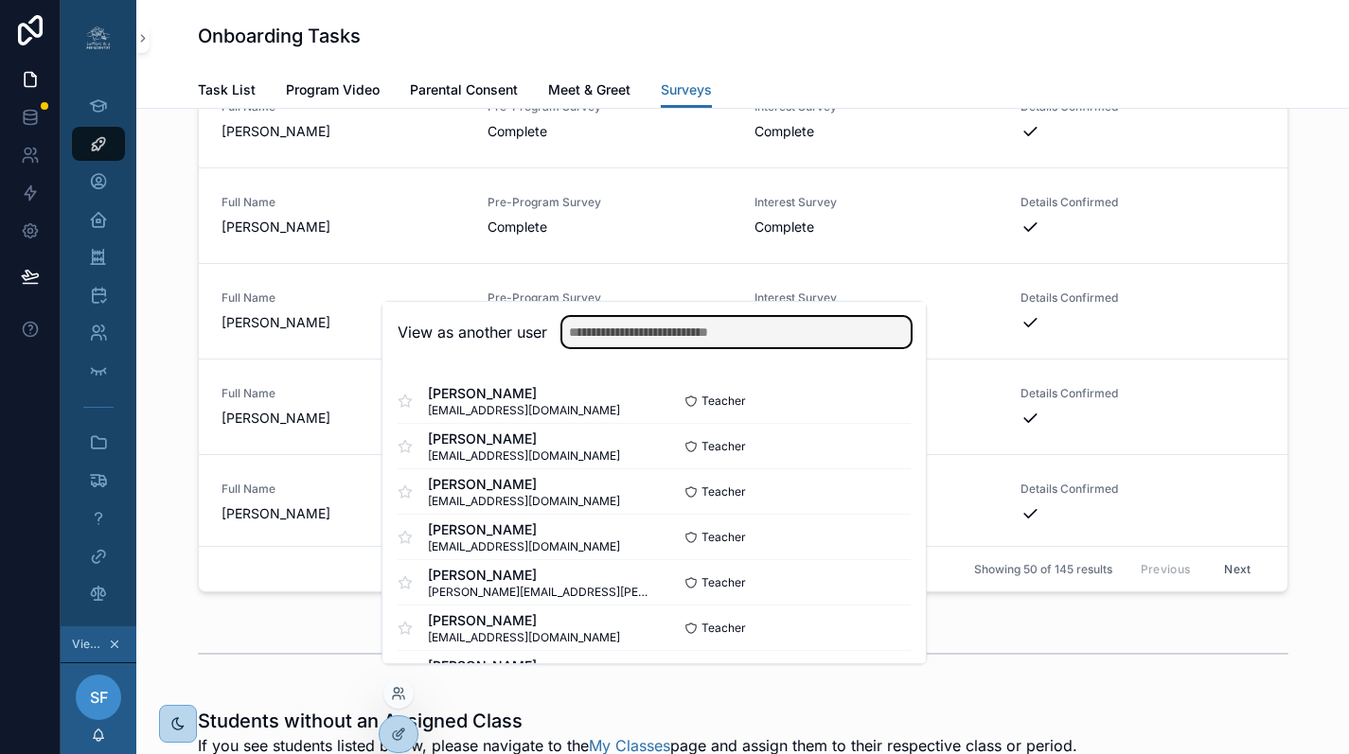
click at [668, 347] on input "text" at bounding box center [736, 332] width 348 height 30
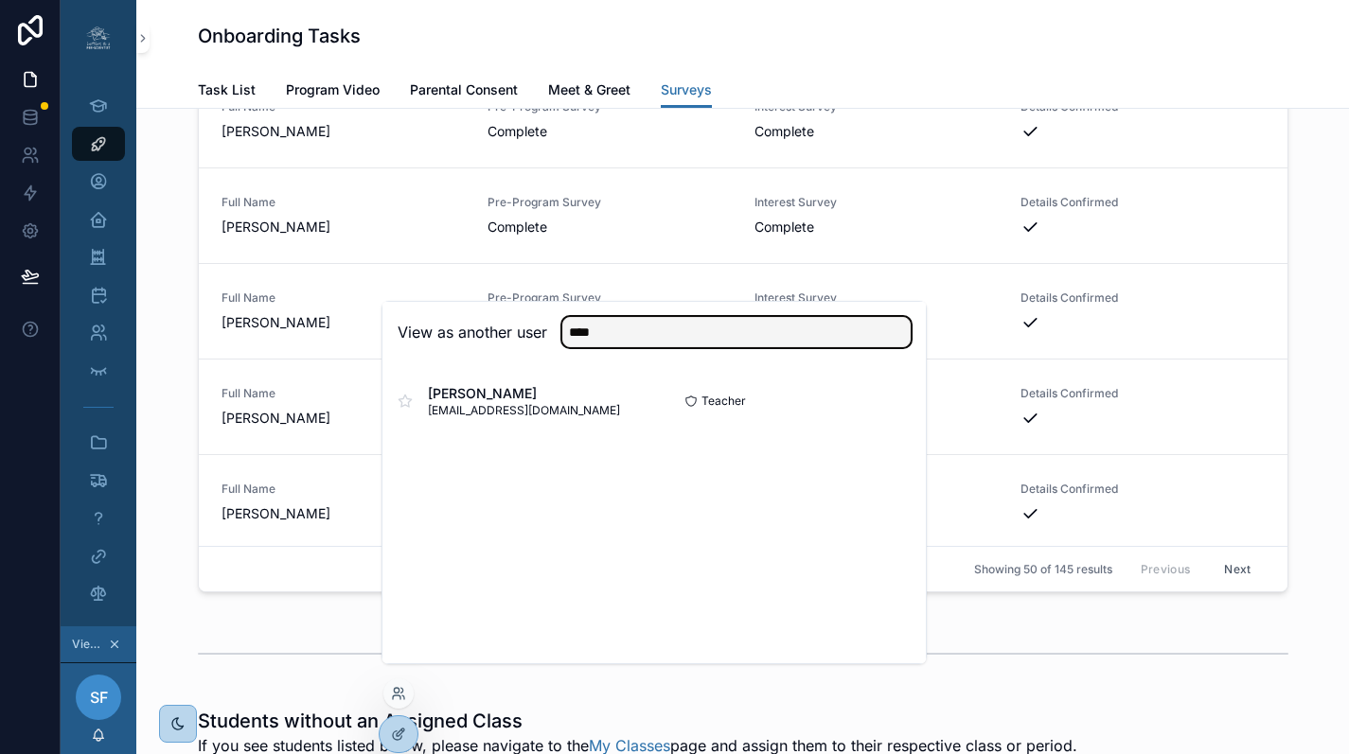
type input "****"
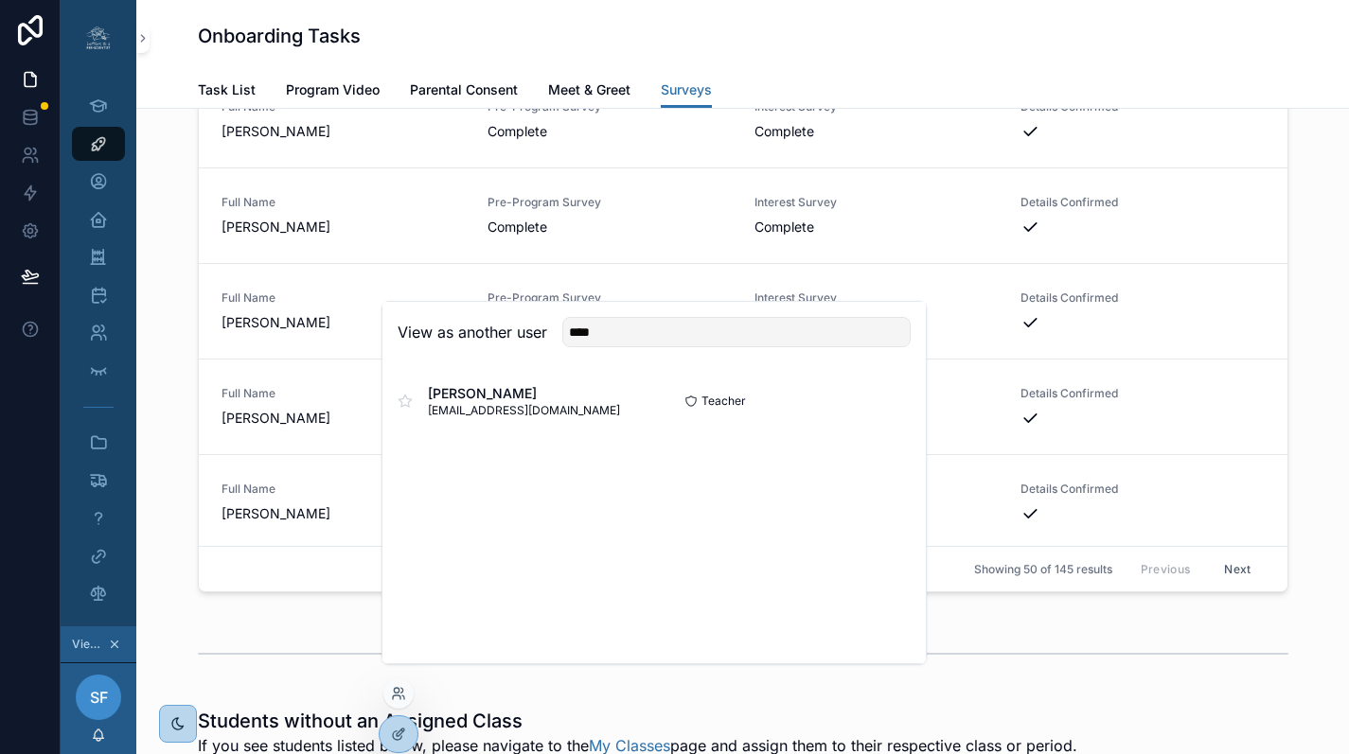
click at [0, 0] on button "Select" at bounding box center [0, 0] width 0 height 0
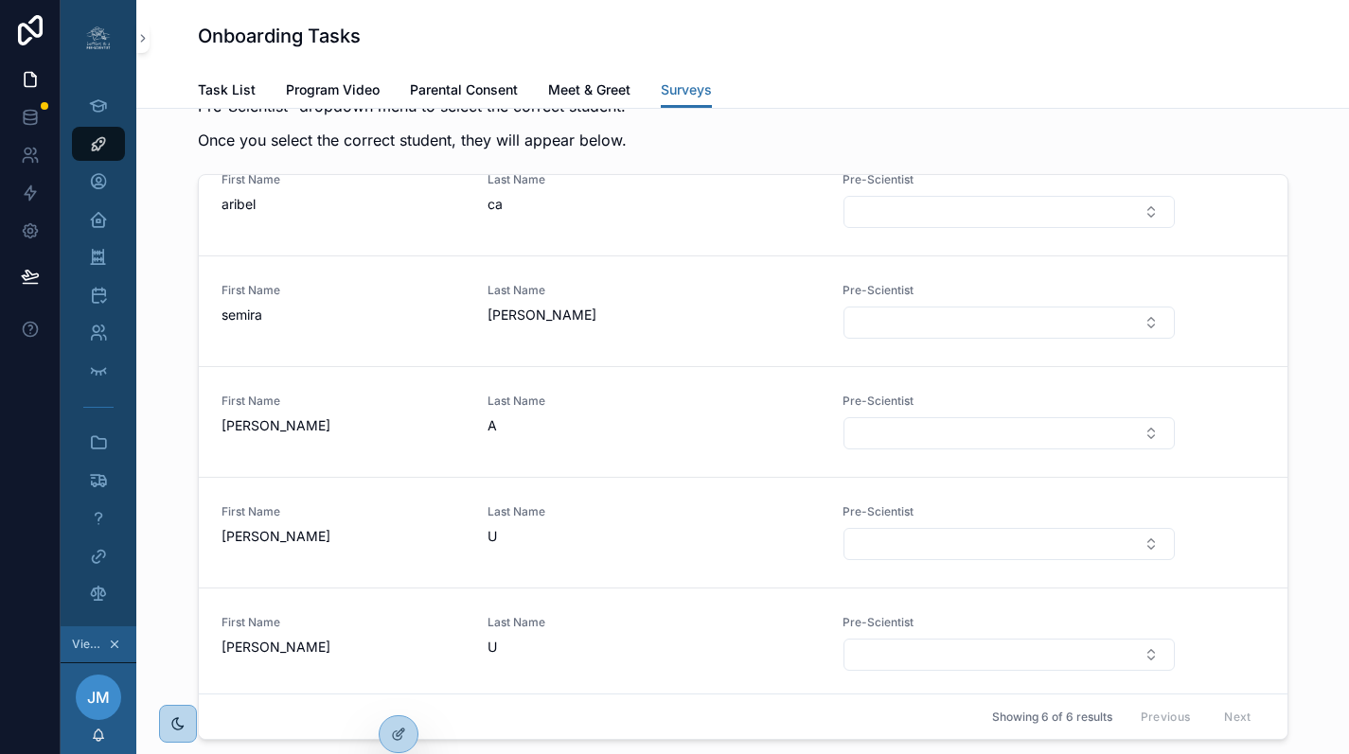
scroll to position [32, 0]
click at [896, 225] on button "Select Button" at bounding box center [1008, 209] width 330 height 32
type input "**"
click at [900, 361] on span "ARIBEL C" at bounding box center [903, 358] width 59 height 19
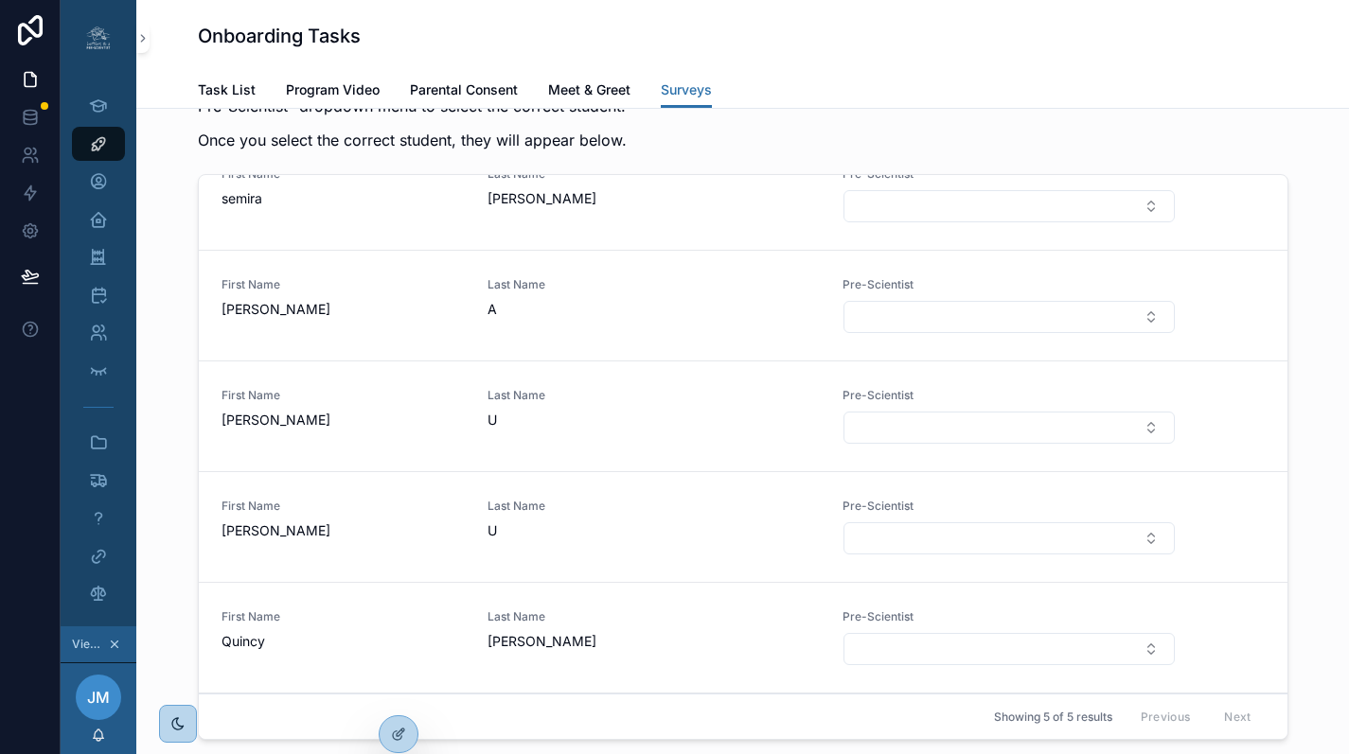
scroll to position [25, 0]
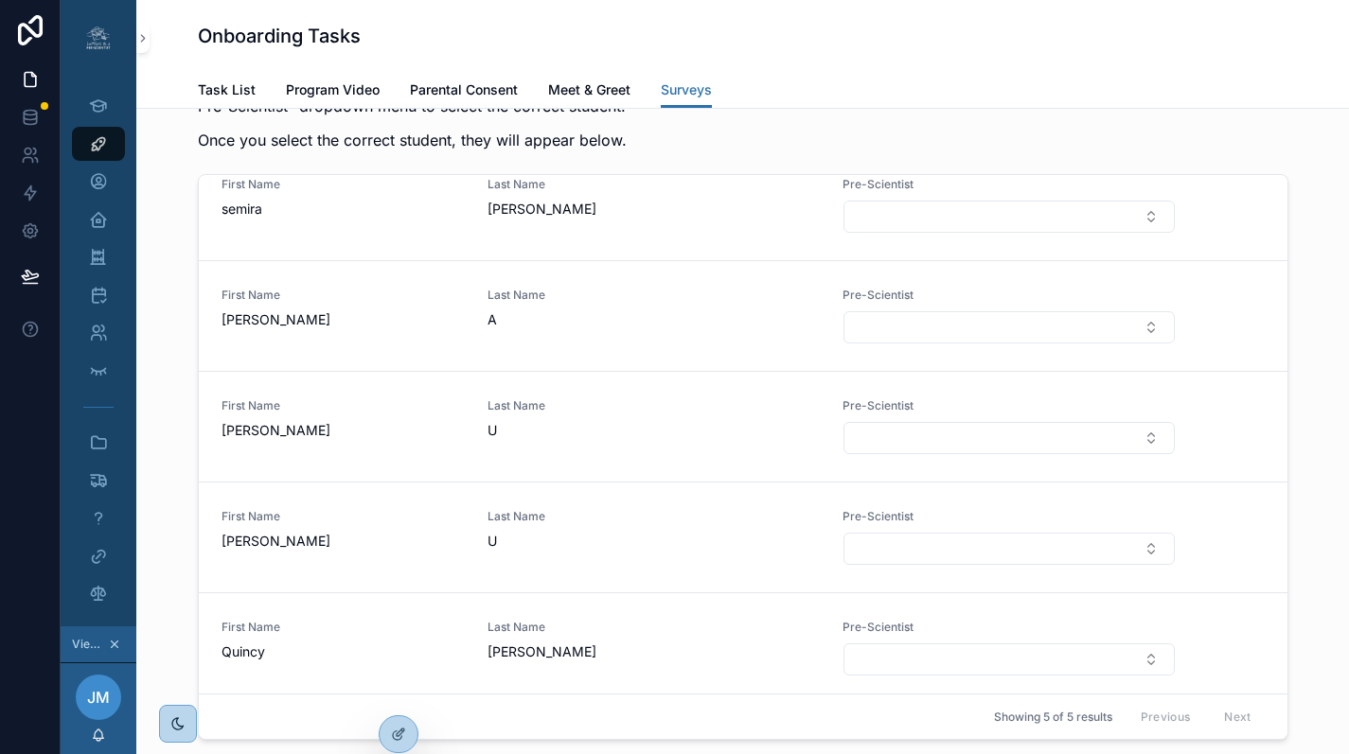
click at [867, 233] on button "Select Button" at bounding box center [1008, 217] width 330 height 32
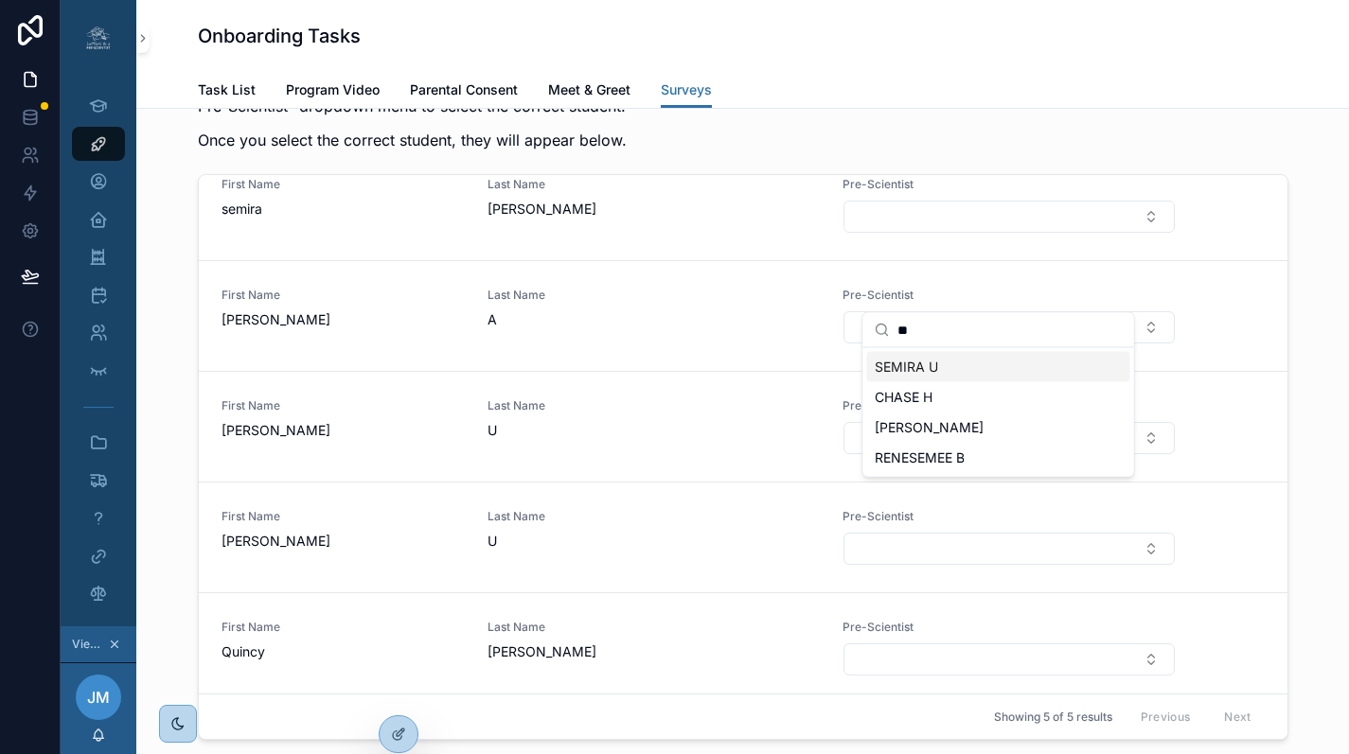
type input "**"
click at [917, 368] on span "SEMIRA U" at bounding box center [905, 367] width 63 height 19
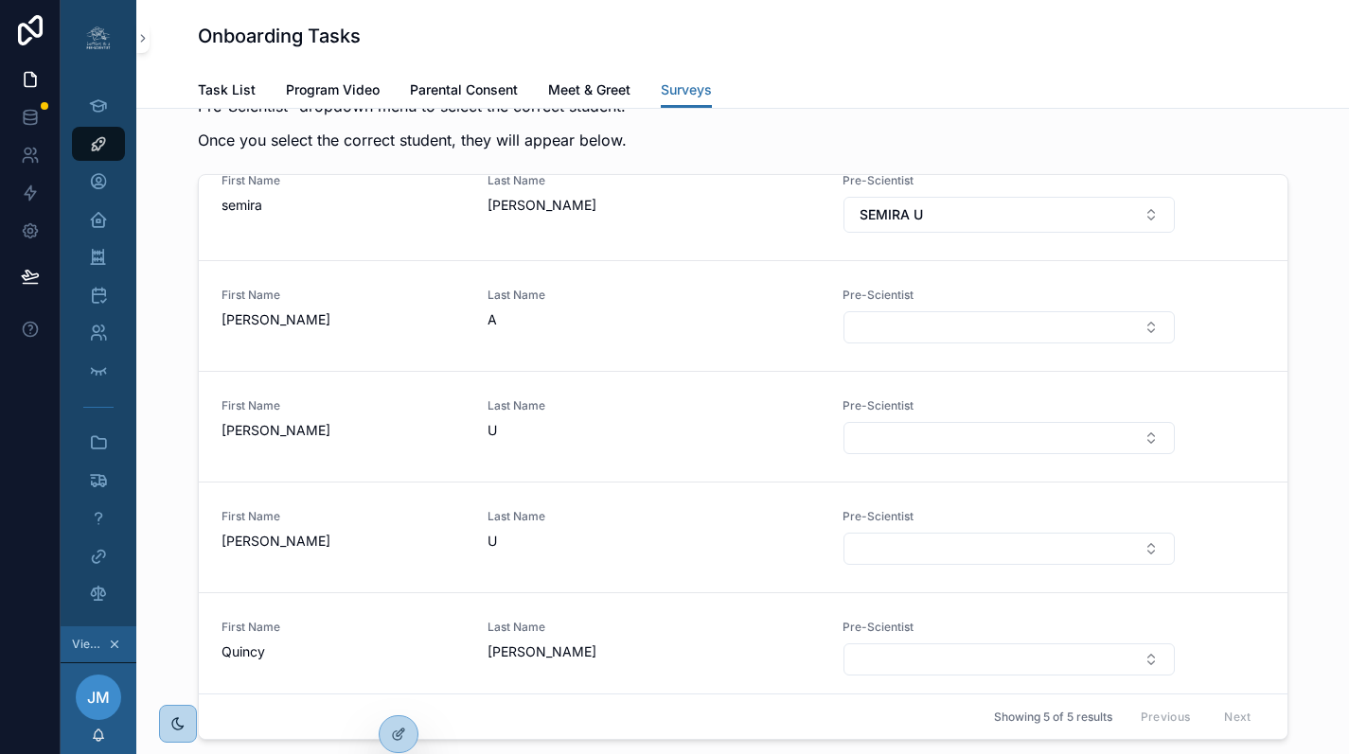
scroll to position [0, 0]
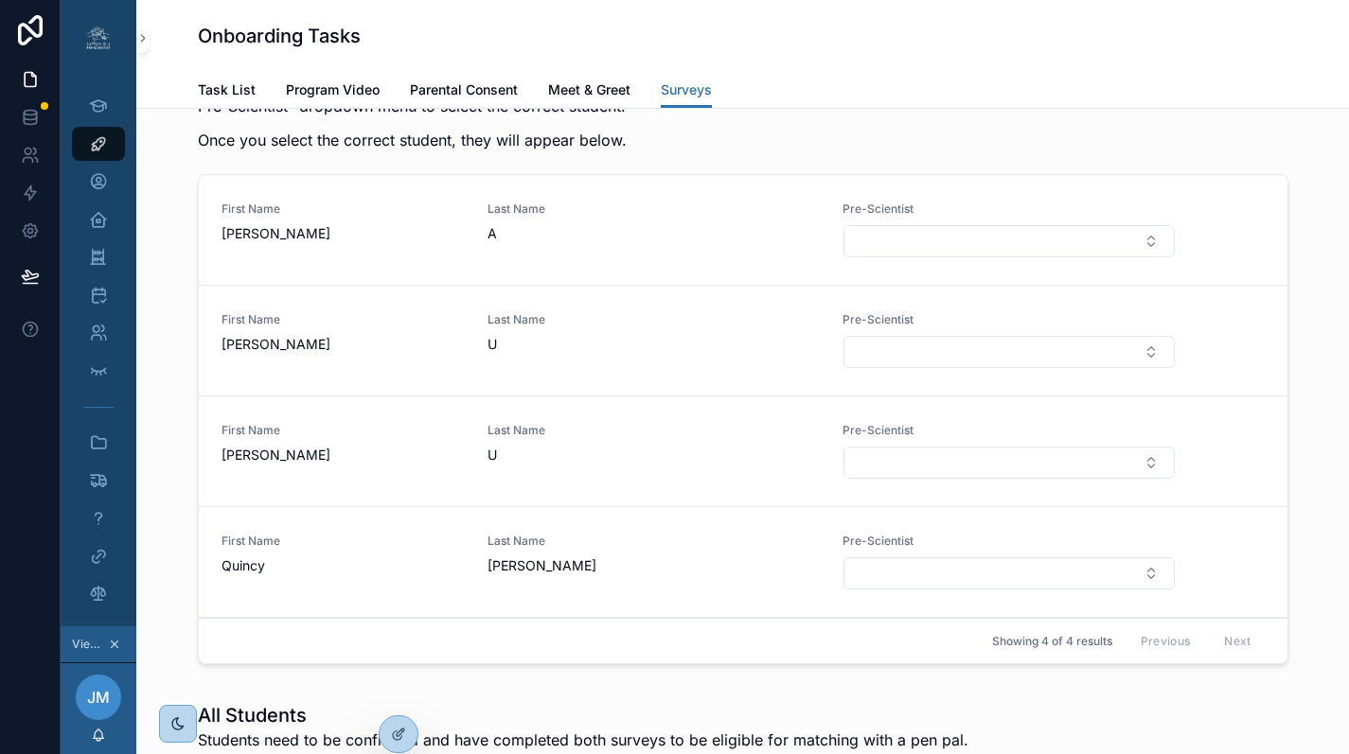
click at [995, 257] on button "Select Button" at bounding box center [1008, 241] width 330 height 32
type input "***"
click at [912, 368] on button "Select Button" at bounding box center [1008, 352] width 330 height 32
type input "*"
type input "**"
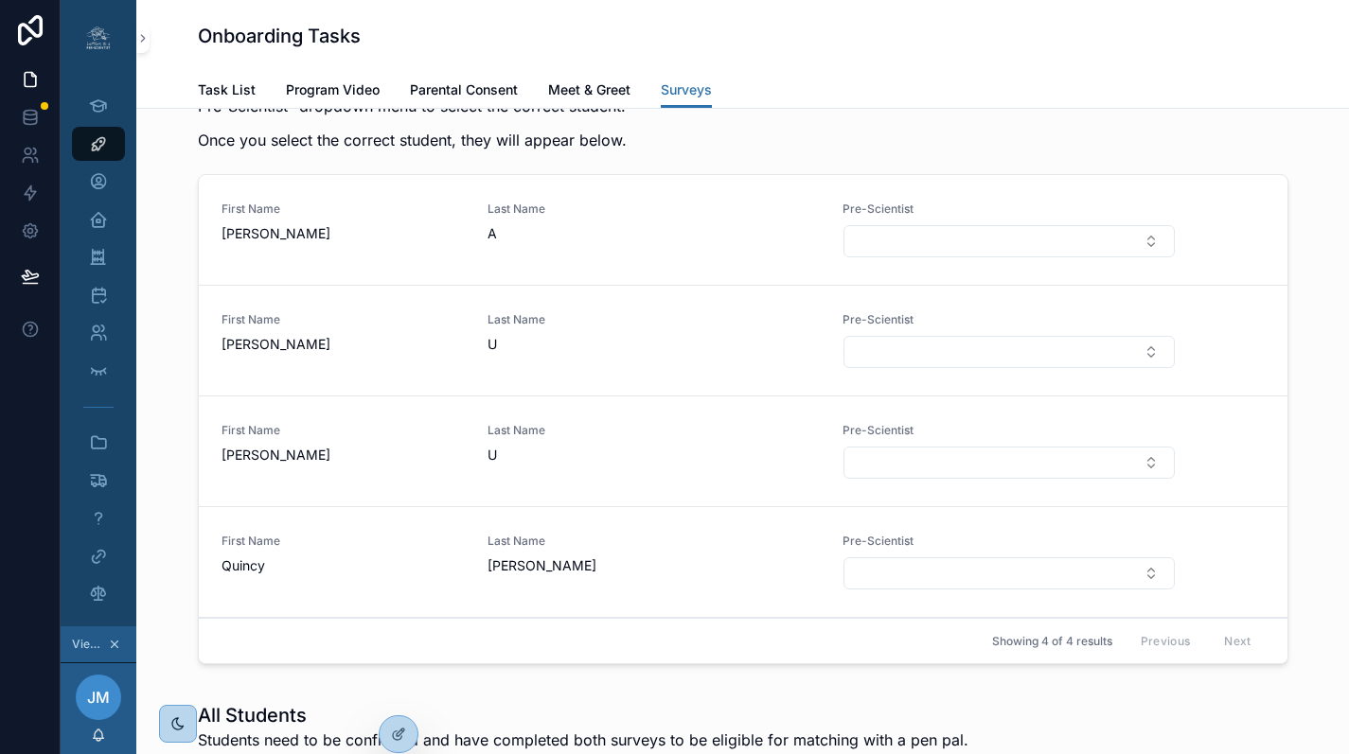
click at [889, 257] on button "Select Button" at bounding box center [1008, 241] width 330 height 32
type input "*"
click at [856, 368] on button "Select Button" at bounding box center [1008, 352] width 330 height 32
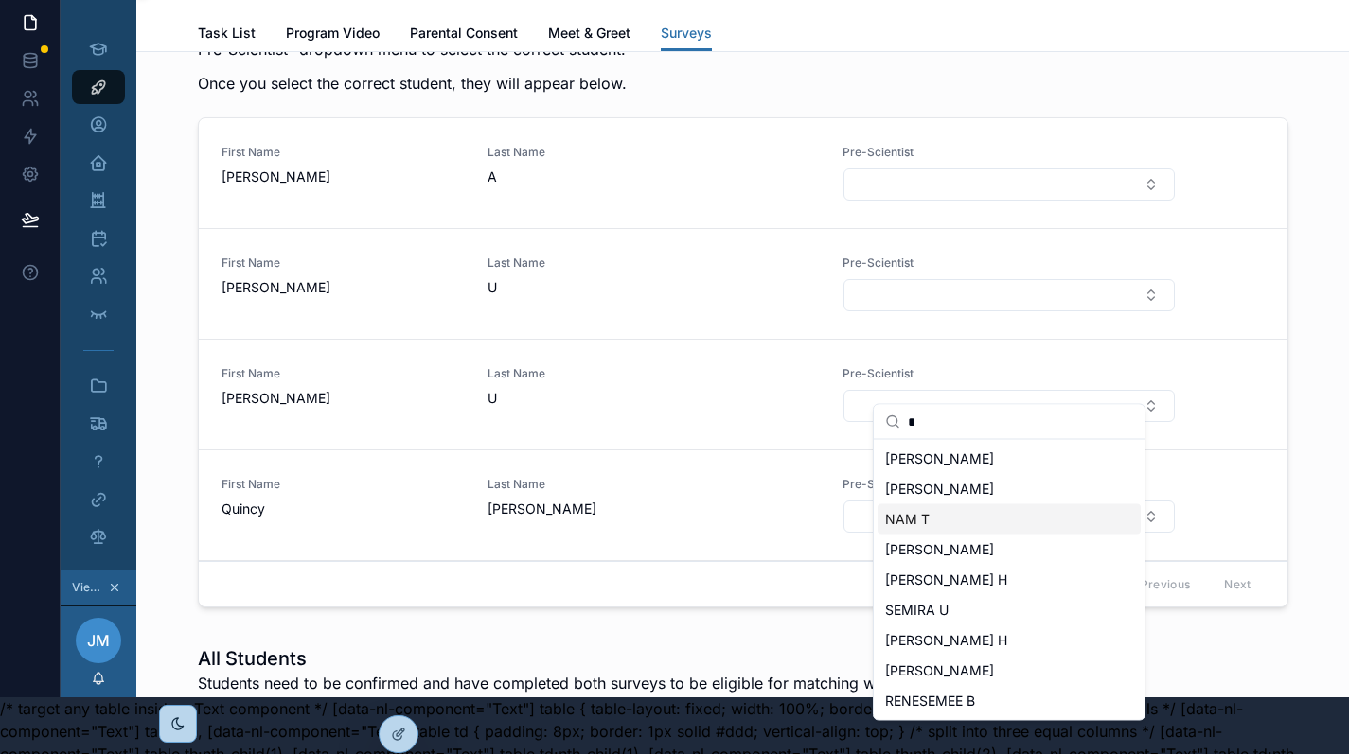
scroll to position [76, 0]
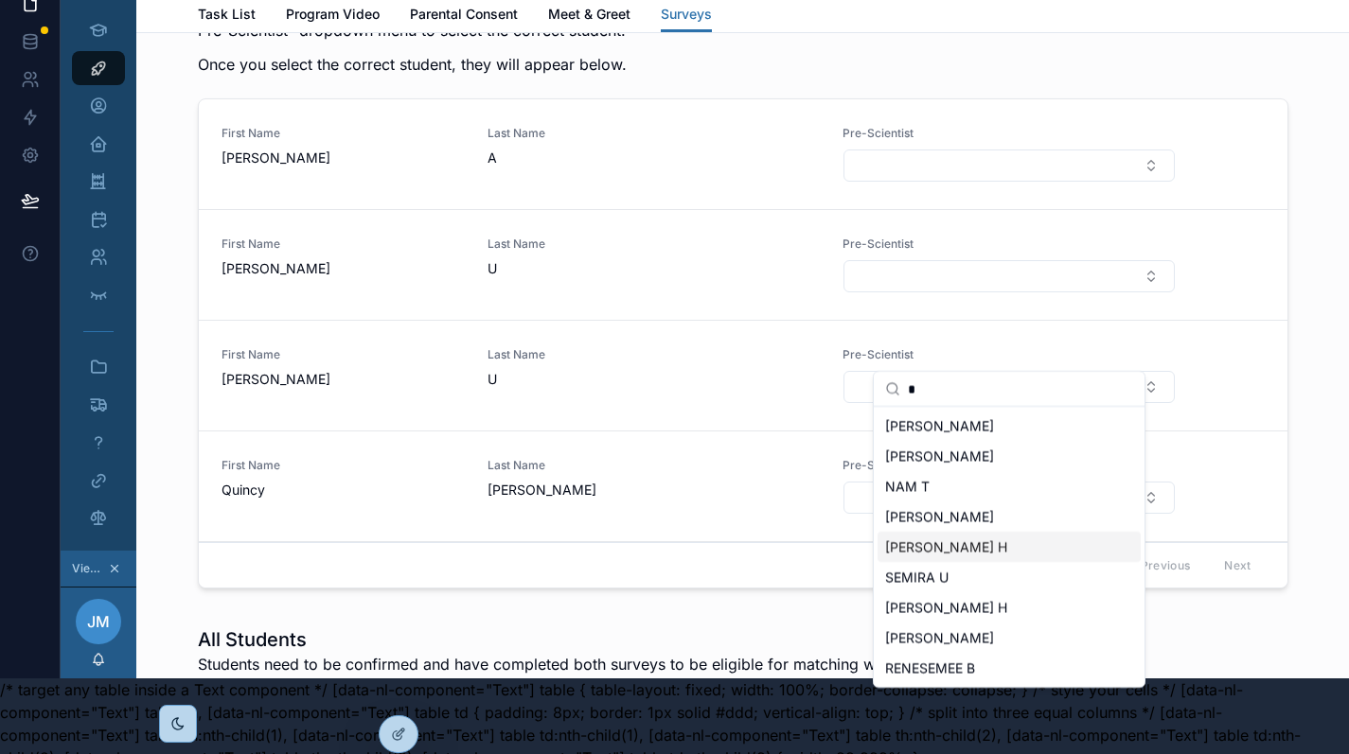
type input "*"
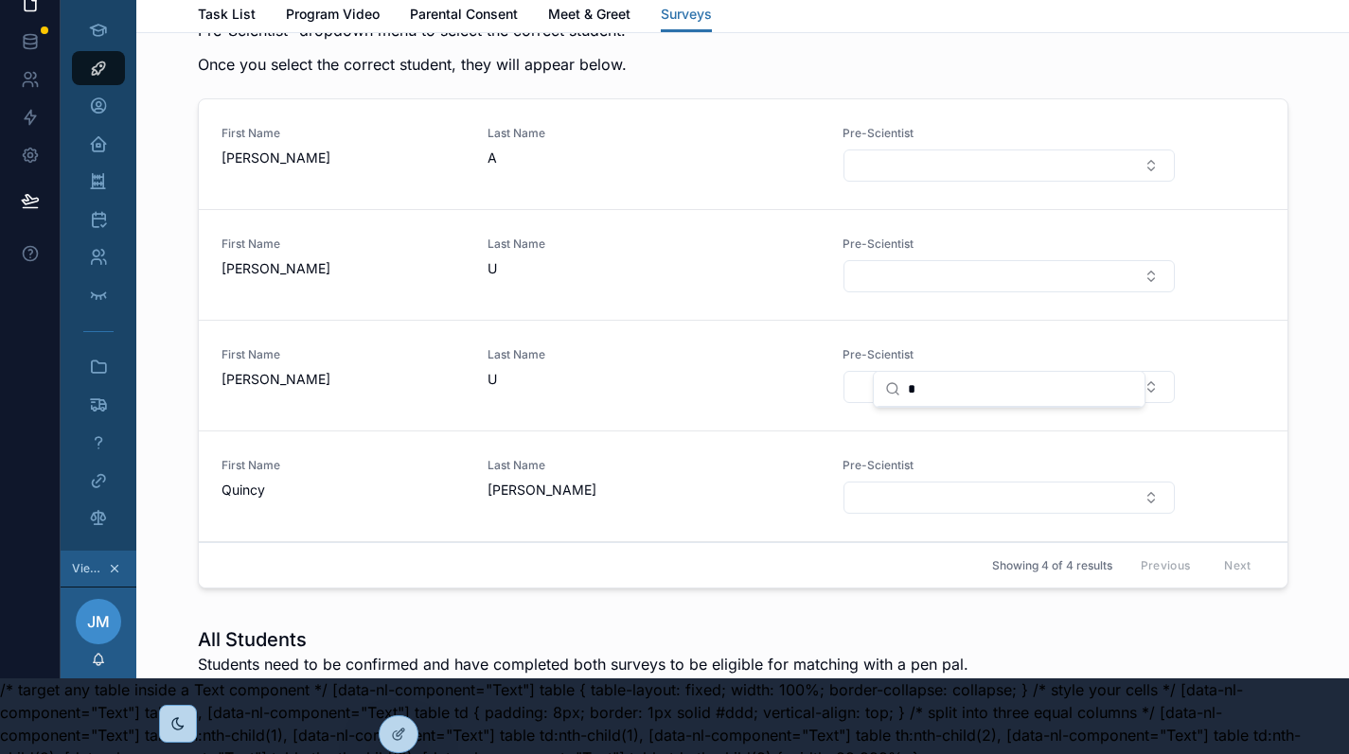
click at [861, 514] on button "Select Button" at bounding box center [1008, 498] width 330 height 32
type input "*"
click at [1311, 430] on div "Student Submissions Needing Attention At least one of your students has submitt…" at bounding box center [742, 254] width 1182 height 698
click at [100, 255] on icon "scrollable content" at bounding box center [98, 257] width 19 height 19
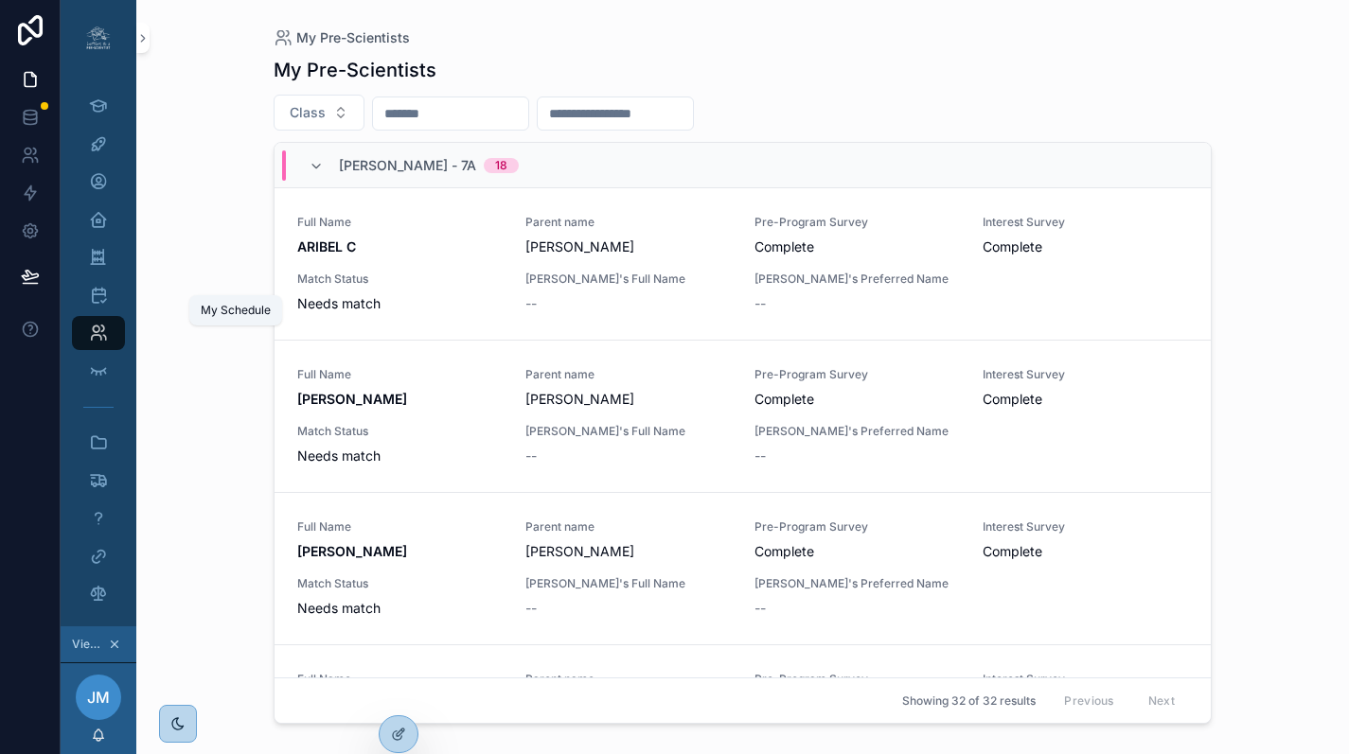
click at [96, 291] on icon "scrollable content" at bounding box center [98, 295] width 19 height 19
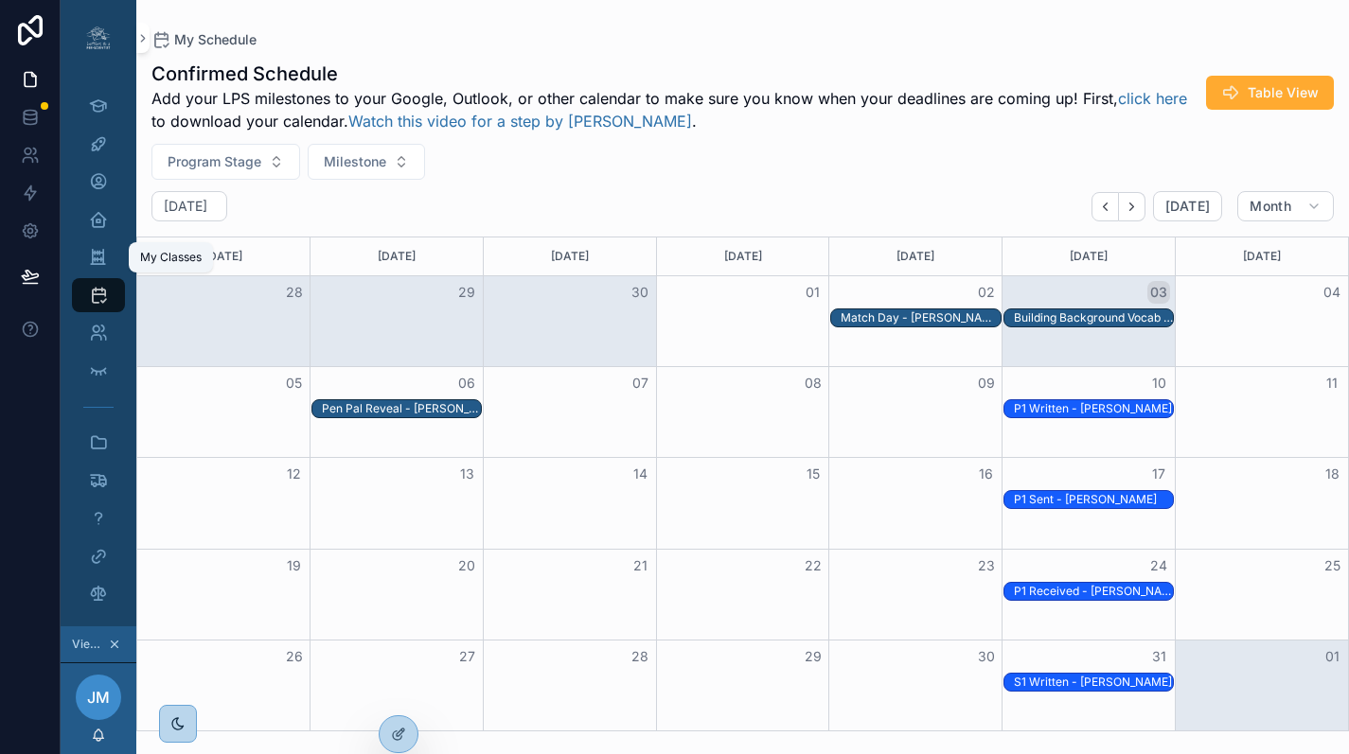
click at [94, 256] on icon "scrollable content" at bounding box center [98, 257] width 18 height 19
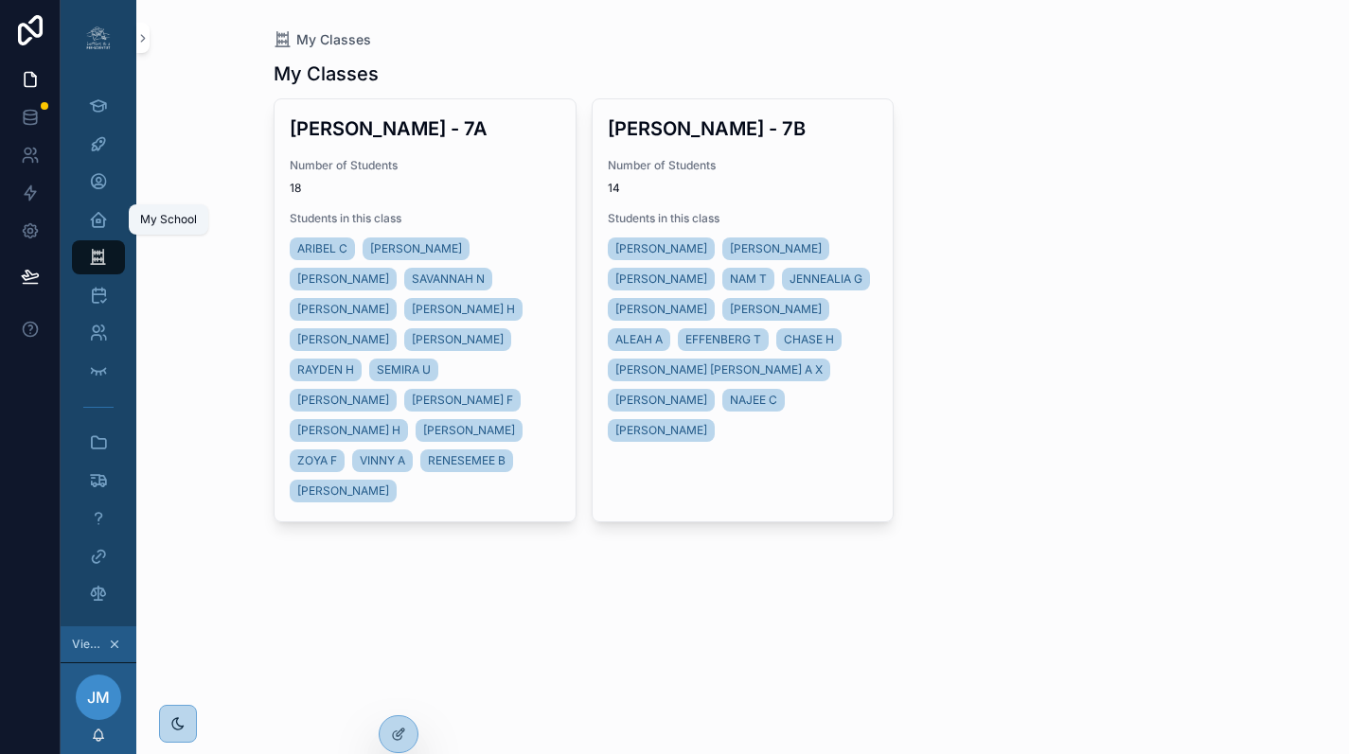
click at [97, 218] on icon "scrollable content" at bounding box center [98, 219] width 19 height 19
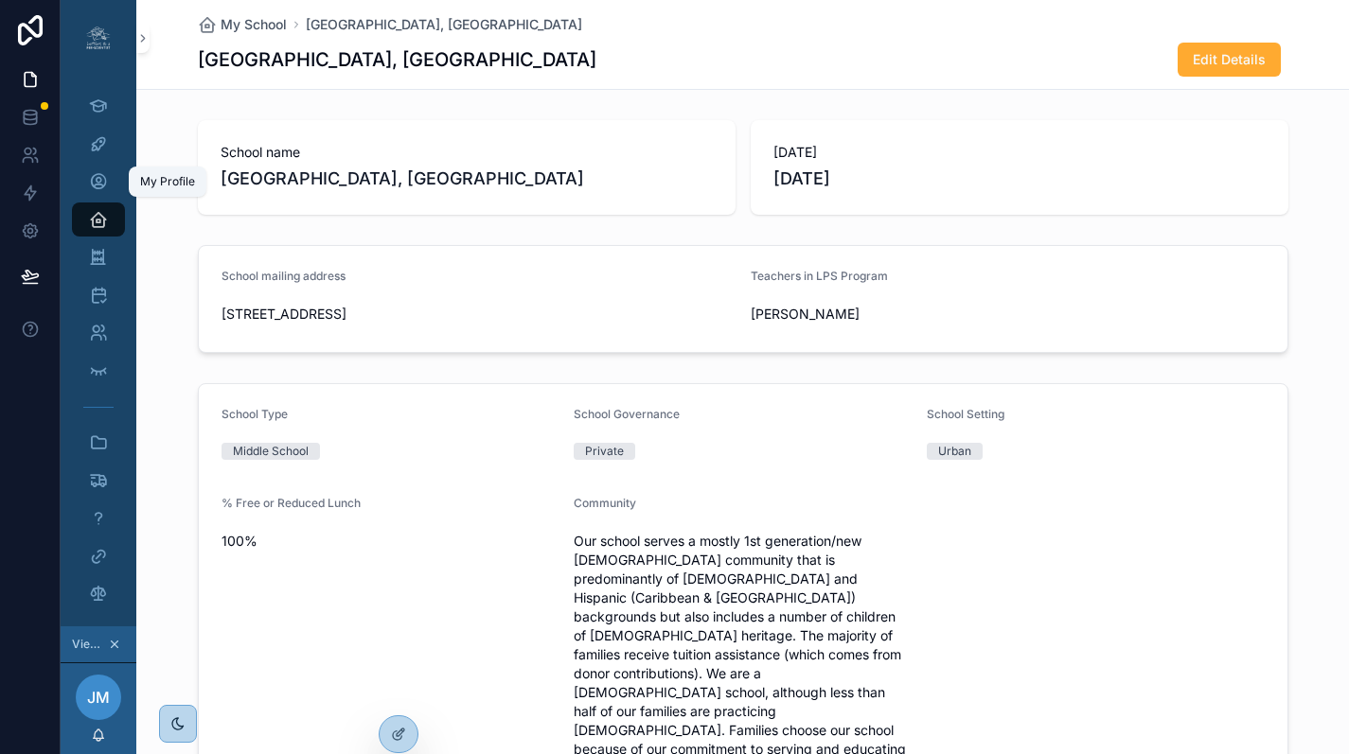
click at [98, 177] on icon "scrollable content" at bounding box center [98, 181] width 19 height 19
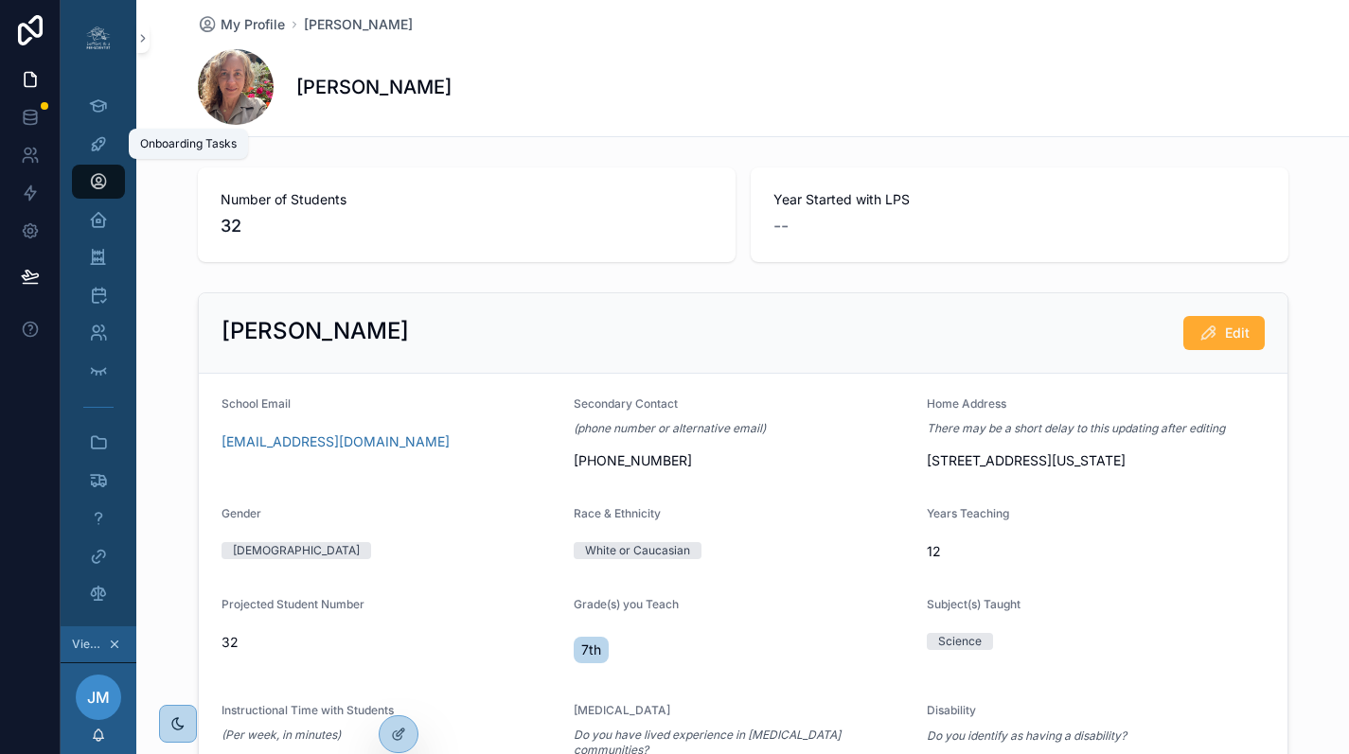
click at [97, 146] on icon "scrollable content" at bounding box center [98, 143] width 19 height 19
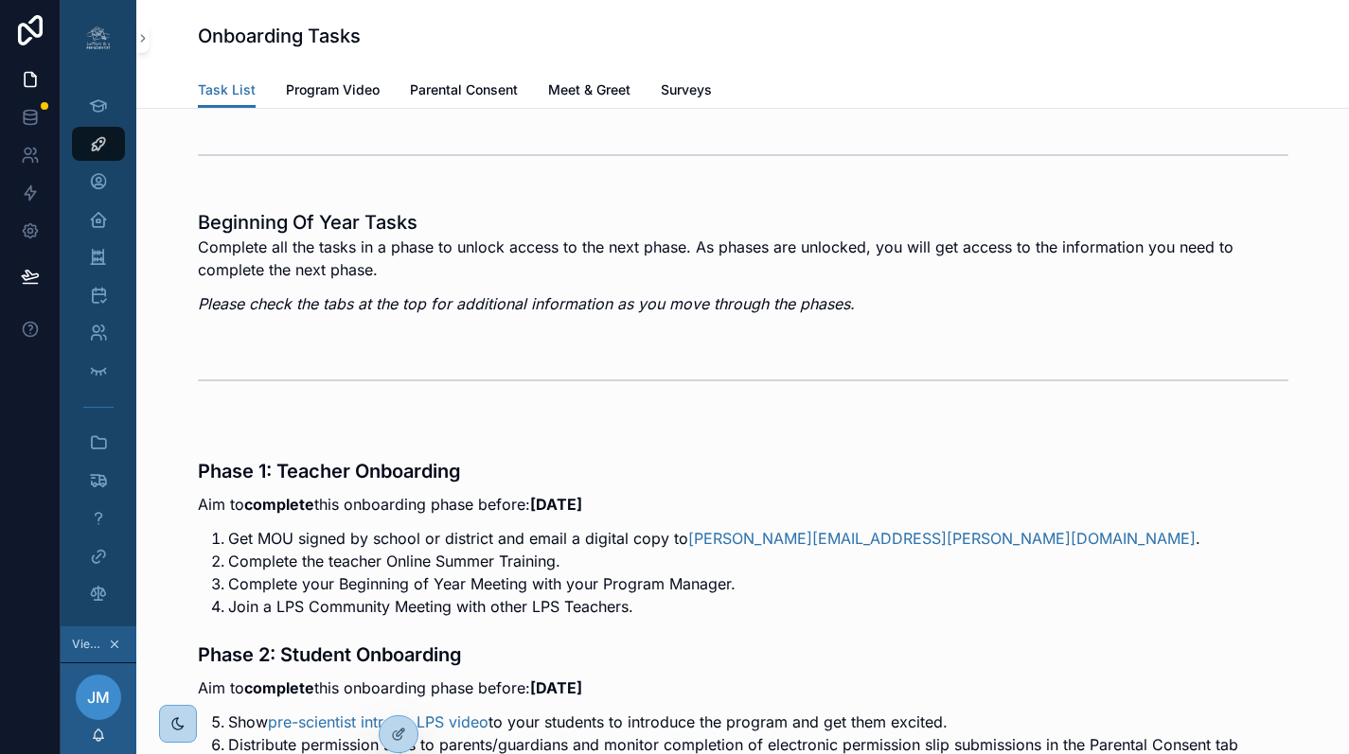
click at [688, 90] on span "Surveys" at bounding box center [686, 89] width 51 height 19
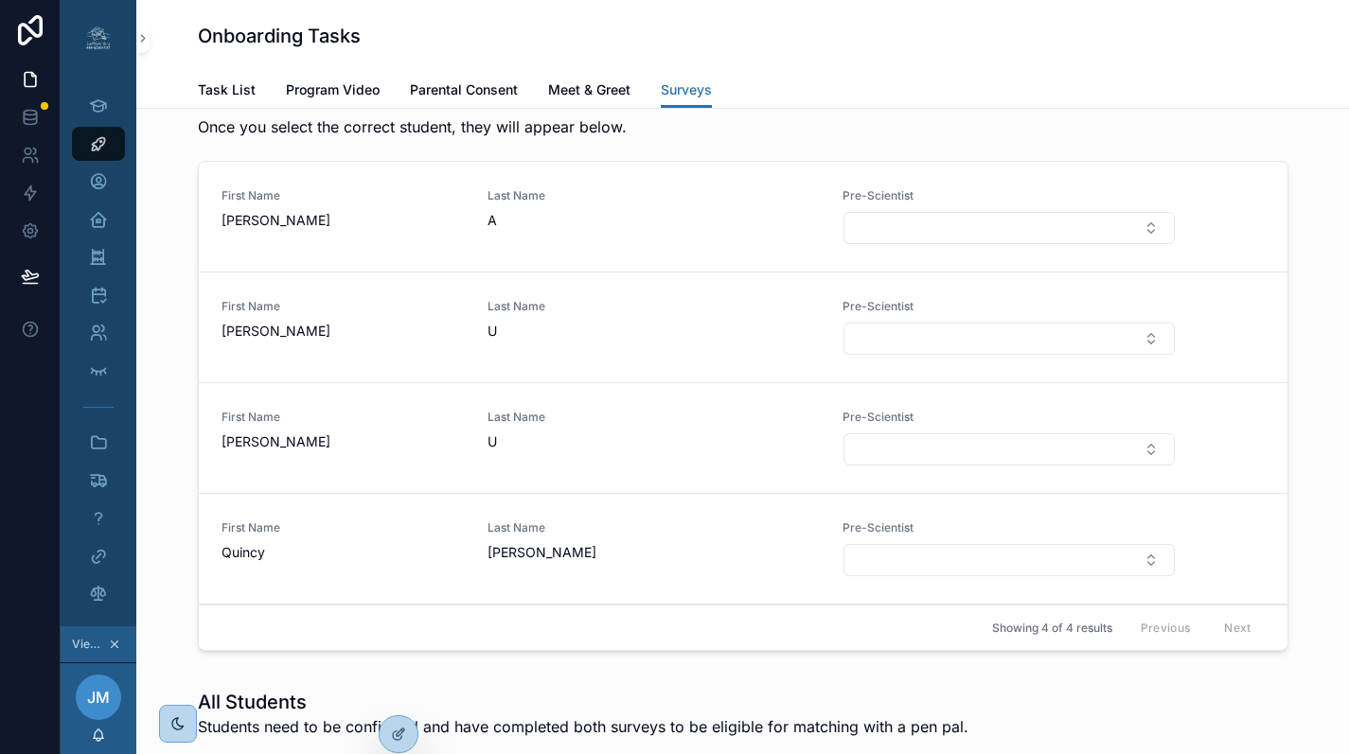
scroll to position [2883, 0]
click at [999, 244] on button "Select Button" at bounding box center [1008, 228] width 330 height 32
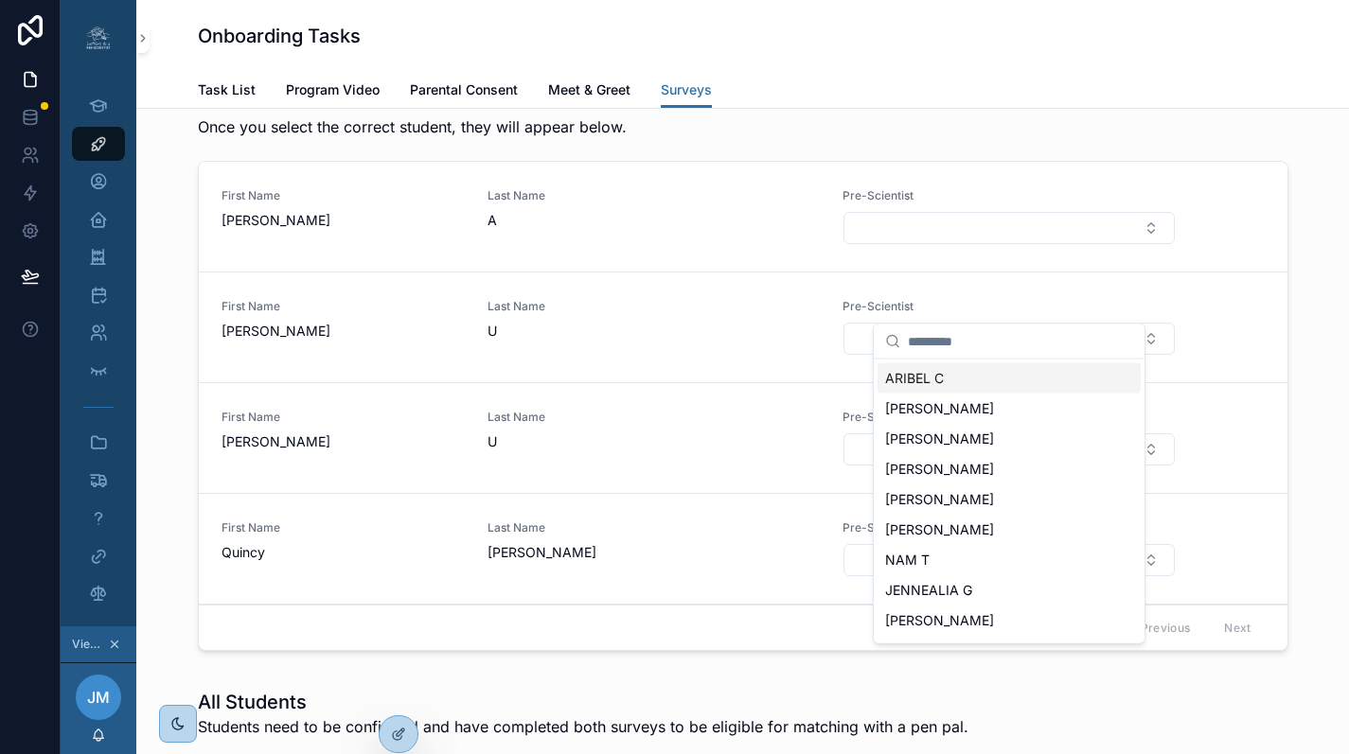
click at [999, 244] on button "Select Button" at bounding box center [1008, 228] width 330 height 32
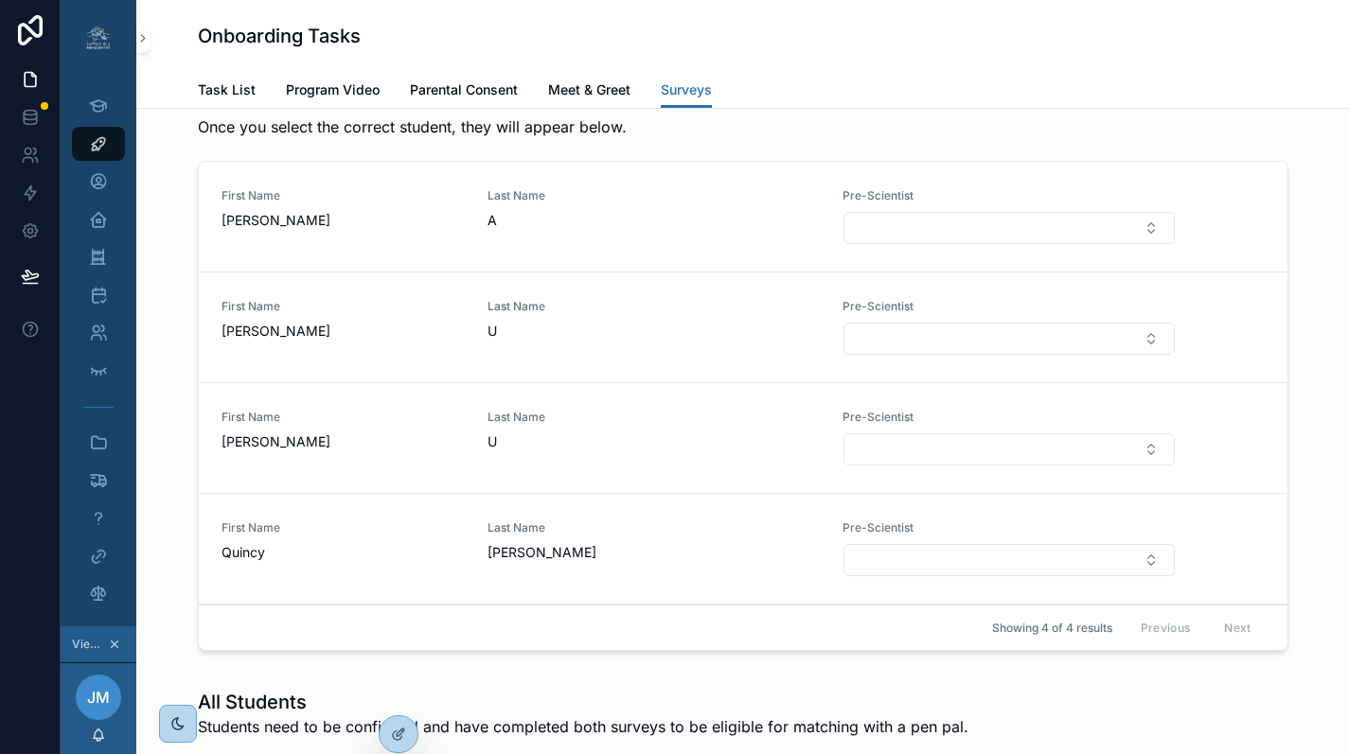
click at [999, 244] on button "Select Button" at bounding box center [1008, 228] width 330 height 32
type input "**"
click at [961, 382] on div "VINNY A" at bounding box center [1008, 378] width 263 height 30
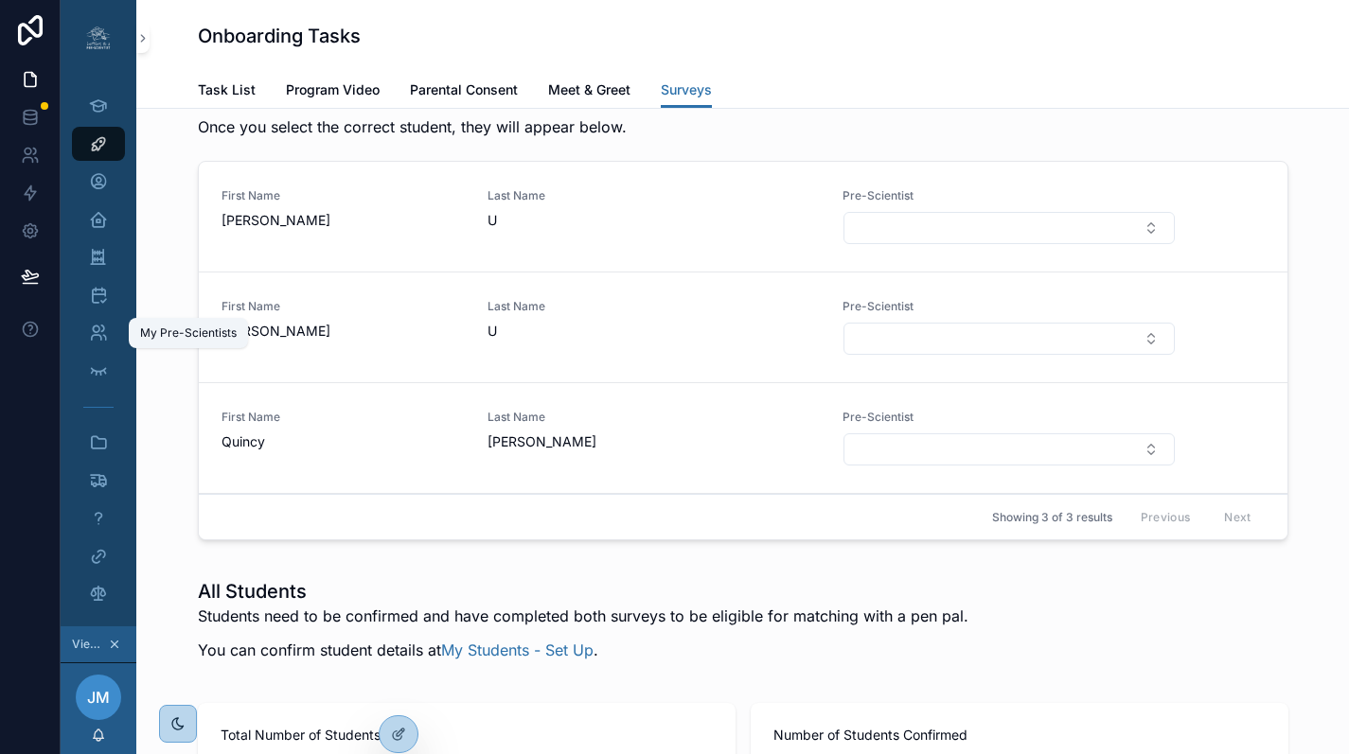
click at [97, 338] on icon "scrollable content" at bounding box center [98, 333] width 19 height 19
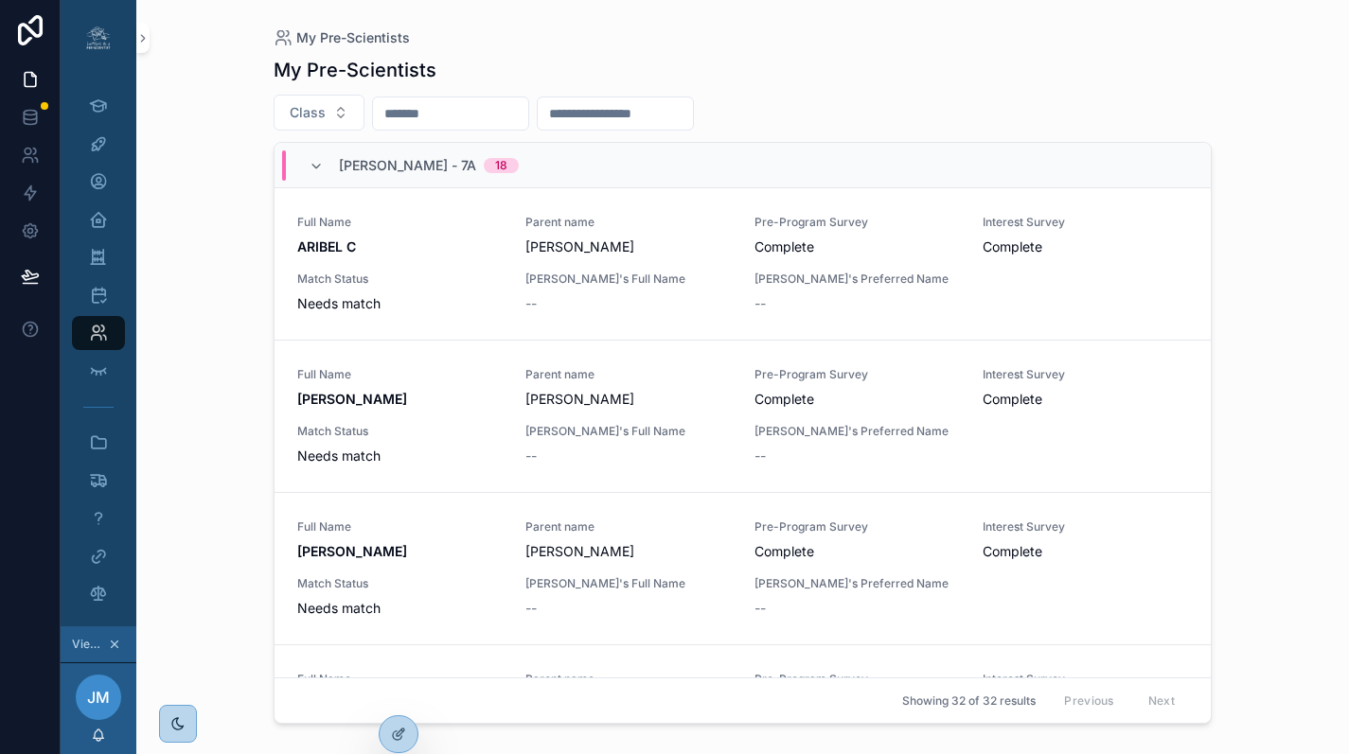
click at [450, 105] on input "scrollable content" at bounding box center [450, 113] width 155 height 26
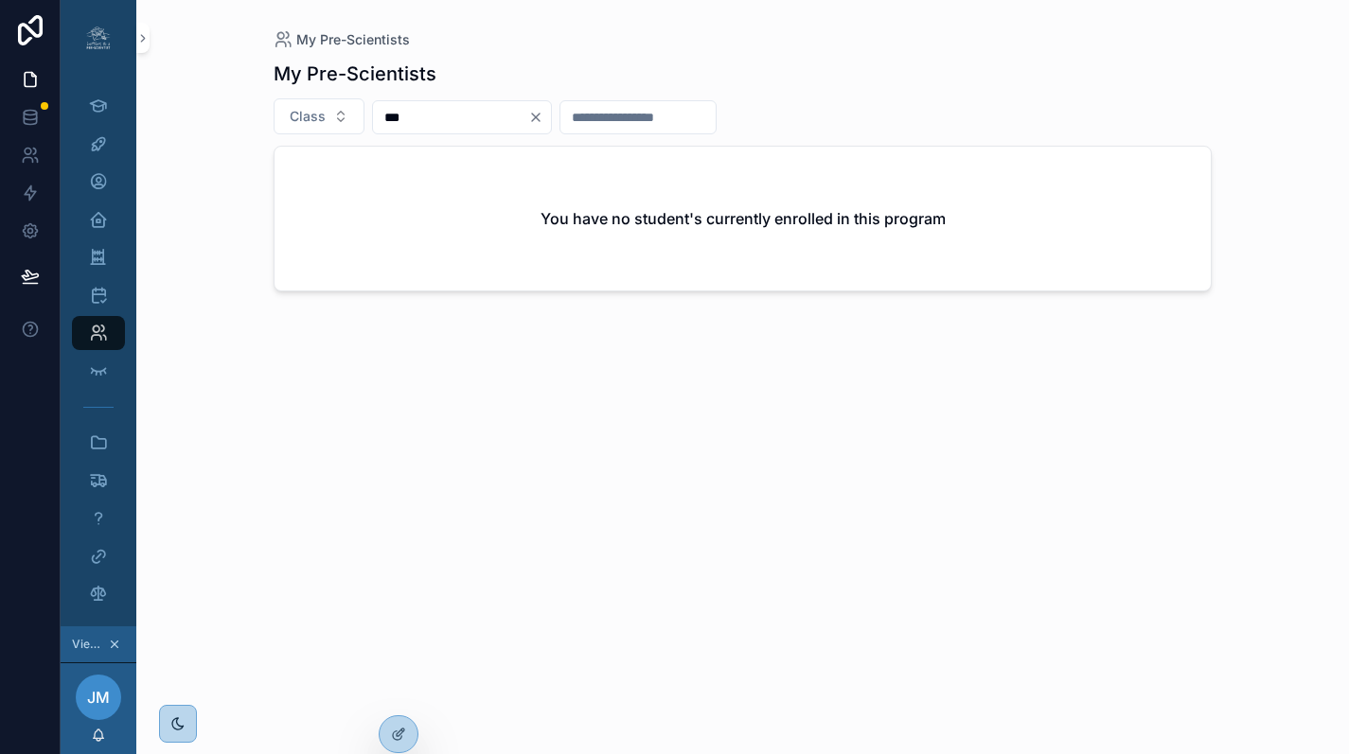
type input "***"
click at [200, 238] on div "My Pre-Scientists My Pre-Scientists Class *** You have no student's currently e…" at bounding box center [742, 377] width 1212 height 754
click at [0, 0] on icon at bounding box center [0, 0] width 0 height 0
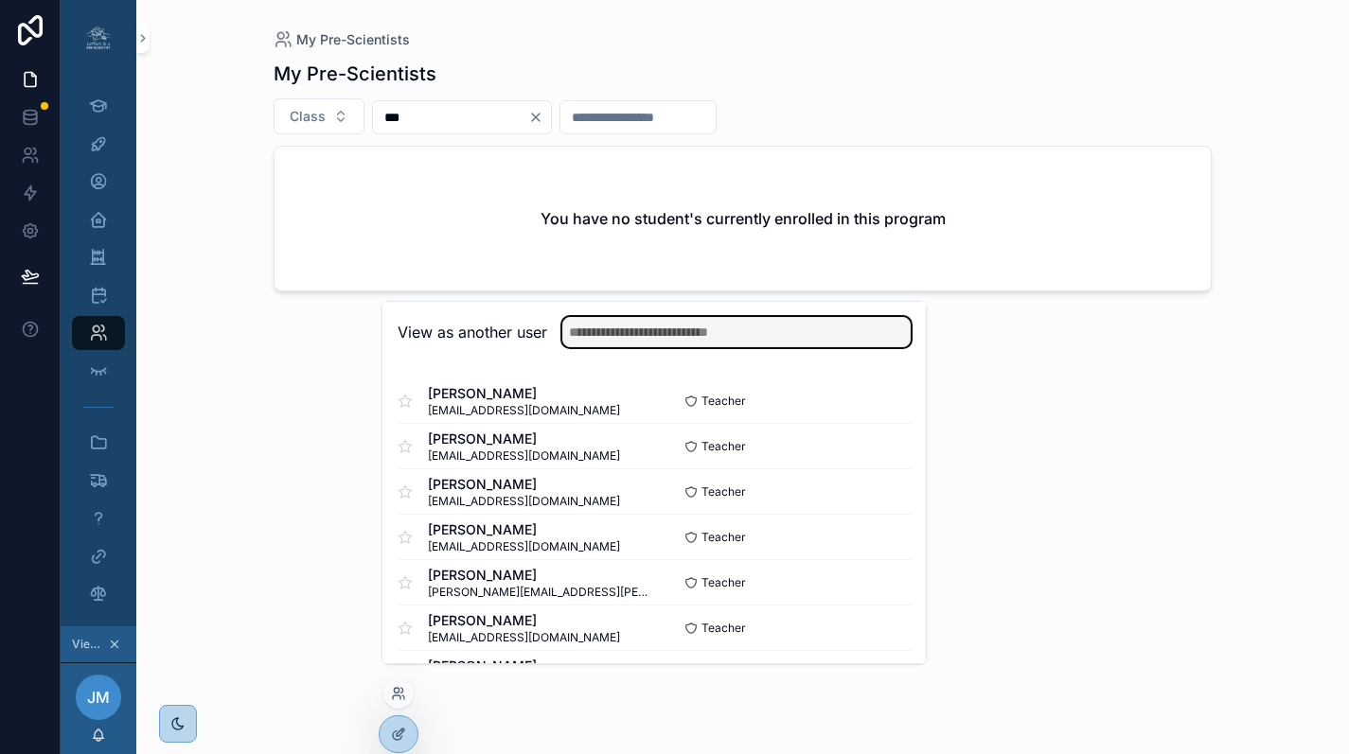
click at [590, 345] on input "text" at bounding box center [736, 332] width 348 height 30
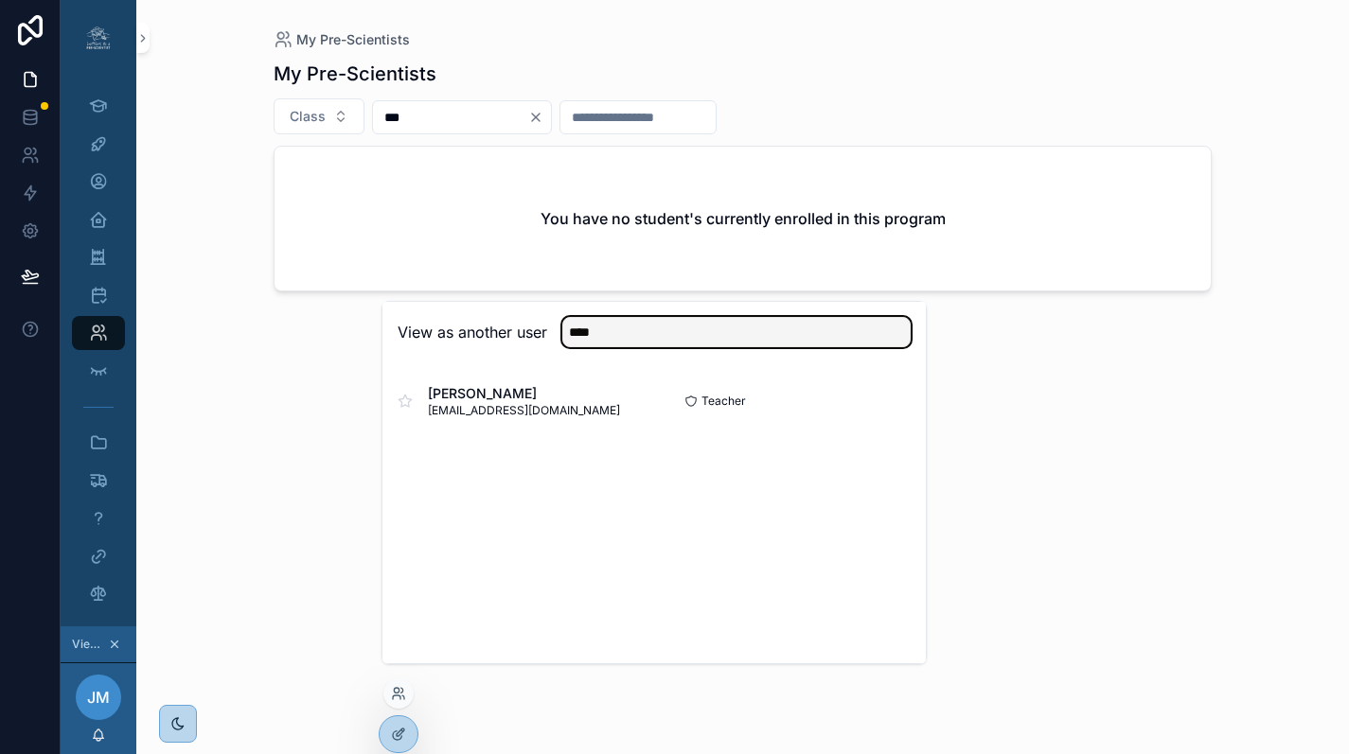
type input "****"
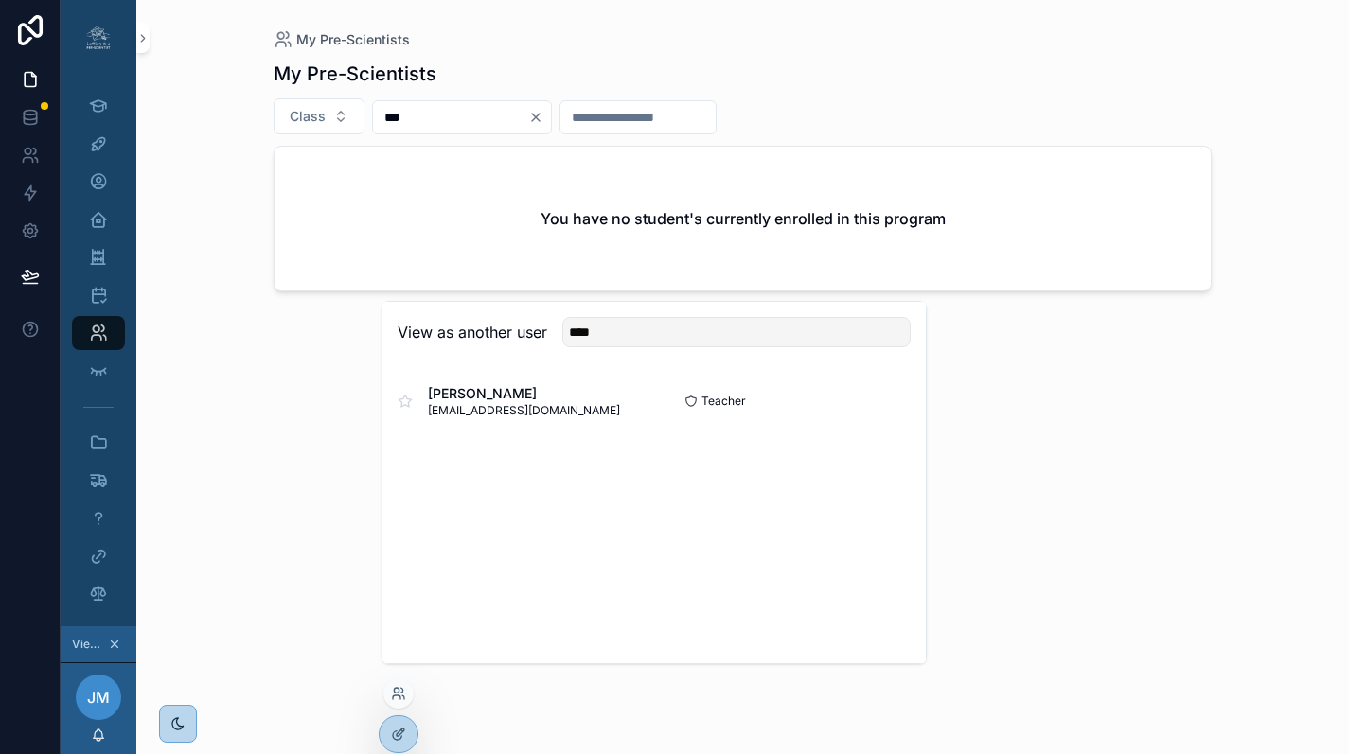
click at [0, 0] on button "Select" at bounding box center [0, 0] width 0 height 0
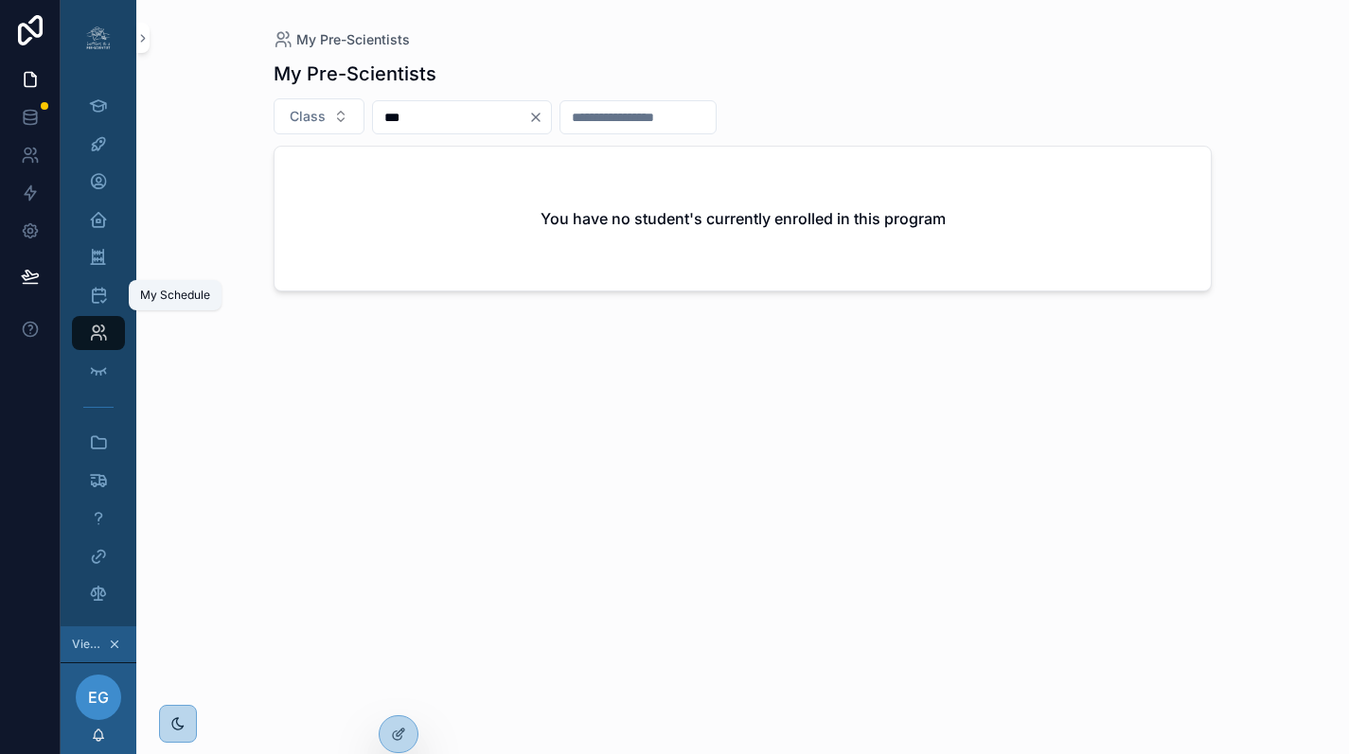
click at [100, 297] on icon "scrollable content" at bounding box center [98, 295] width 19 height 19
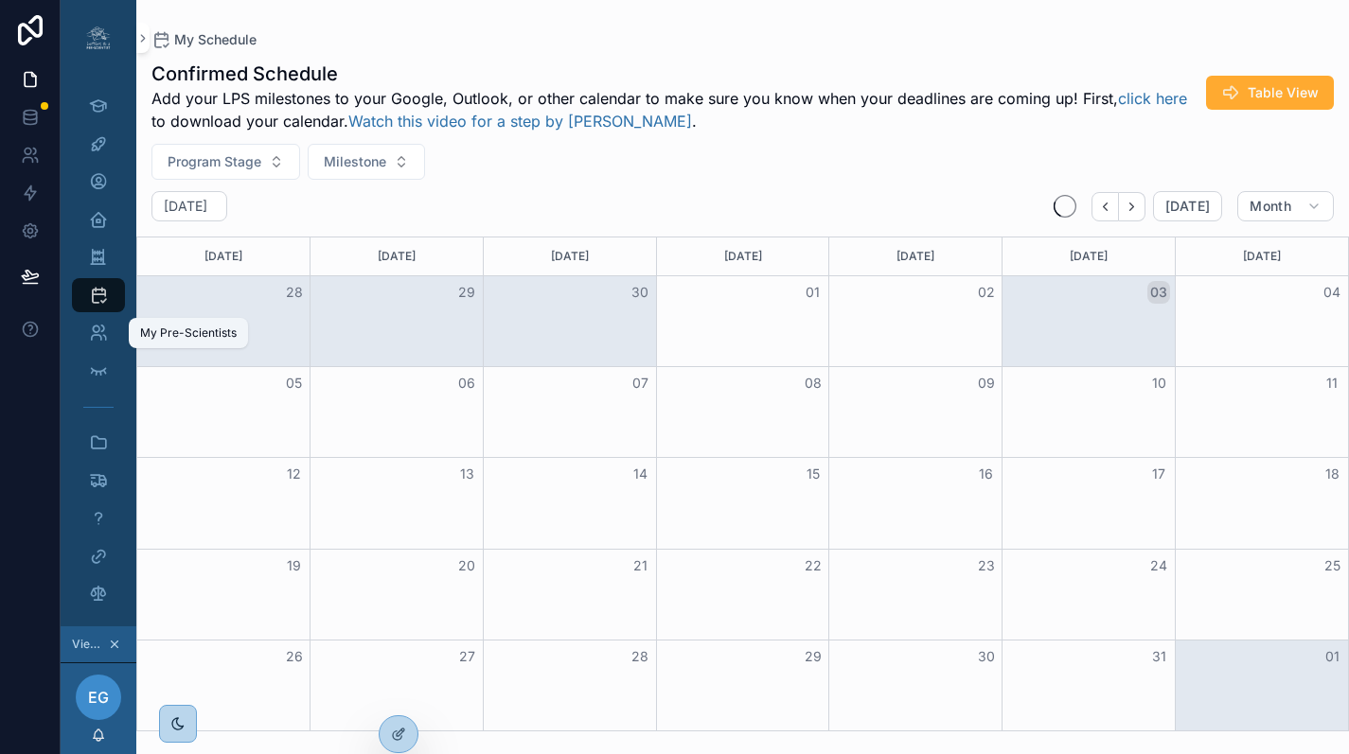
click at [101, 327] on icon "scrollable content" at bounding box center [98, 333] width 19 height 19
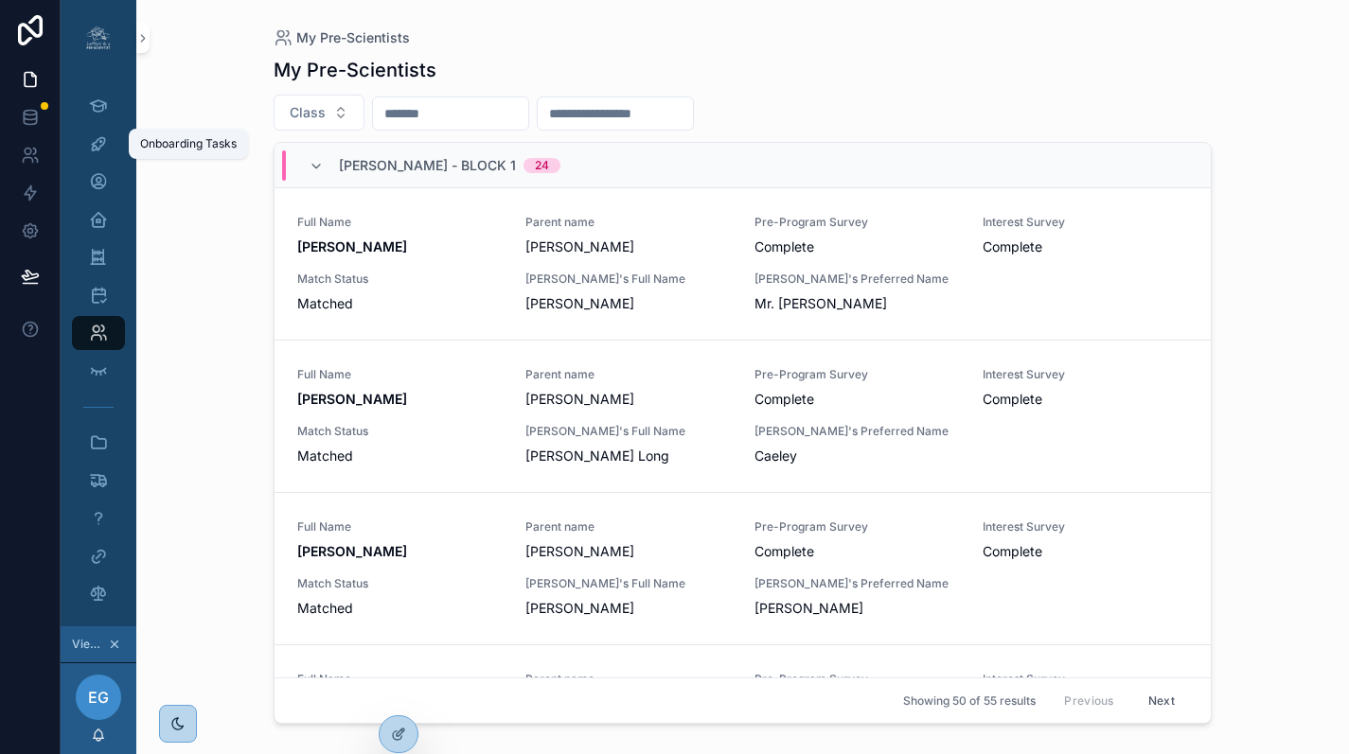
click at [96, 137] on icon "scrollable content" at bounding box center [98, 143] width 19 height 19
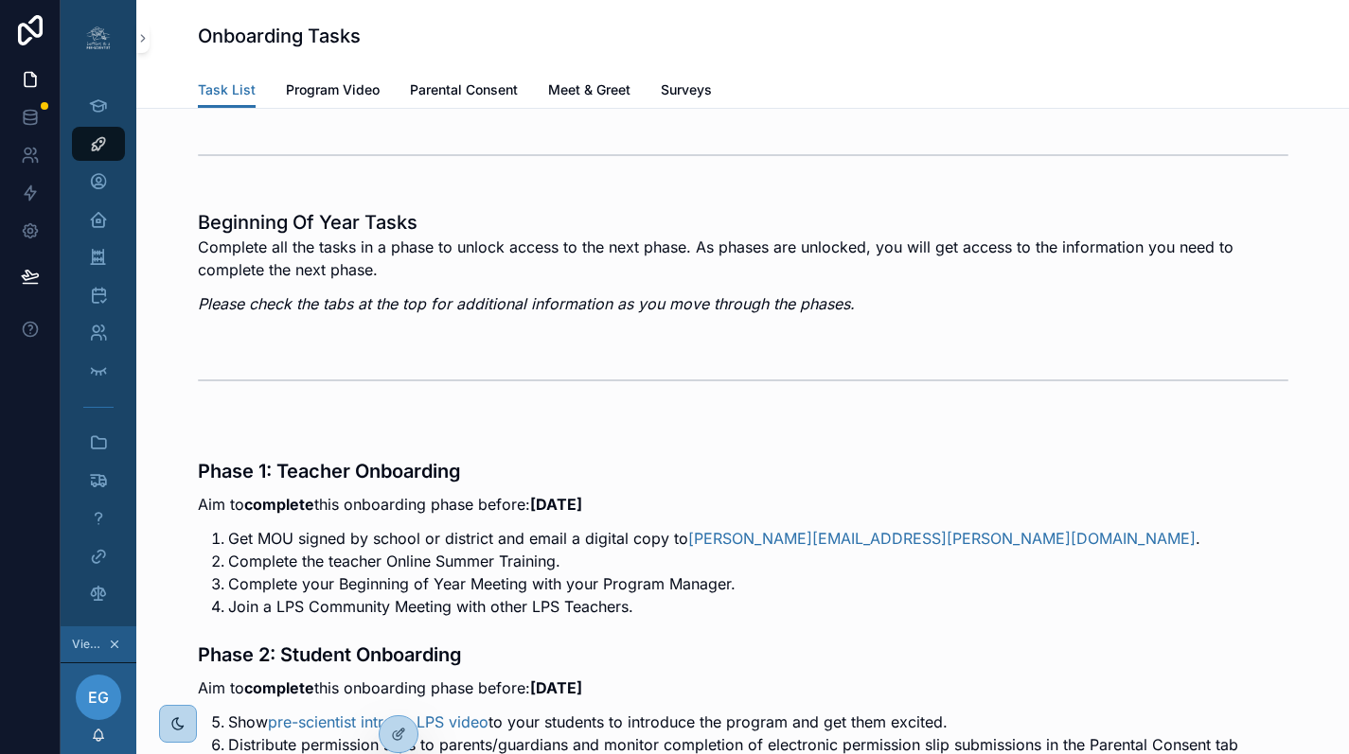
click at [672, 87] on span "Surveys" at bounding box center [686, 89] width 51 height 19
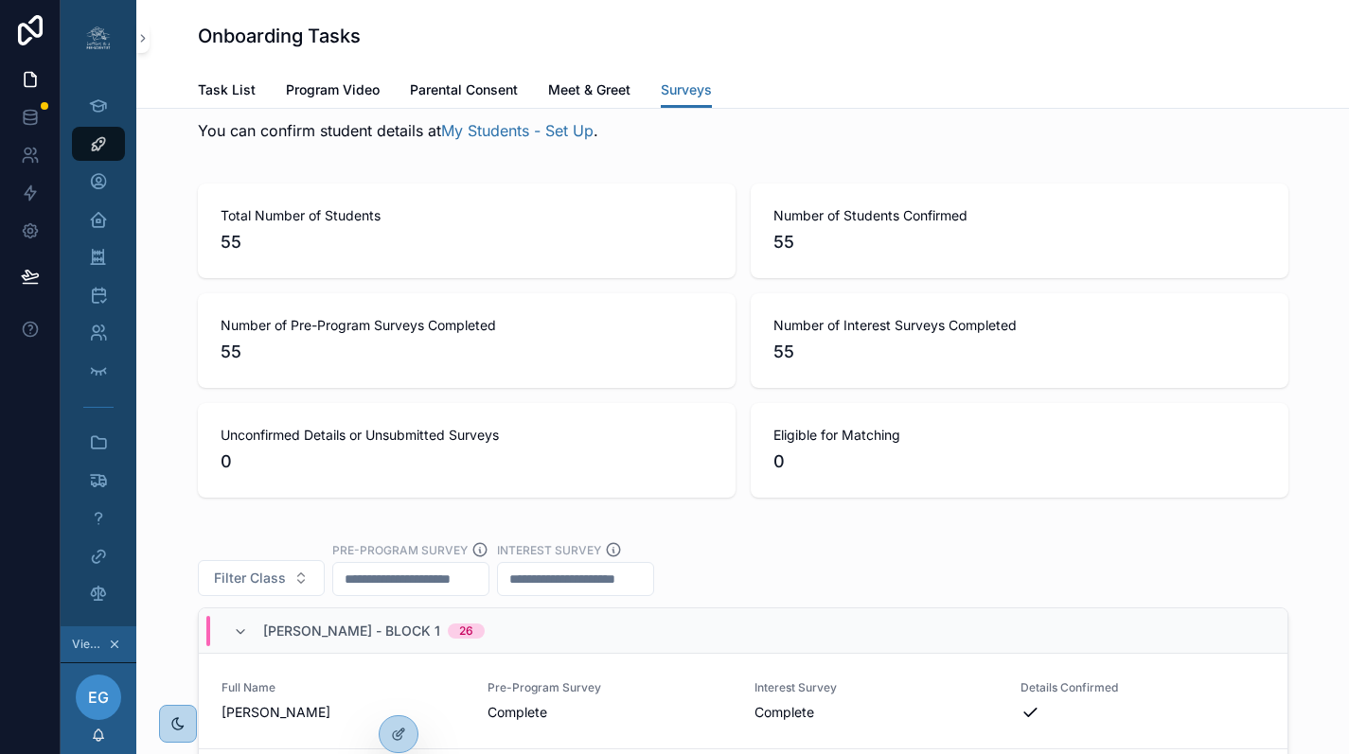
scroll to position [3169, 0]
click at [0, 0] on icon at bounding box center [0, 0] width 0 height 0
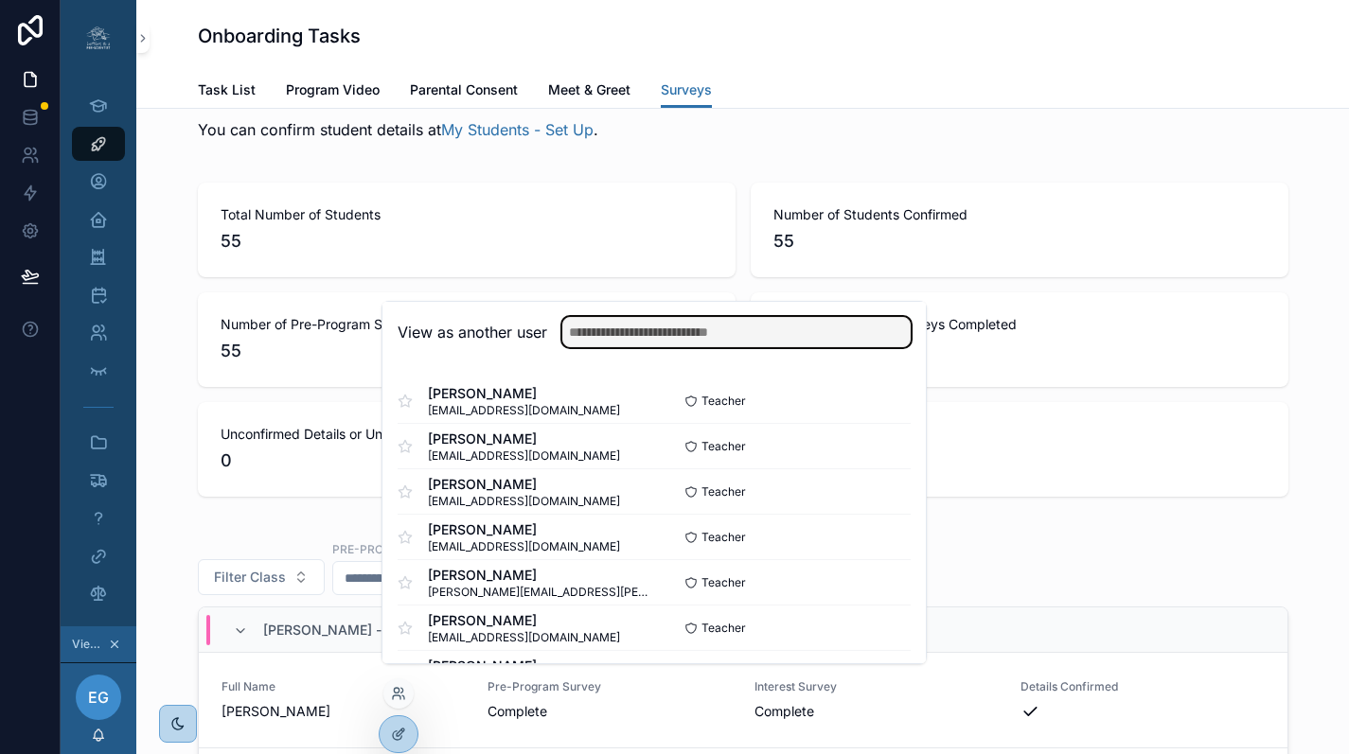
click at [706, 347] on input "text" at bounding box center [736, 332] width 348 height 30
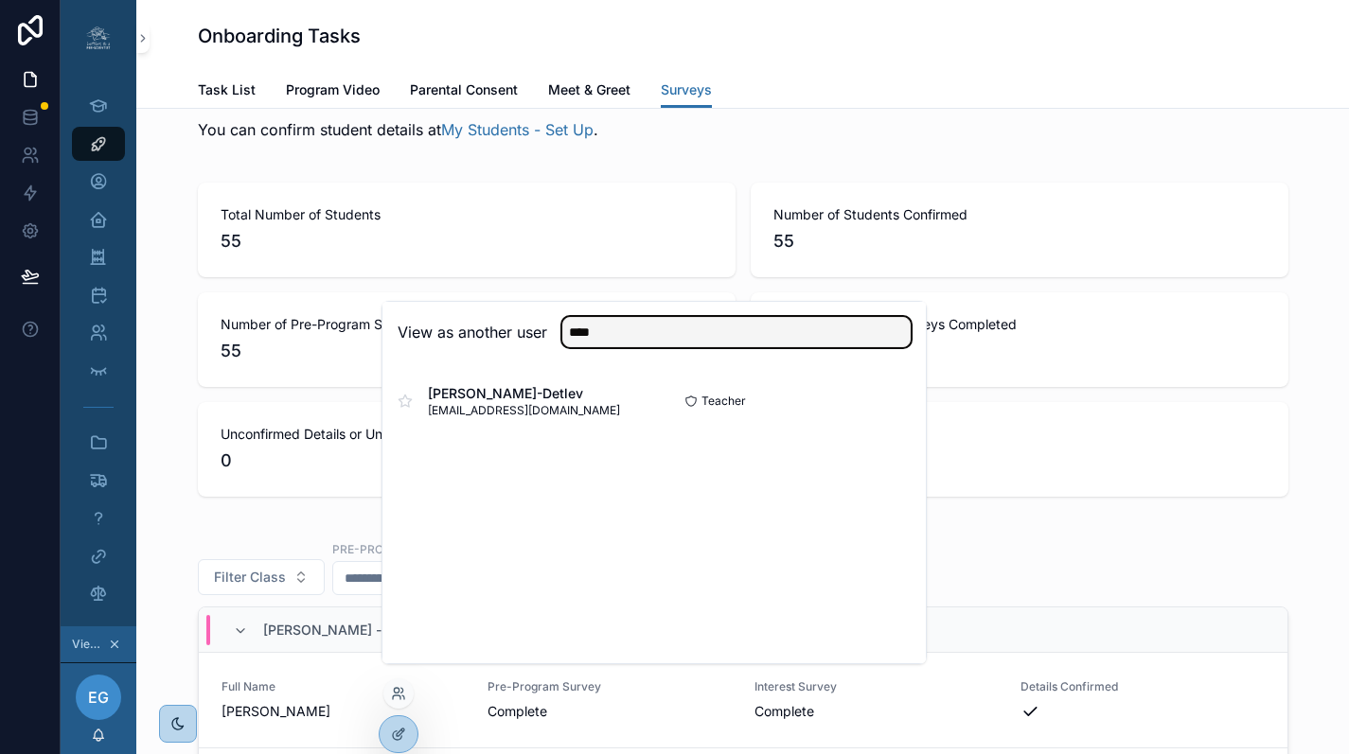
type input "****"
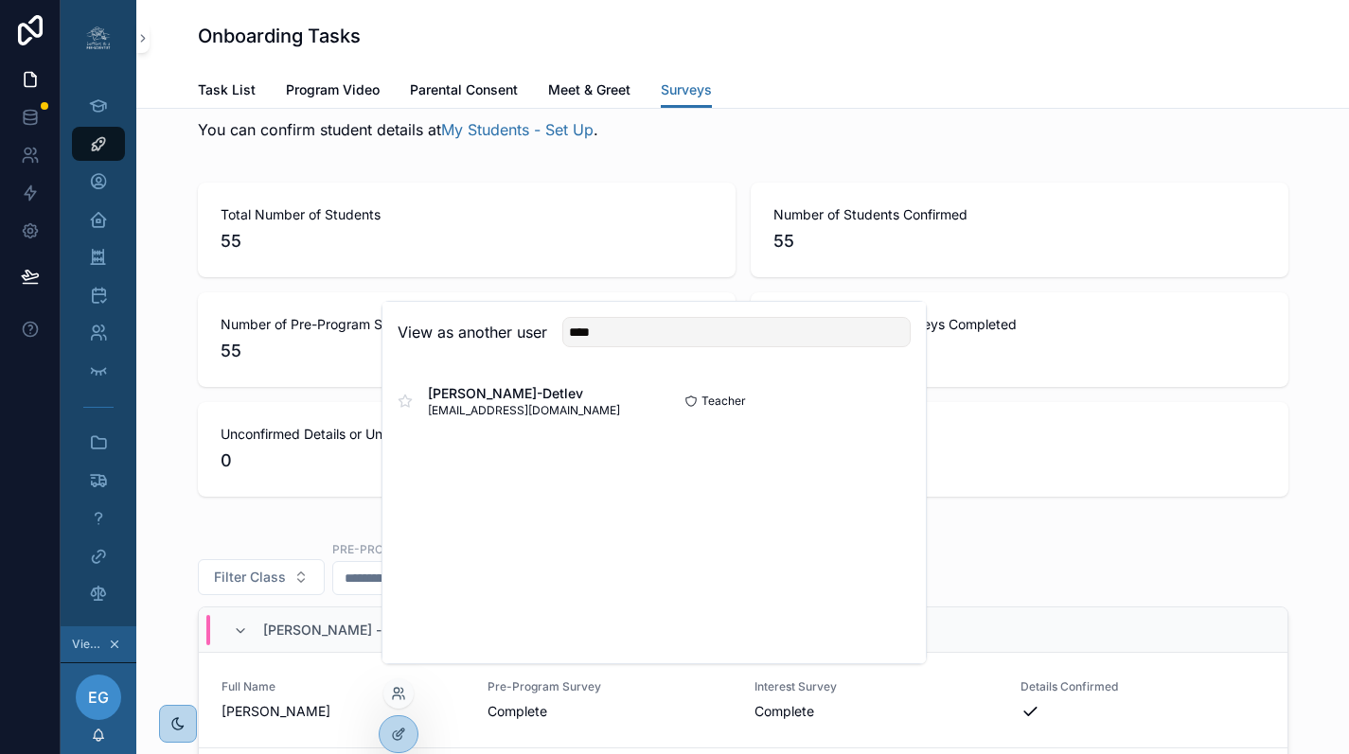
click at [0, 0] on button "Select" at bounding box center [0, 0] width 0 height 0
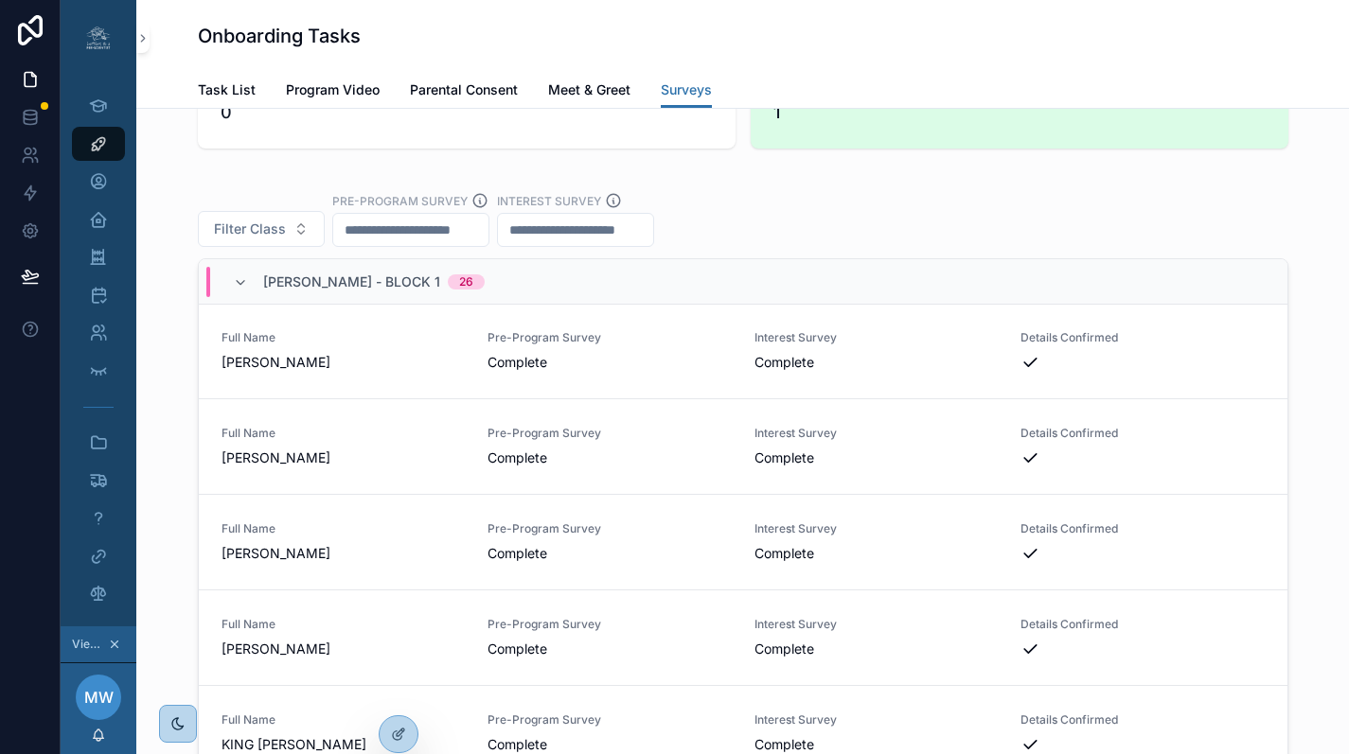
scroll to position [1438, 0]
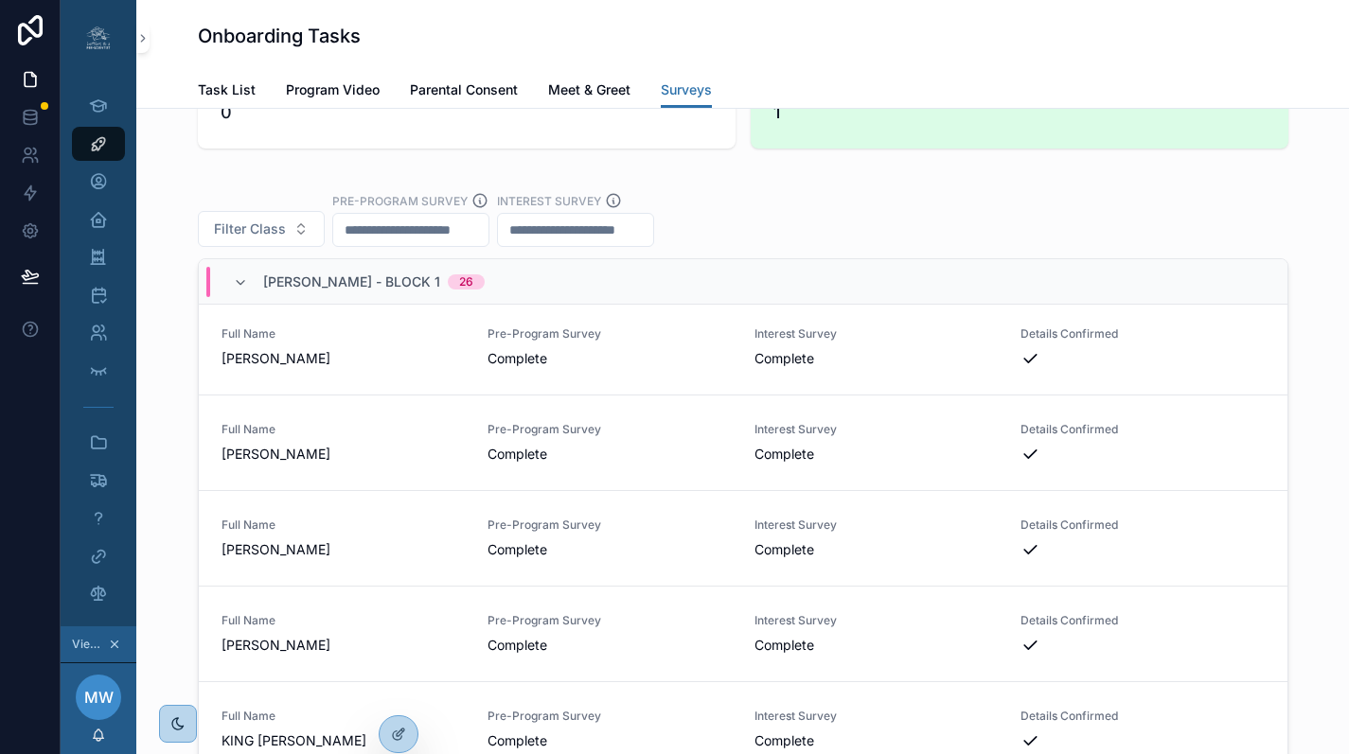
click at [0, 0] on icon at bounding box center [0, 0] width 0 height 0
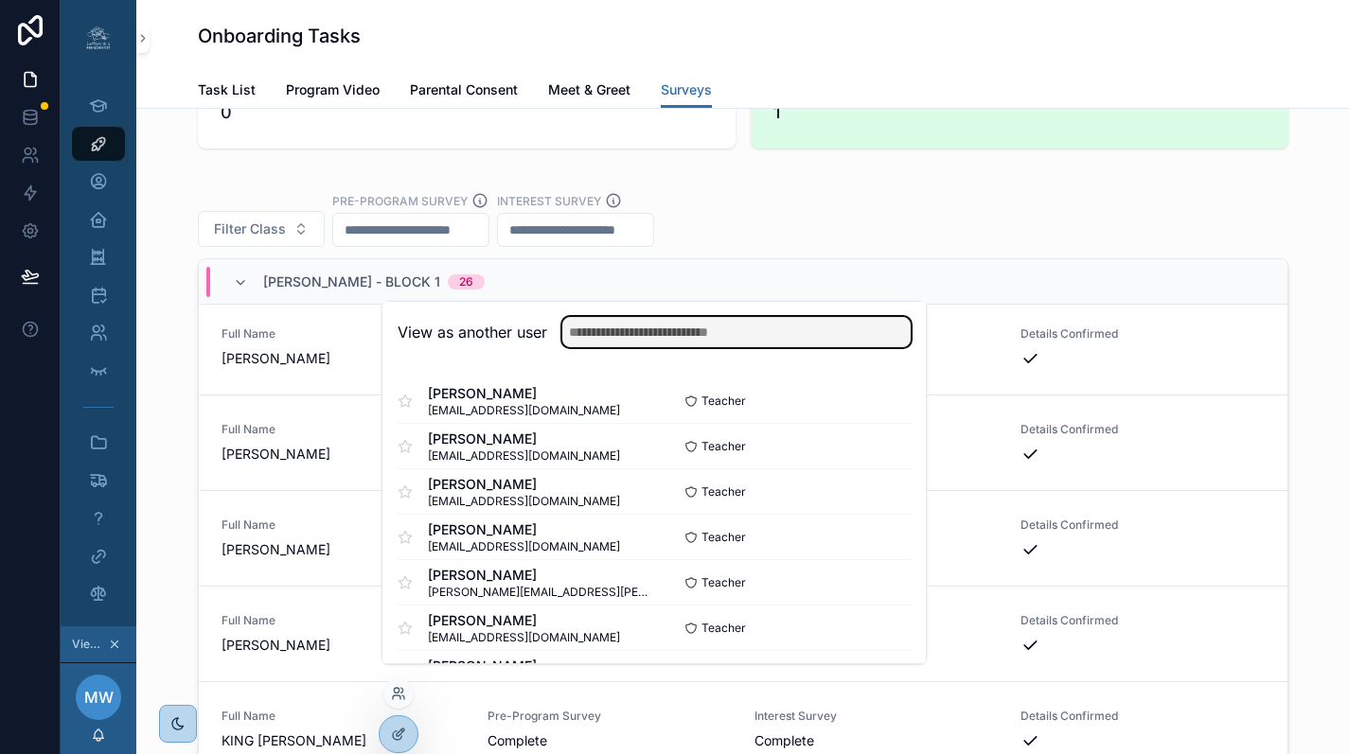
click at [658, 344] on input "text" at bounding box center [736, 332] width 348 height 30
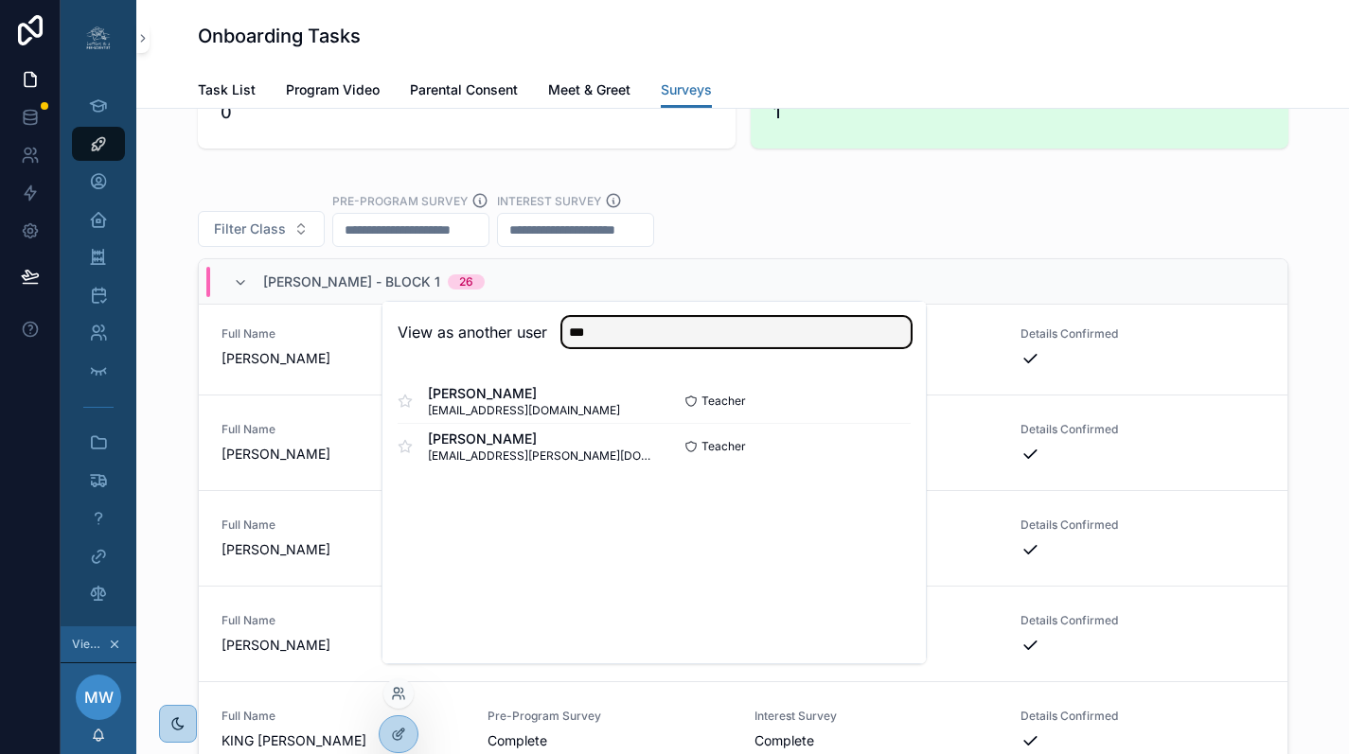
type input "***"
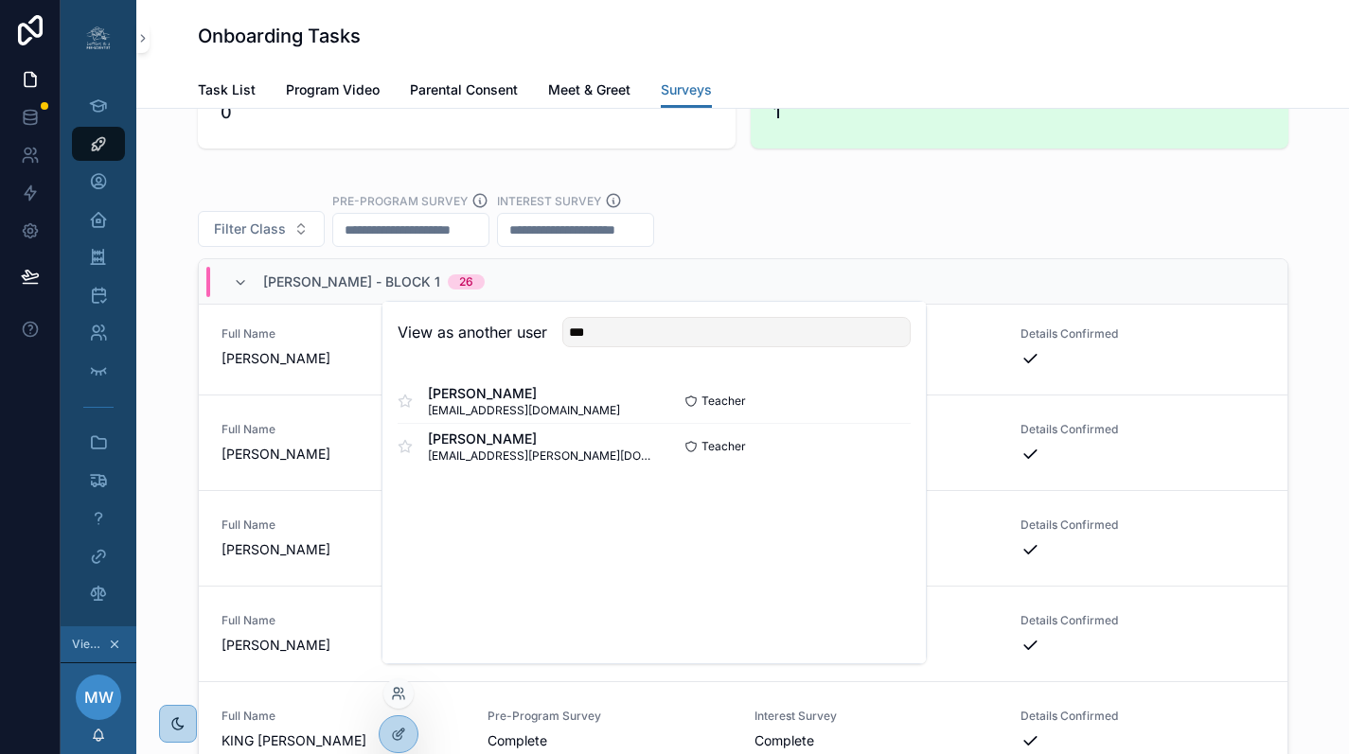
click at [0, 0] on button "Select" at bounding box center [0, 0] width 0 height 0
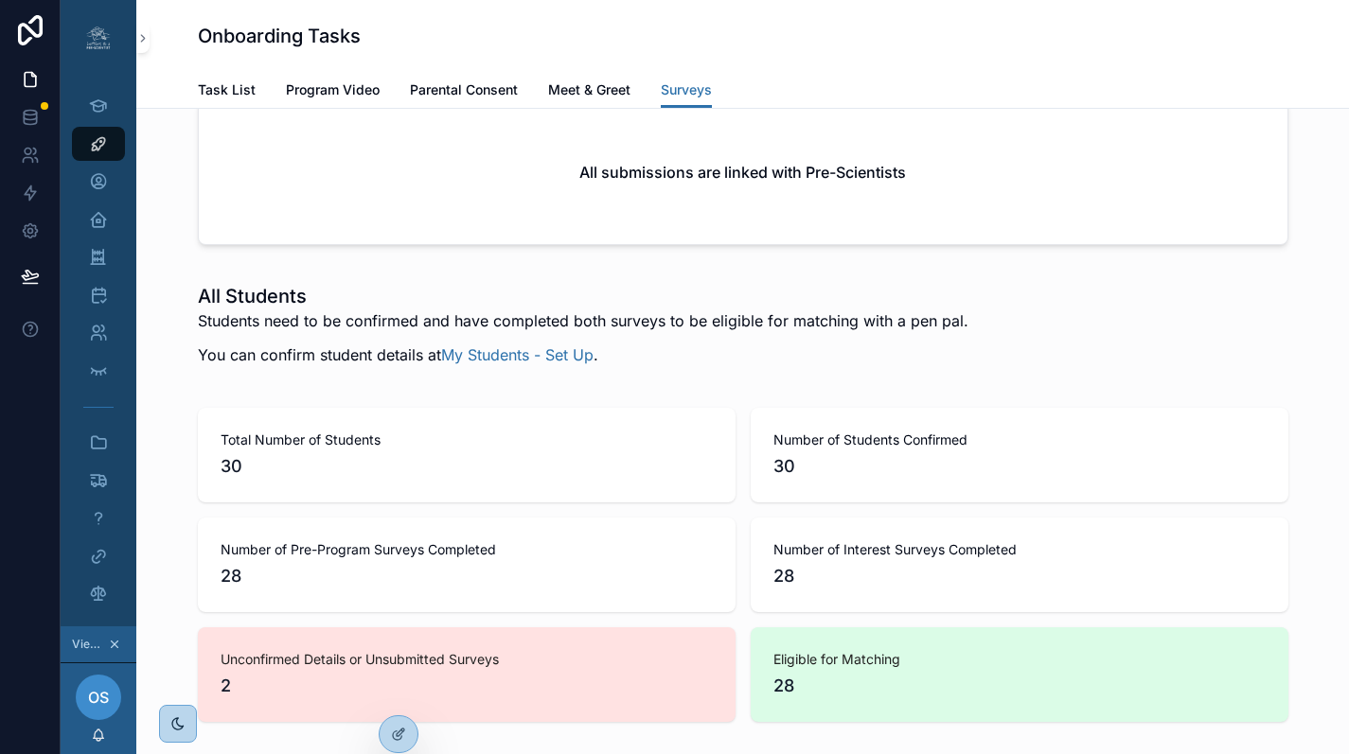
scroll to position [2950, 0]
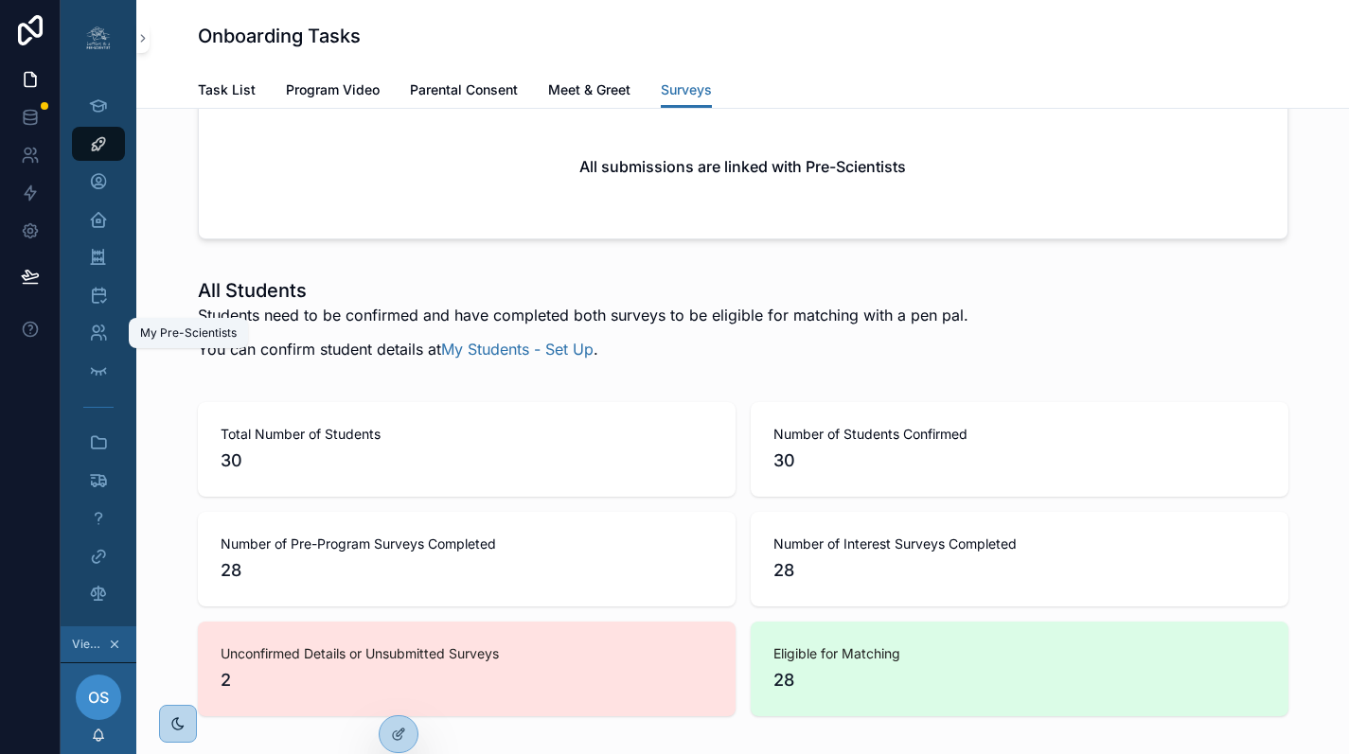
click at [104, 333] on icon "scrollable content" at bounding box center [98, 333] width 19 height 19
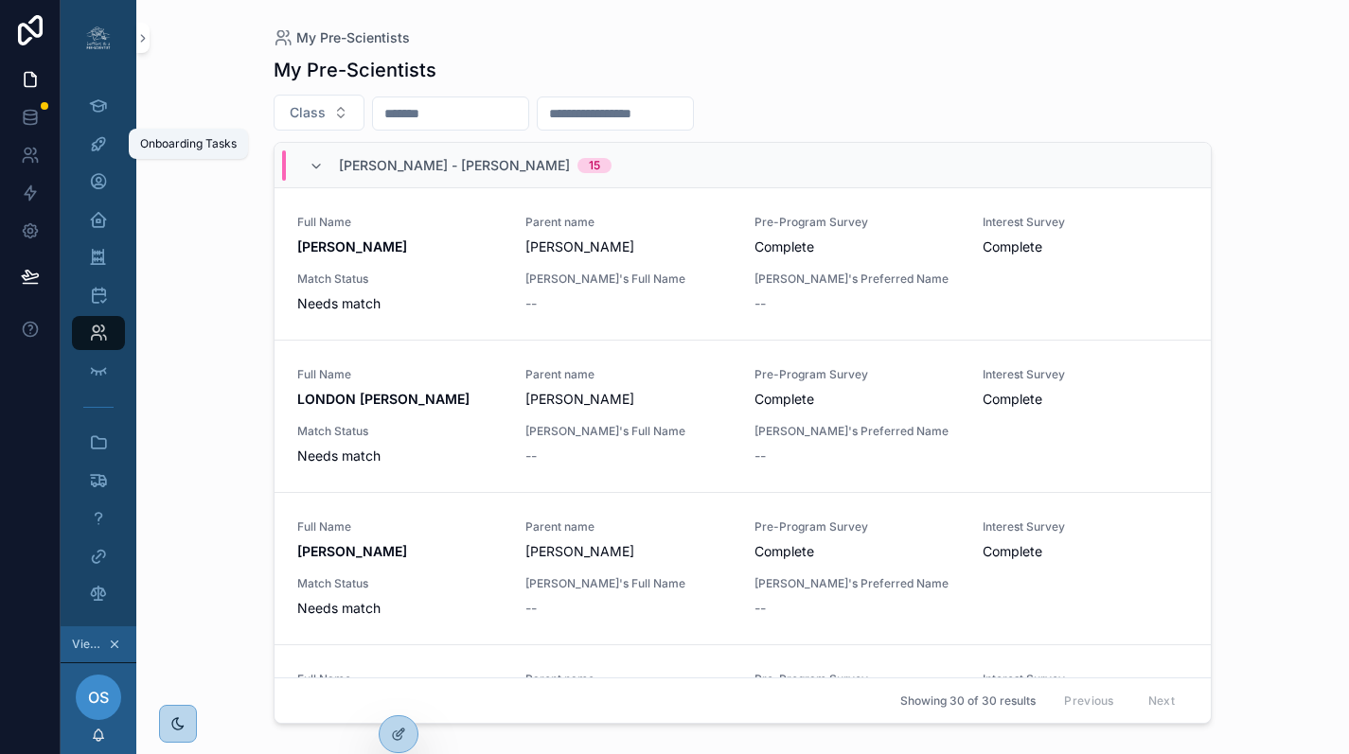
click at [97, 150] on icon "scrollable content" at bounding box center [98, 143] width 19 height 19
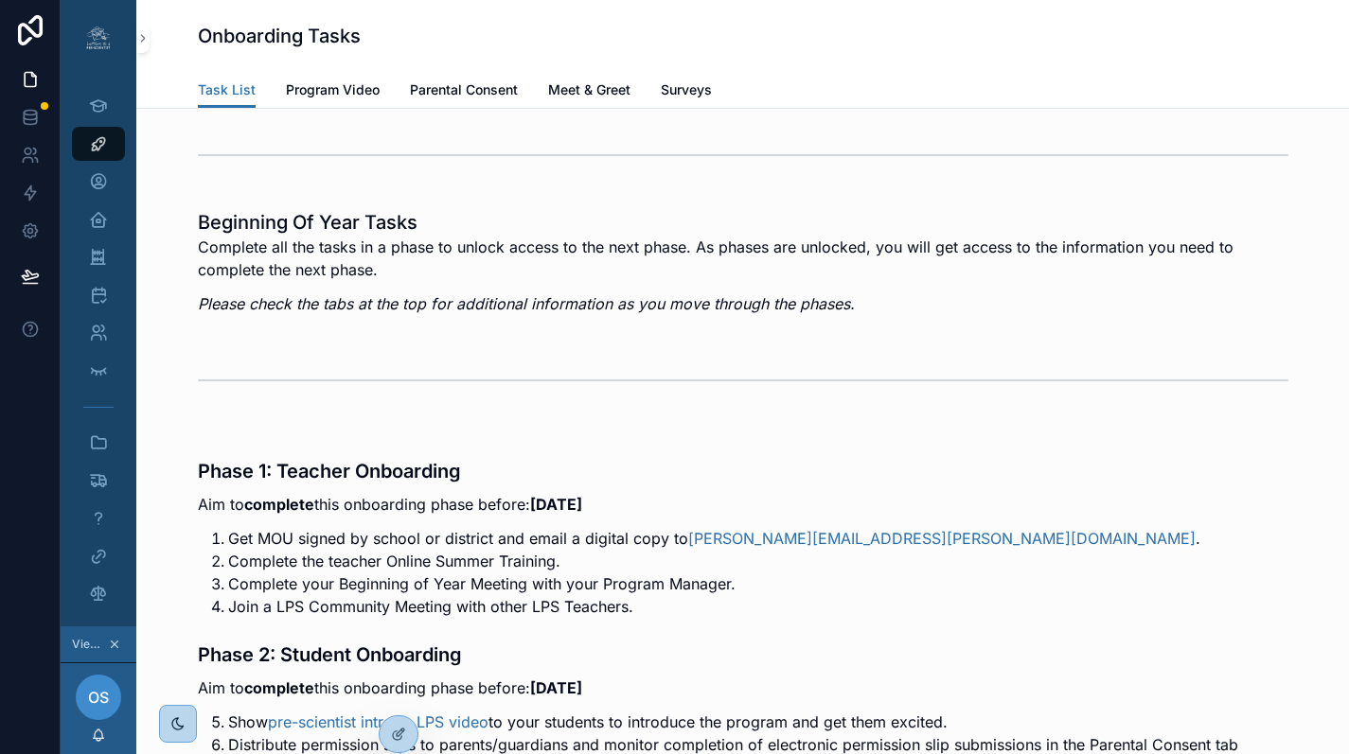
click at [670, 90] on span "Surveys" at bounding box center [686, 89] width 51 height 19
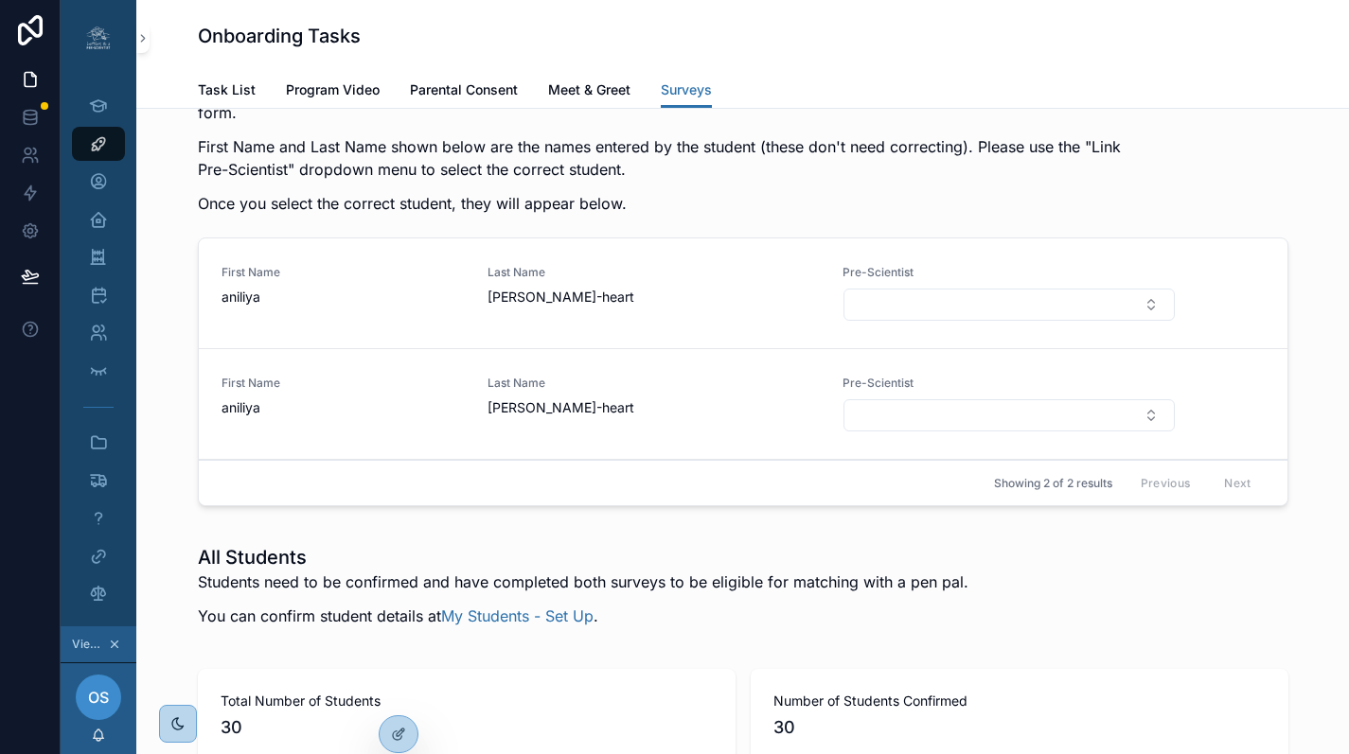
scroll to position [2829, 0]
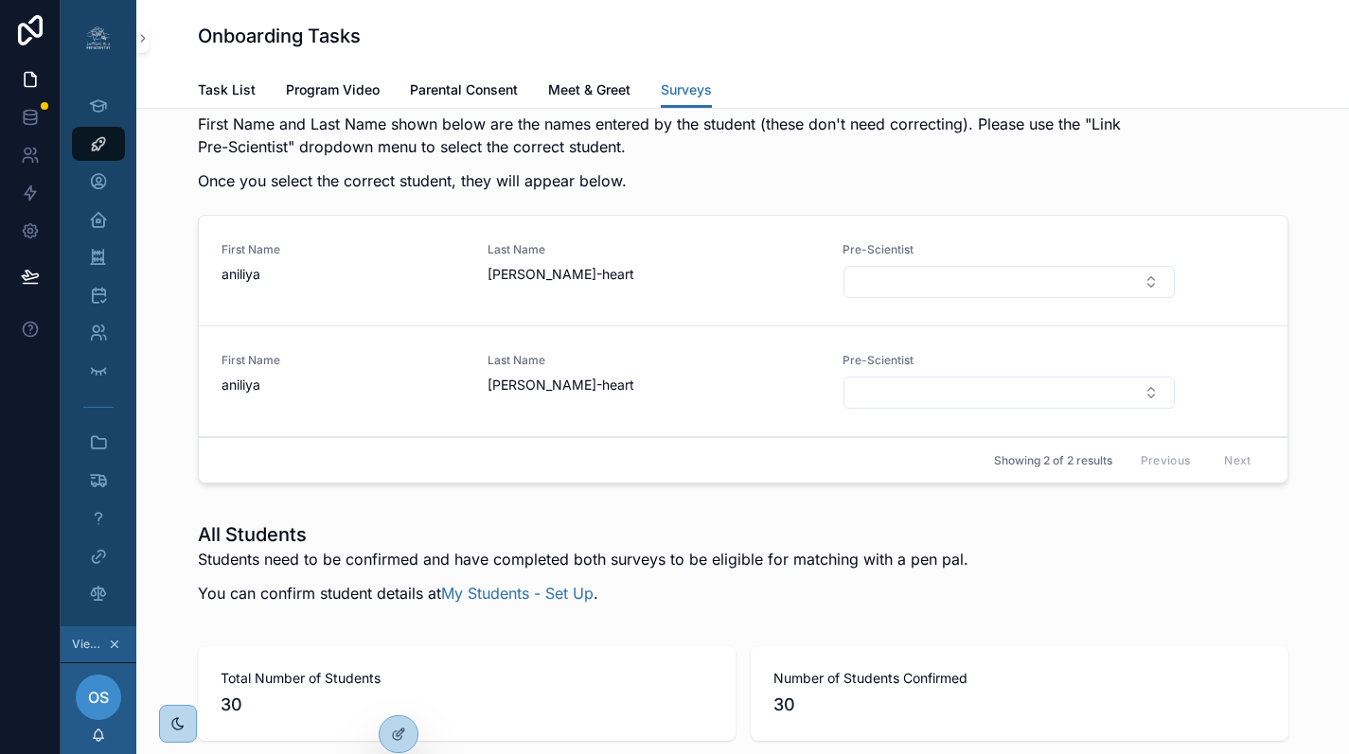
click at [978, 298] on button "Select Button" at bounding box center [1008, 282] width 330 height 32
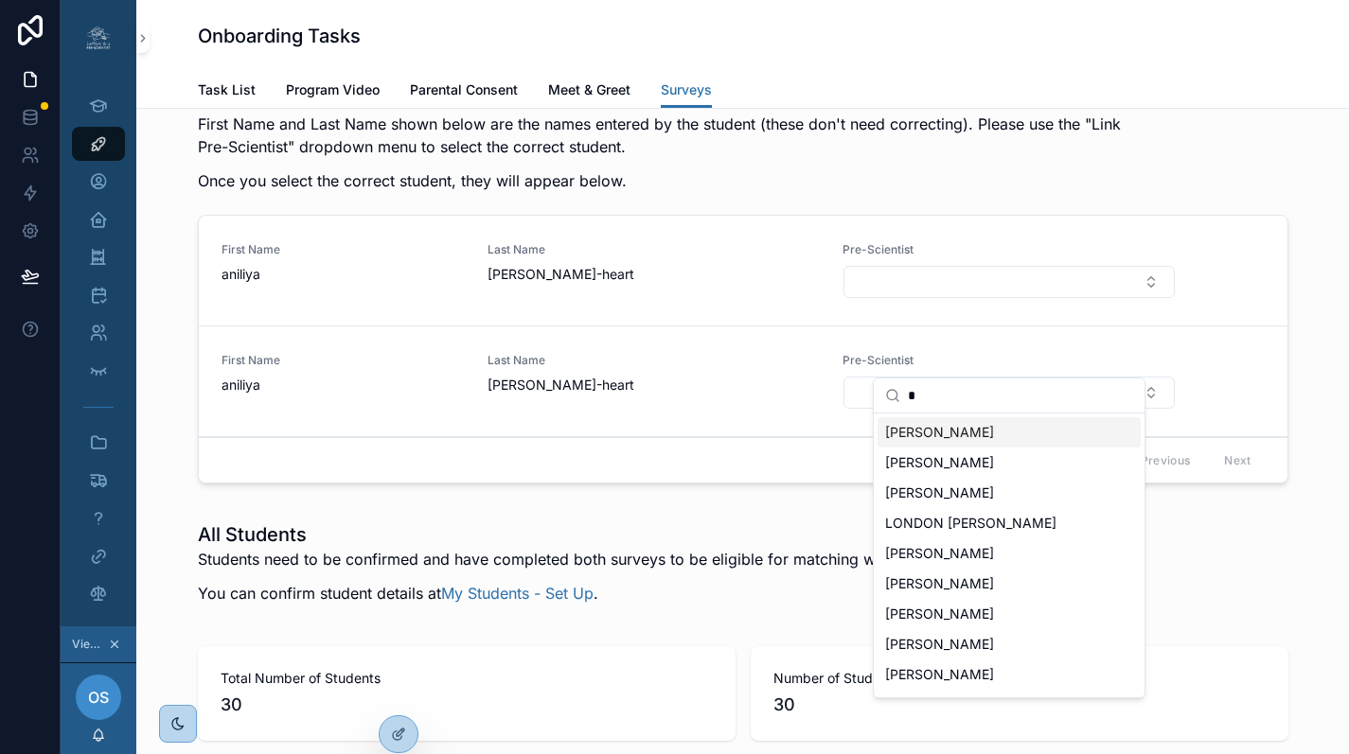
type input "**"
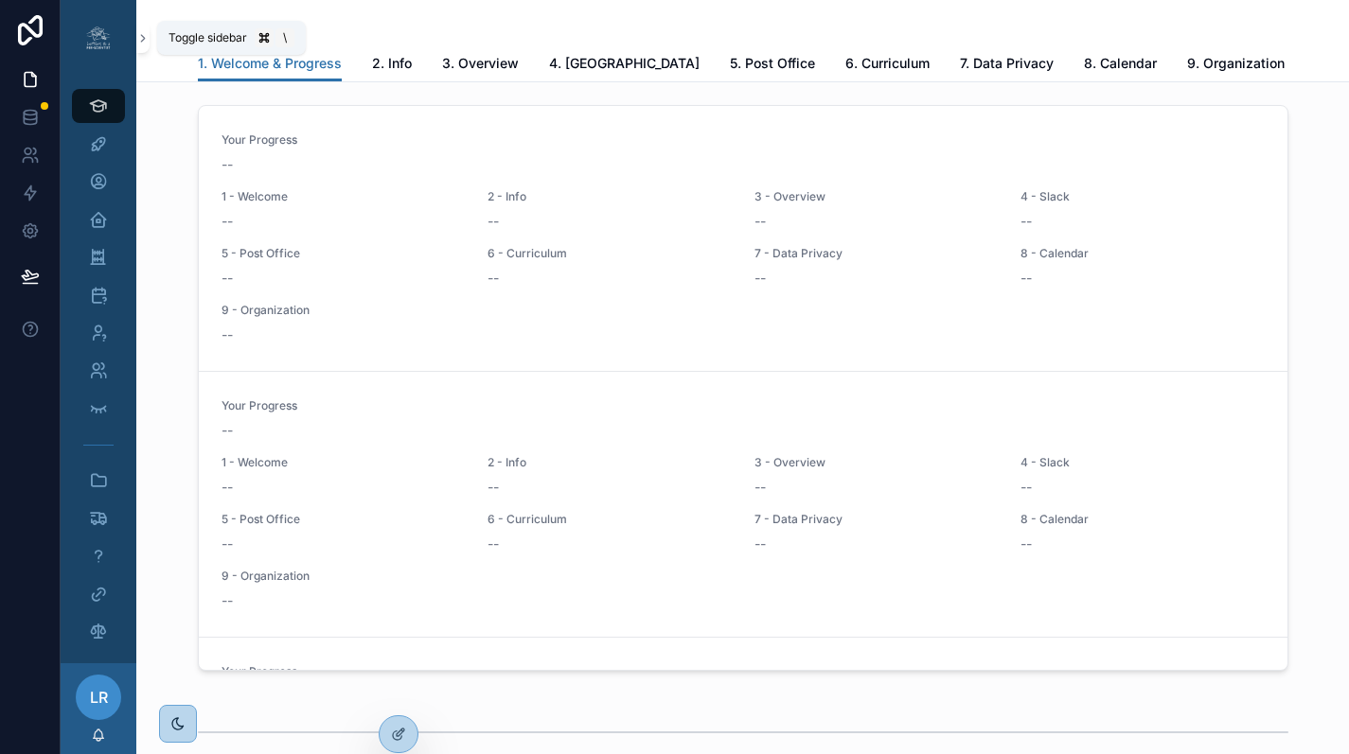
click at [142, 37] on icon "scrollable content" at bounding box center [142, 38] width 13 height 14
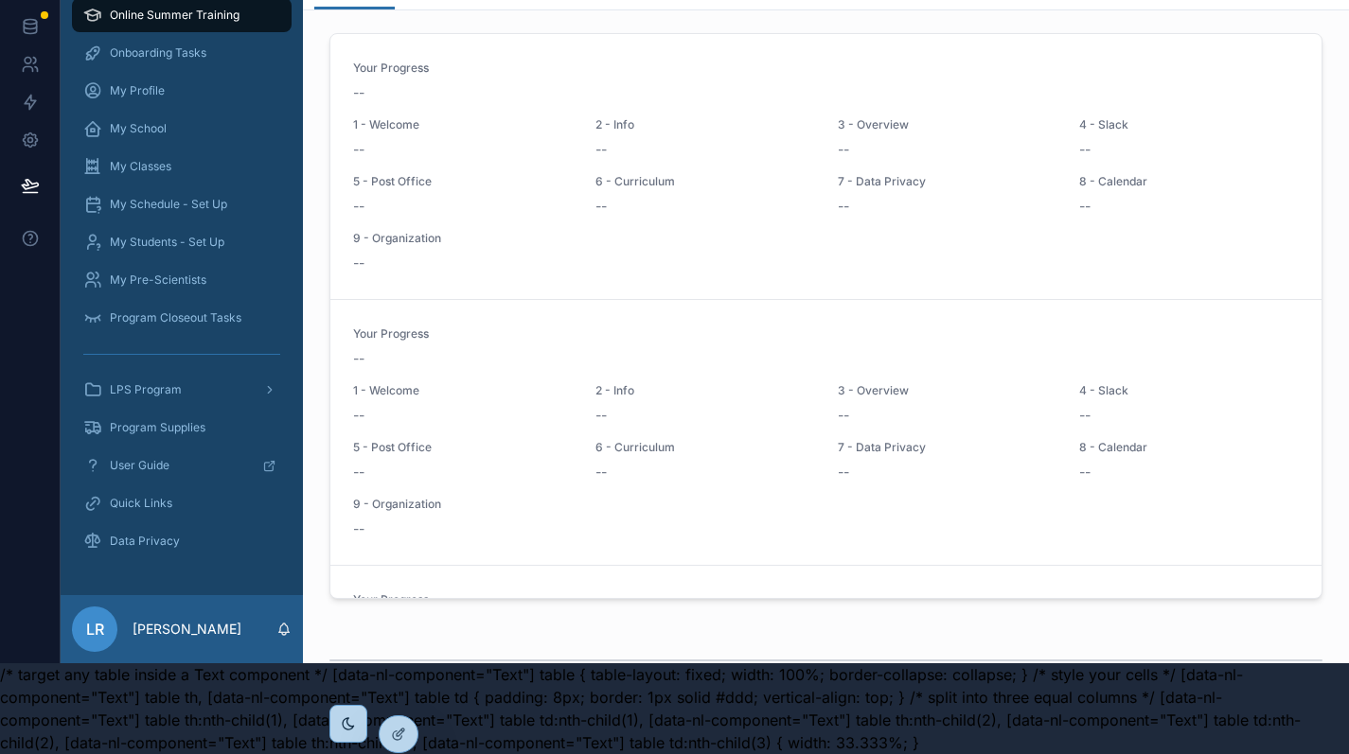
scroll to position [105, 0]
click at [192, 490] on div "Quick Links" at bounding box center [181, 503] width 197 height 30
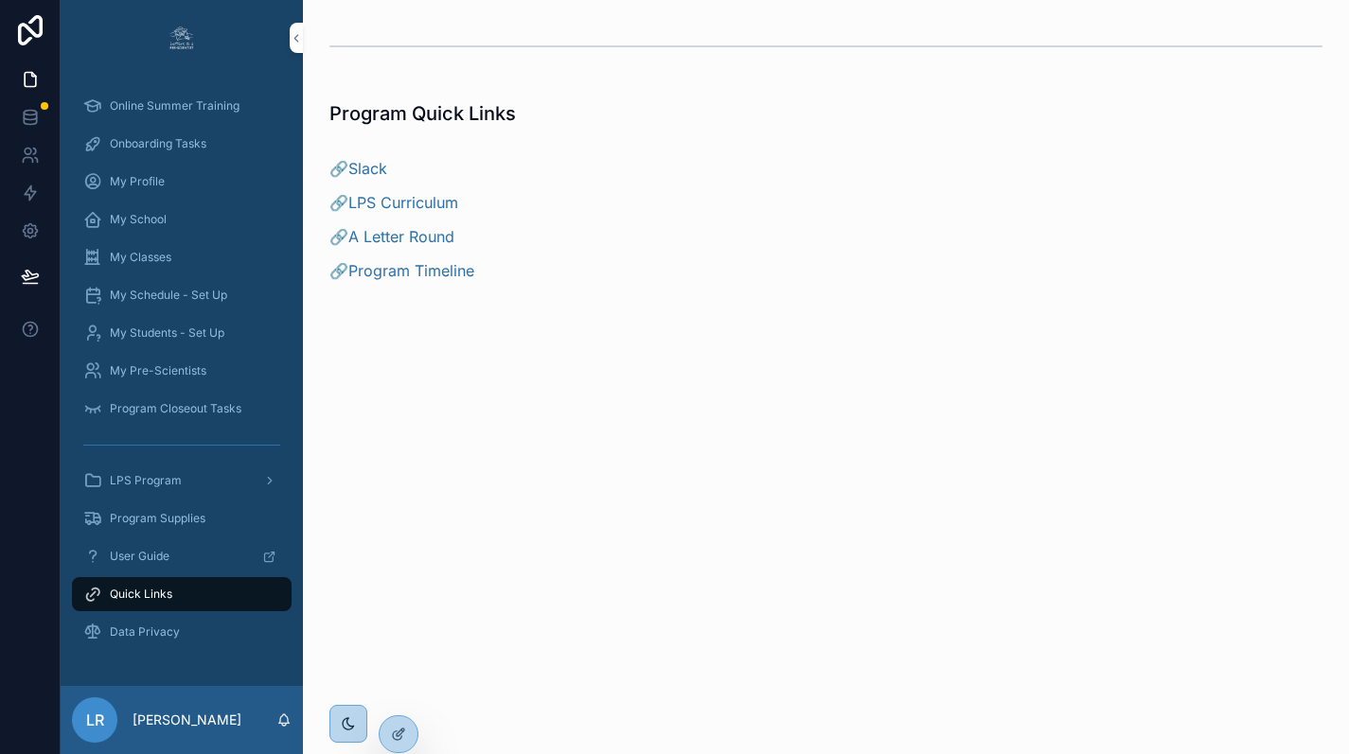
click at [163, 150] on span "Onboarding Tasks" at bounding box center [158, 143] width 97 height 15
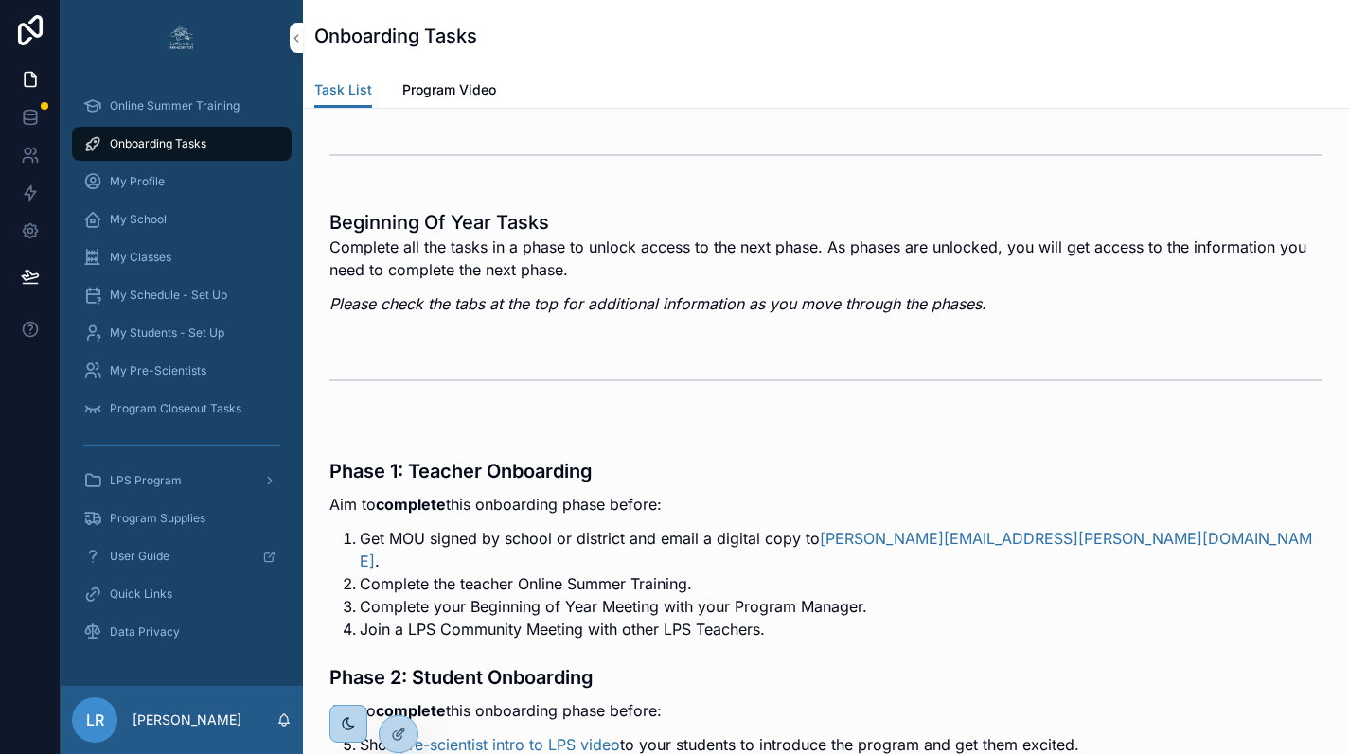
click at [208, 730] on p "[PERSON_NAME]" at bounding box center [186, 720] width 109 height 19
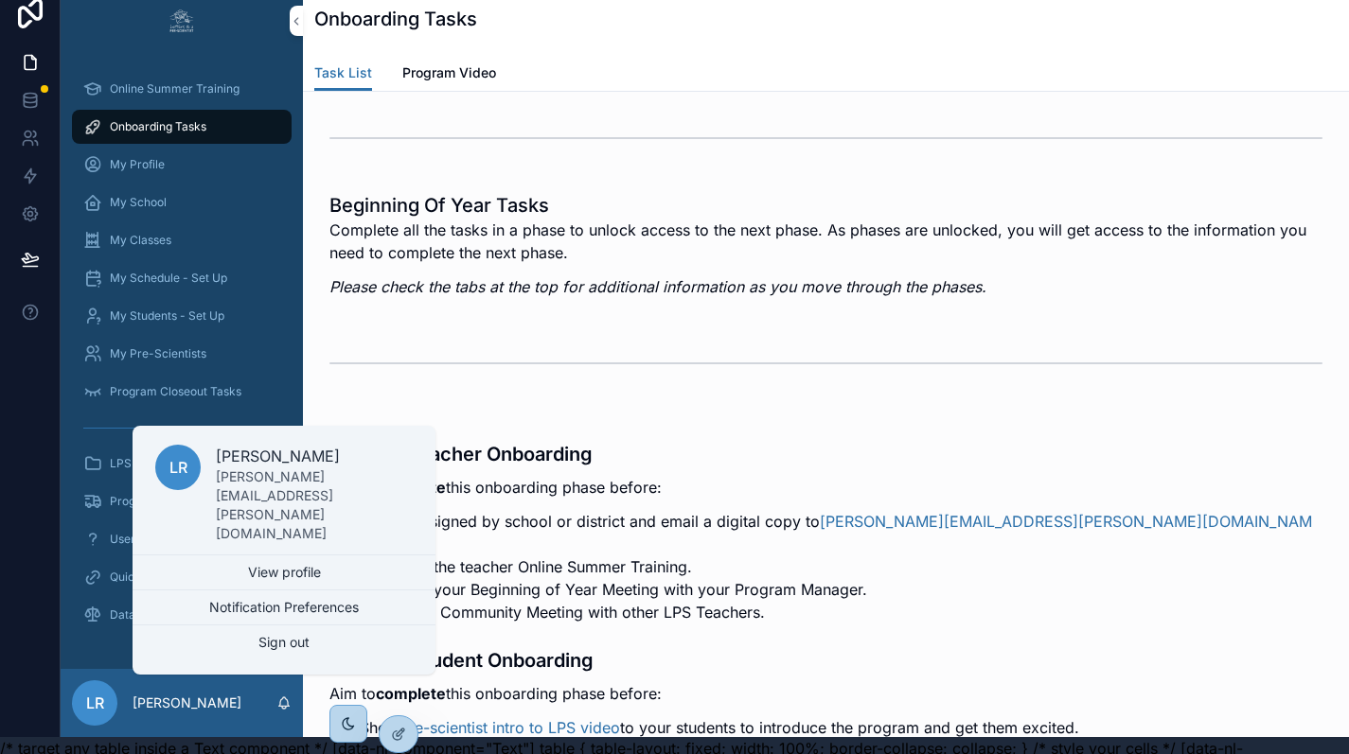
scroll to position [21, 0]
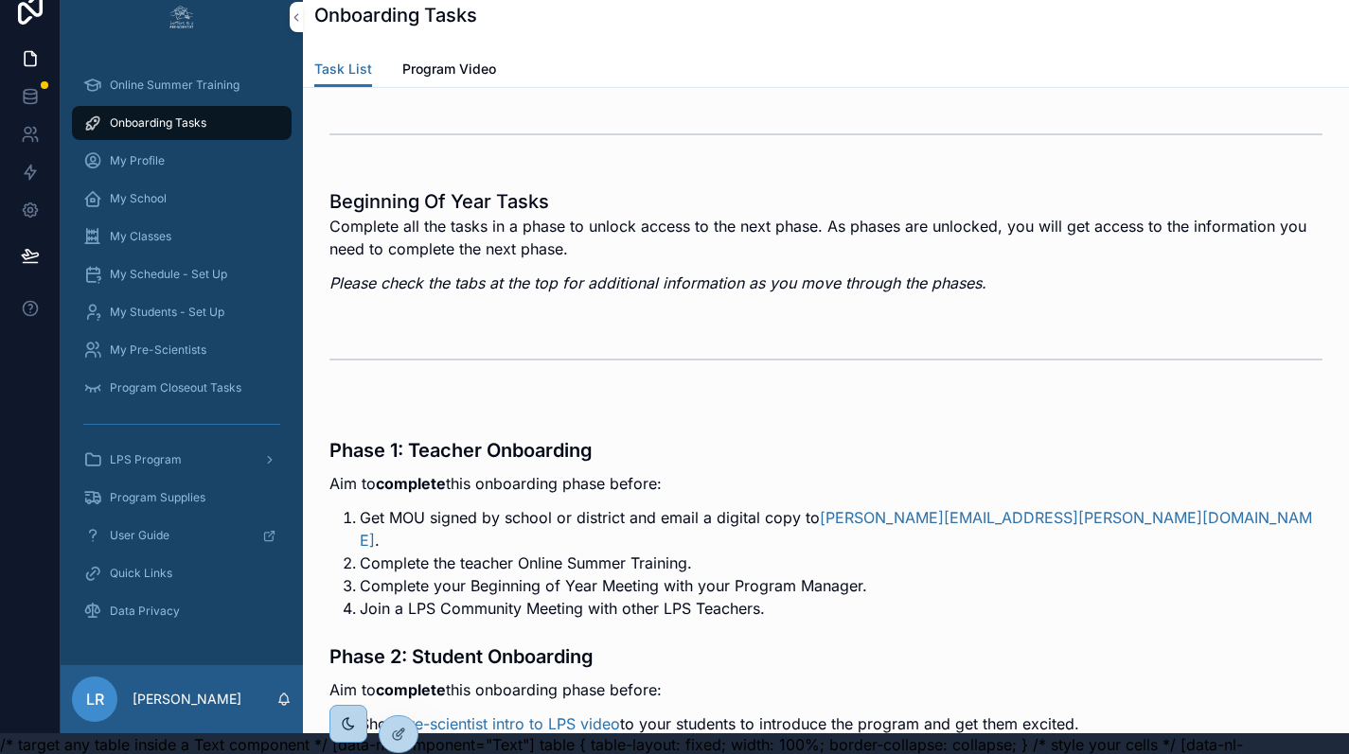
click at [66, 380] on div "Program Closeout Tasks" at bounding box center [182, 388] width 242 height 38
click at [27, 49] on icon at bounding box center [30, 58] width 19 height 19
click at [35, 62] on icon at bounding box center [30, 59] width 11 height 14
click at [194, 464] on div "LPS Program" at bounding box center [181, 460] width 197 height 30
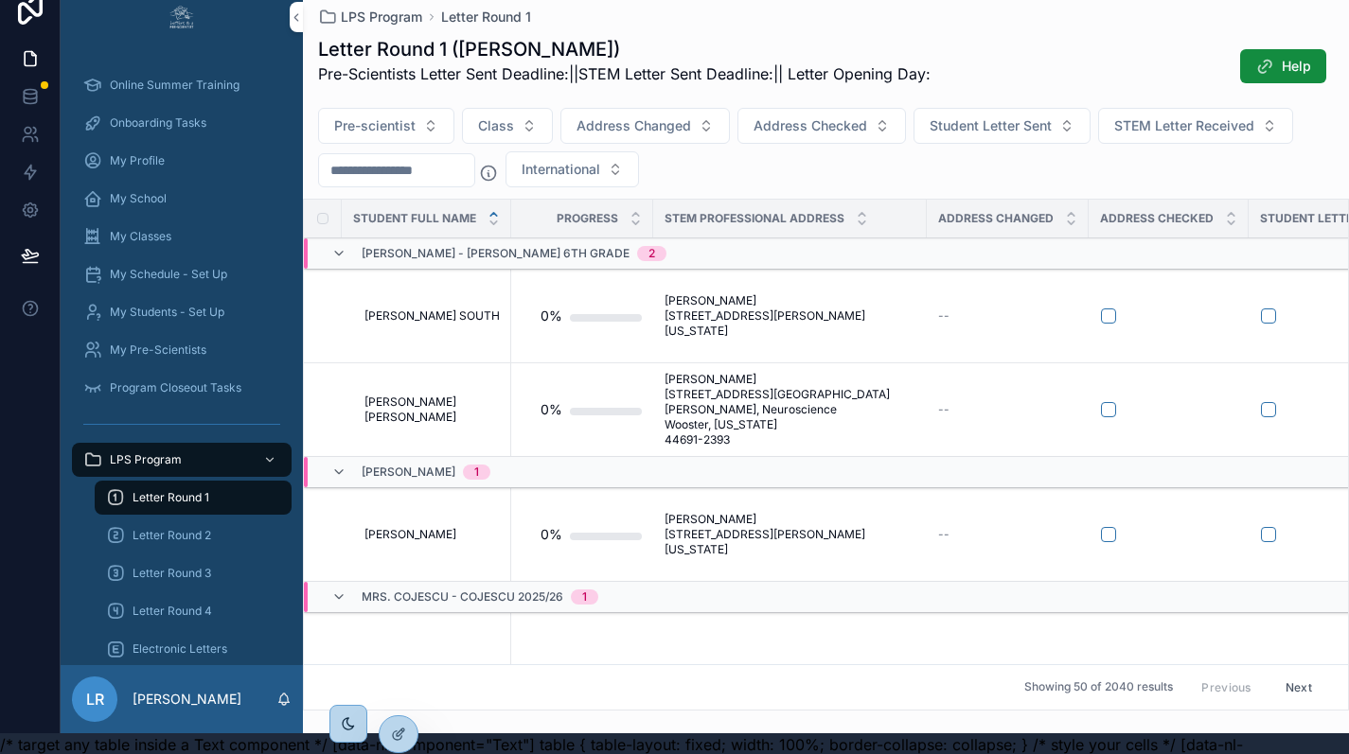
click at [35, 93] on icon at bounding box center [30, 96] width 12 height 8
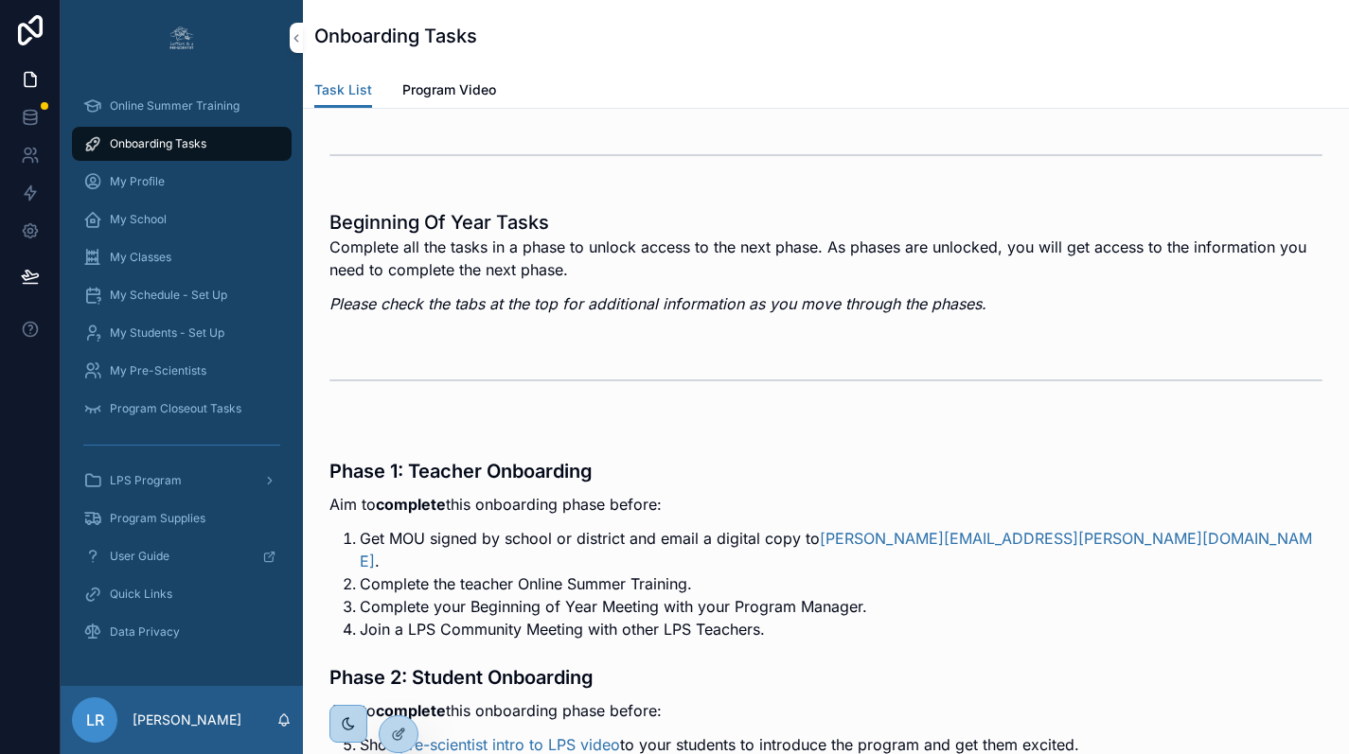
click at [19, 27] on icon at bounding box center [30, 30] width 25 height 30
